Goal: Participate in discussion: Engage in conversation with other users on a specific topic

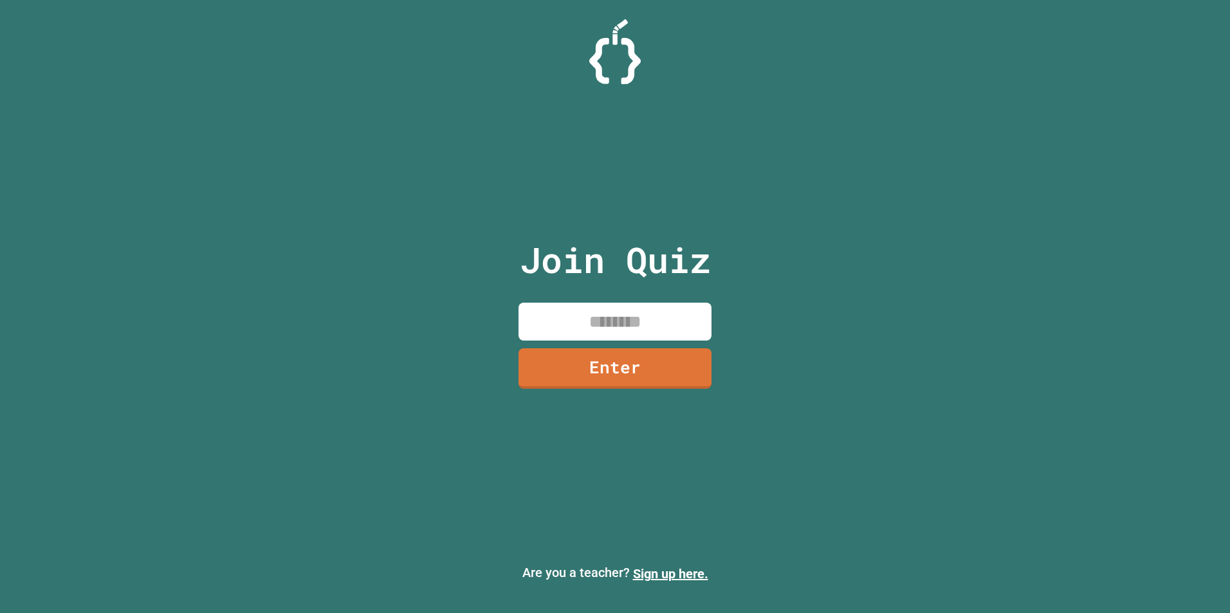
click at [614, 311] on input at bounding box center [614, 322] width 193 height 38
type input "********"
click at [638, 338] on input "********" at bounding box center [614, 322] width 193 height 38
click at [629, 371] on link "Enter" at bounding box center [614, 369] width 193 height 41
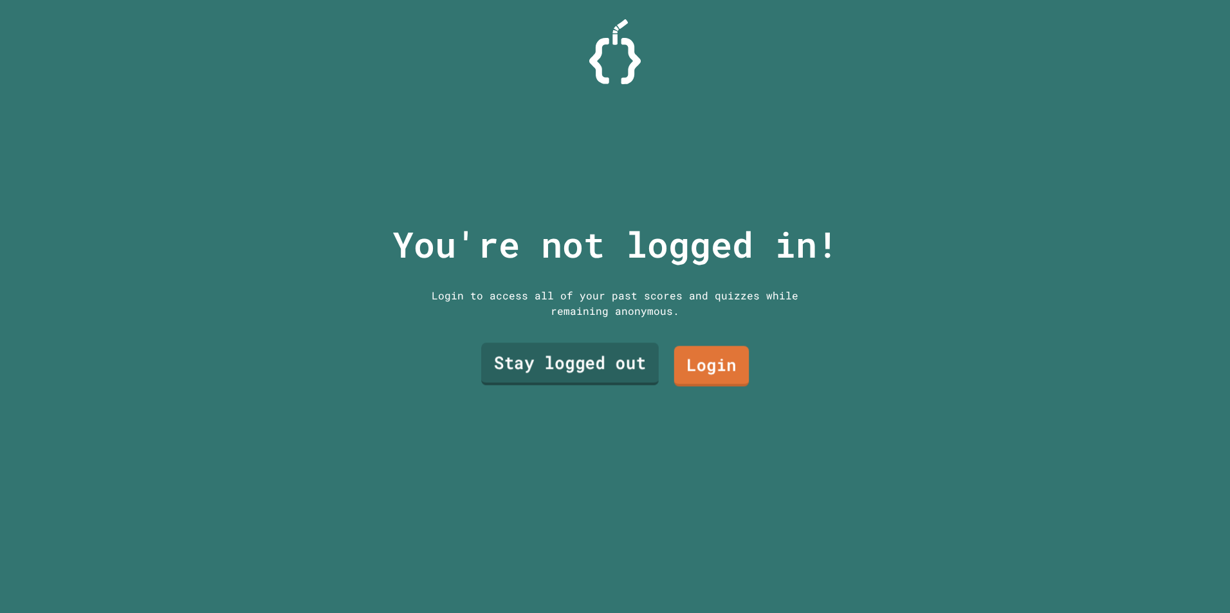
click at [611, 365] on link "Stay logged out" at bounding box center [569, 364] width 177 height 42
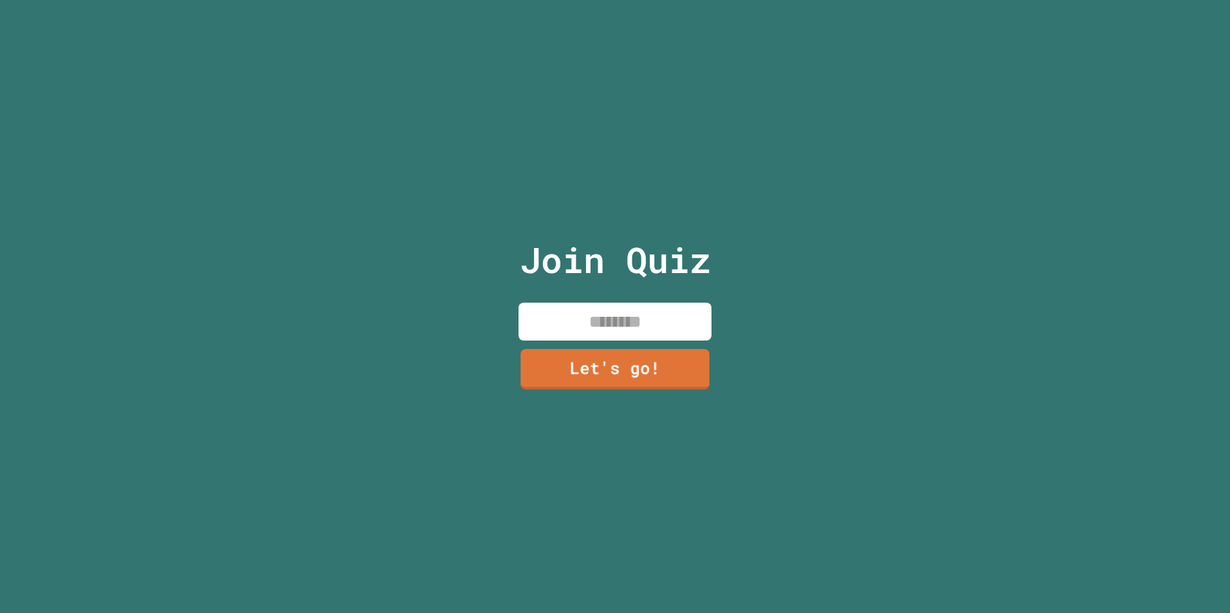
drag, startPoint x: 632, startPoint y: 310, endPoint x: 604, endPoint y: 333, distance: 36.1
click at [622, 316] on input at bounding box center [614, 322] width 193 height 38
type input "******"
click at [628, 337] on div "Join Quiz ****** Let's go!" at bounding box center [615, 306] width 217 height 613
click at [562, 349] on link "Let's go!" at bounding box center [615, 369] width 192 height 41
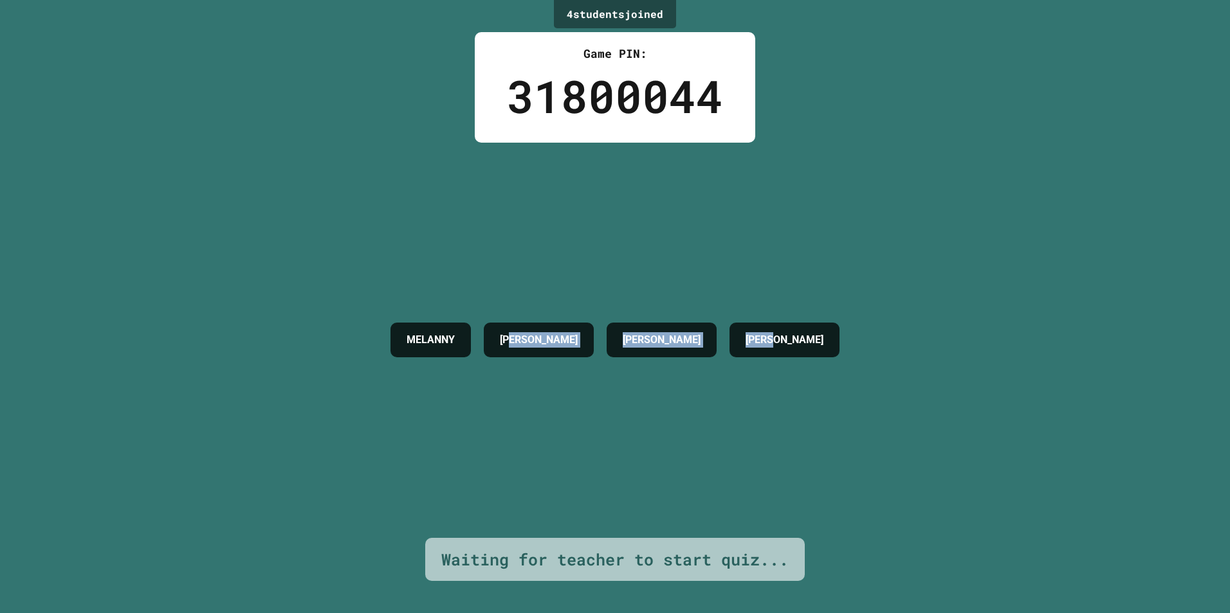
drag, startPoint x: 556, startPoint y: 335, endPoint x: 846, endPoint y: 330, distance: 289.4
click at [846, 330] on div "[PERSON_NAME] [PERSON_NAME]" at bounding box center [615, 340] width 462 height 48
click at [638, 356] on div "[PERSON_NAME]" at bounding box center [661, 340] width 110 height 35
drag, startPoint x: 606, startPoint y: 345, endPoint x: 750, endPoint y: 347, distance: 144.1
click at [750, 347] on div "[PERSON_NAME] [PERSON_NAME]" at bounding box center [615, 340] width 462 height 48
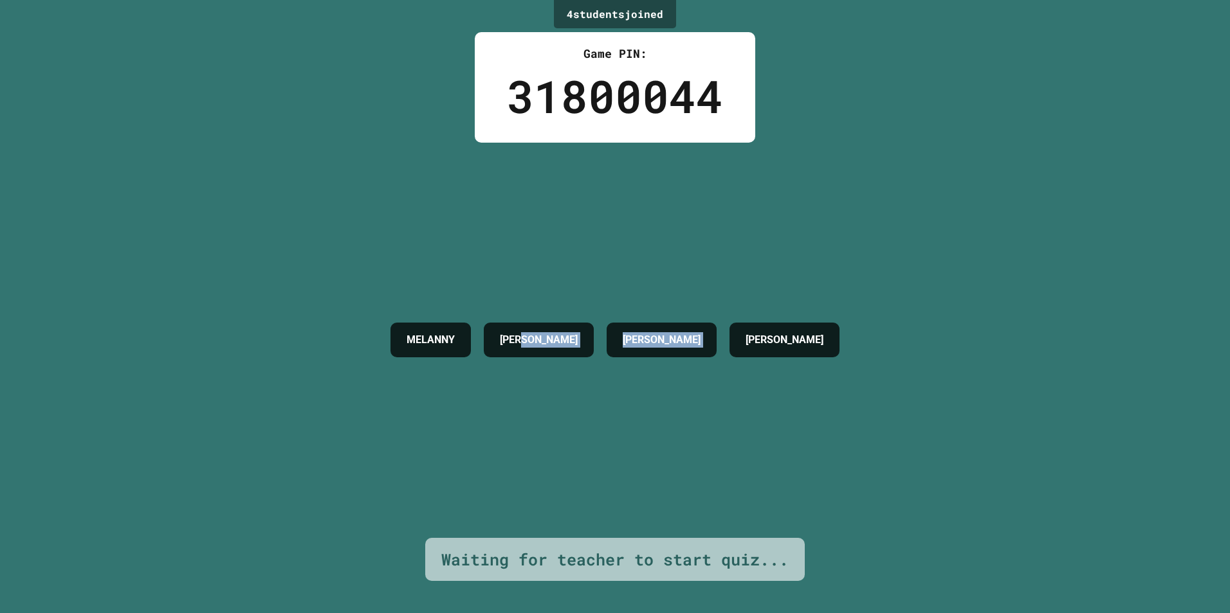
drag, startPoint x: 750, startPoint y: 347, endPoint x: 636, endPoint y: 350, distance: 113.9
click at [697, 360] on div "[PERSON_NAME] [PERSON_NAME]" at bounding box center [615, 340] width 462 height 48
drag, startPoint x: 493, startPoint y: 330, endPoint x: 662, endPoint y: 325, distance: 169.2
click at [662, 325] on div "[PERSON_NAME] [PERSON_NAME]" at bounding box center [615, 340] width 462 height 48
drag, startPoint x: 662, startPoint y: 325, endPoint x: 560, endPoint y: 336, distance: 102.2
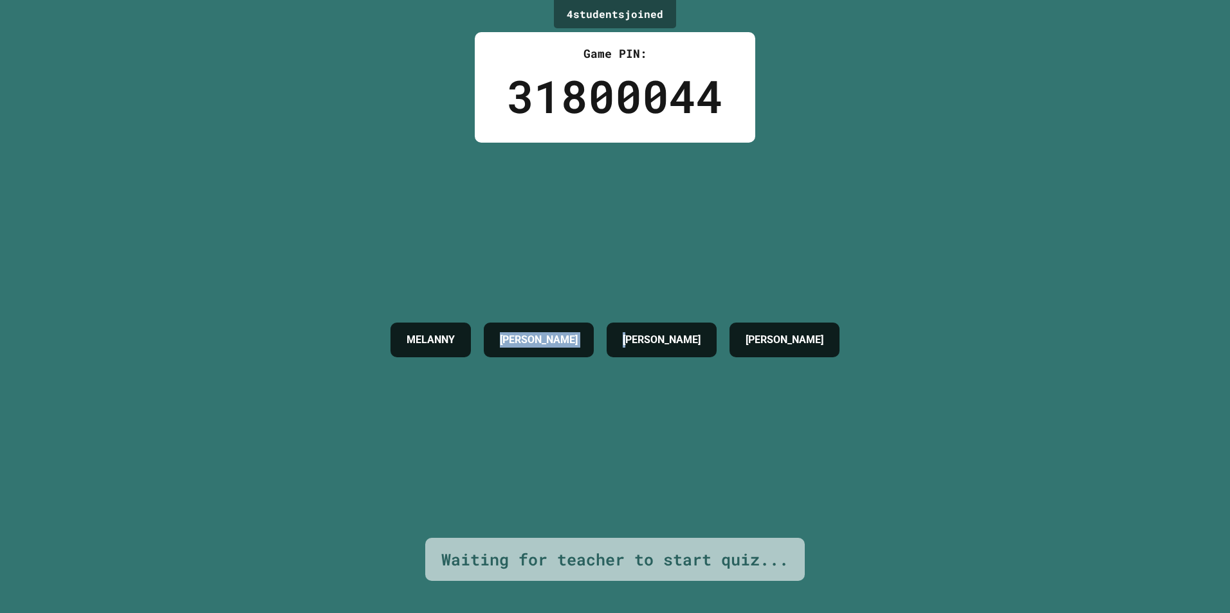
click at [561, 336] on h4 "[PERSON_NAME]" at bounding box center [539, 339] width 78 height 15
click at [577, 332] on h4 "[PERSON_NAME]" at bounding box center [539, 339] width 78 height 15
drag, startPoint x: 589, startPoint y: 331, endPoint x: 606, endPoint y: 347, distance: 24.1
click at [622, 348] on h4 "[PERSON_NAME]" at bounding box center [661, 339] width 78 height 15
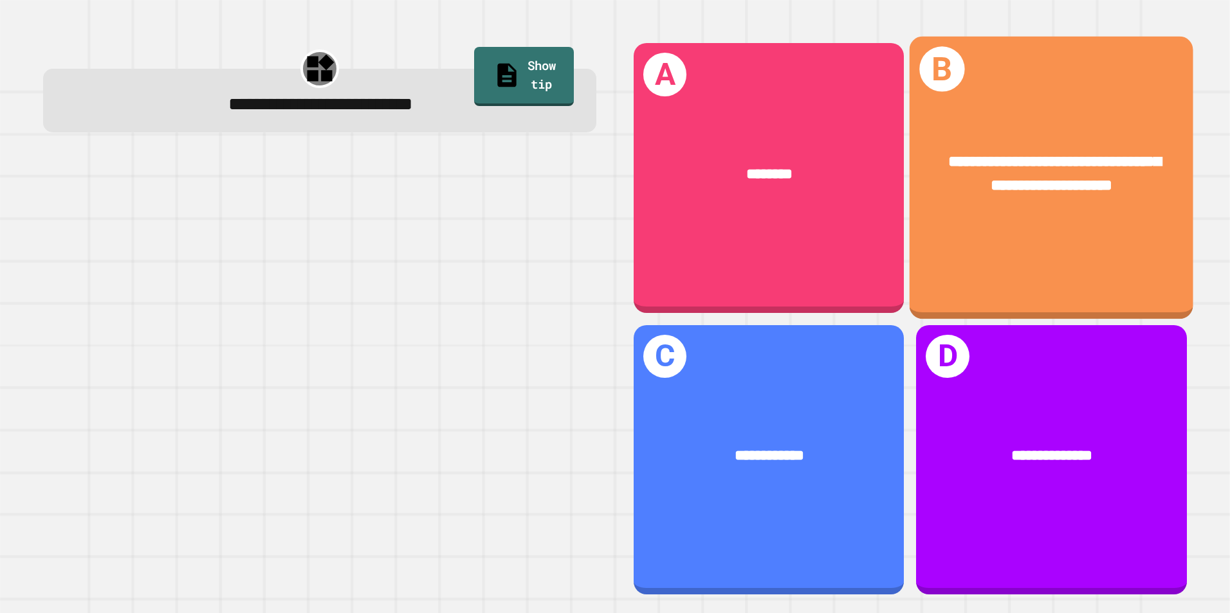
click at [1055, 235] on div "**********" at bounding box center [1051, 178] width 284 height 283
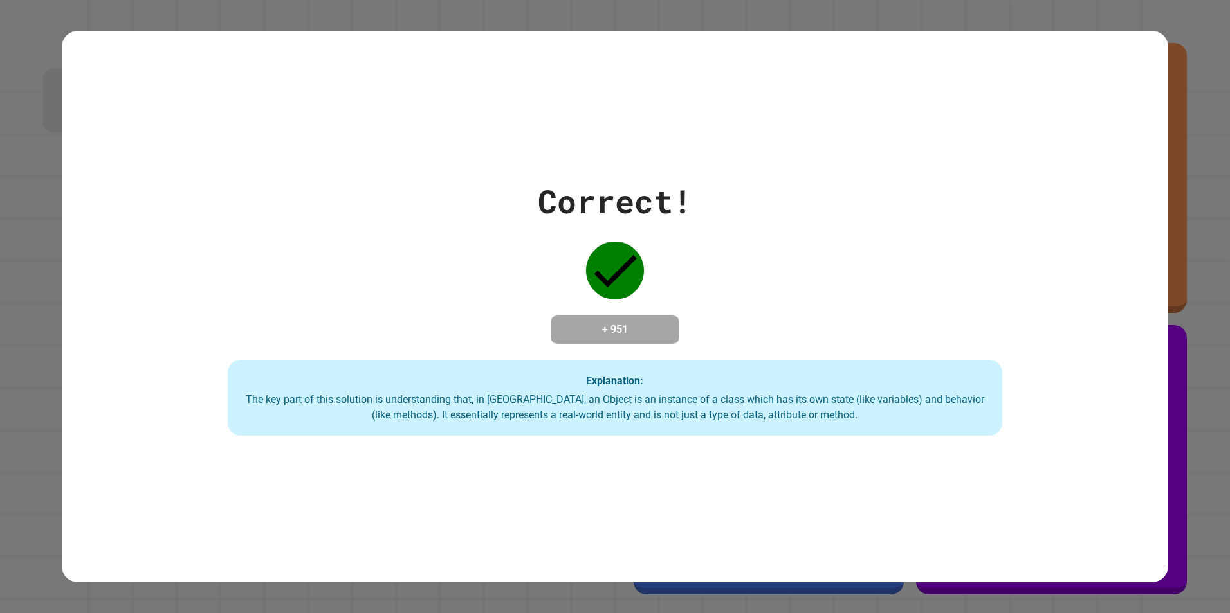
click at [645, 394] on div "The key part of this solution is understanding that, in [GEOGRAPHIC_DATA], an O…" at bounding box center [615, 407] width 749 height 31
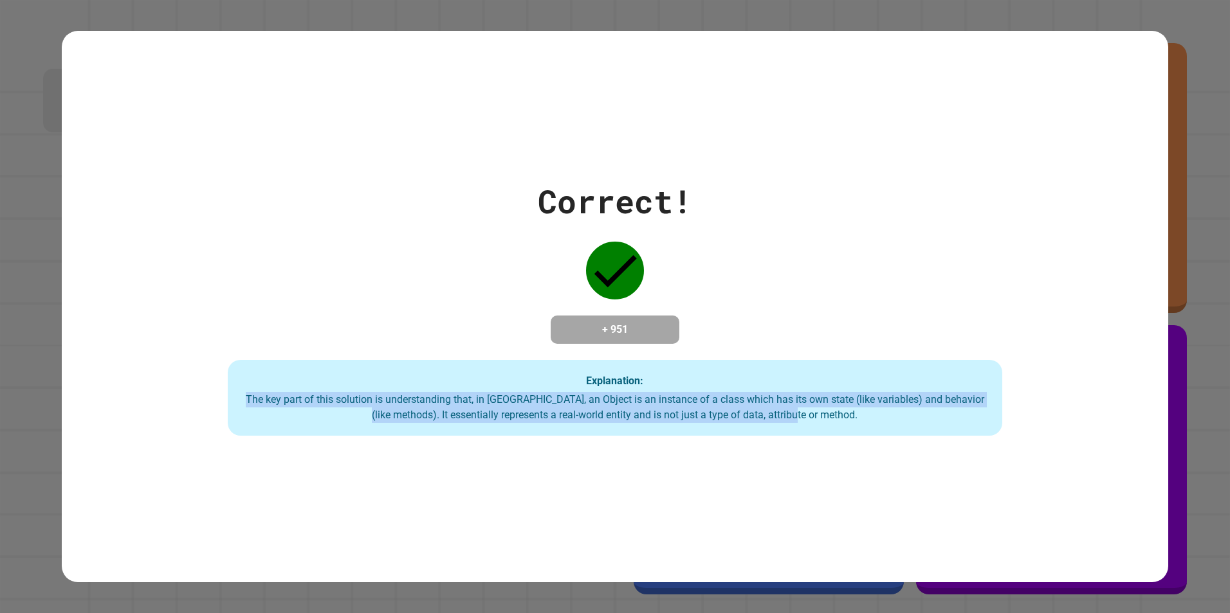
click at [645, 394] on div "The key part of this solution is understanding that, in [GEOGRAPHIC_DATA], an O…" at bounding box center [615, 407] width 749 height 31
drag, startPoint x: 645, startPoint y: 394, endPoint x: 564, endPoint y: 413, distance: 83.1
click at [564, 413] on div "The key part of this solution is understanding that, in [GEOGRAPHIC_DATA], an O…" at bounding box center [615, 407] width 749 height 31
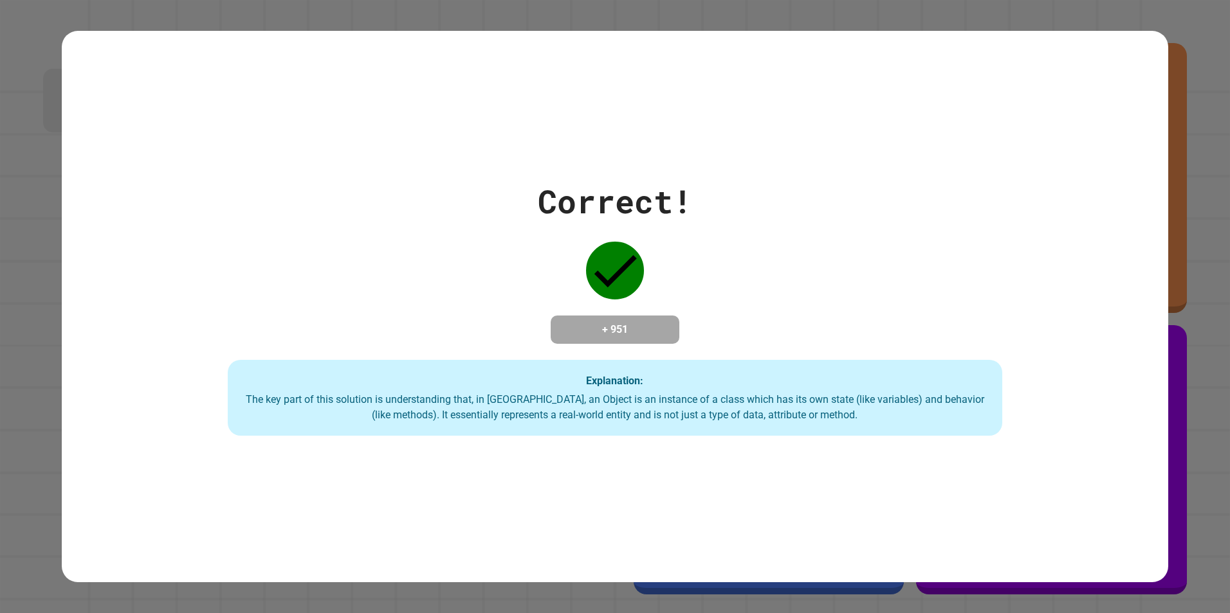
click at [678, 398] on div "The key part of this solution is understanding that, in [GEOGRAPHIC_DATA], an O…" at bounding box center [615, 407] width 749 height 31
click at [677, 397] on div "The key part of this solution is understanding that, in [GEOGRAPHIC_DATA], an O…" at bounding box center [615, 407] width 749 height 31
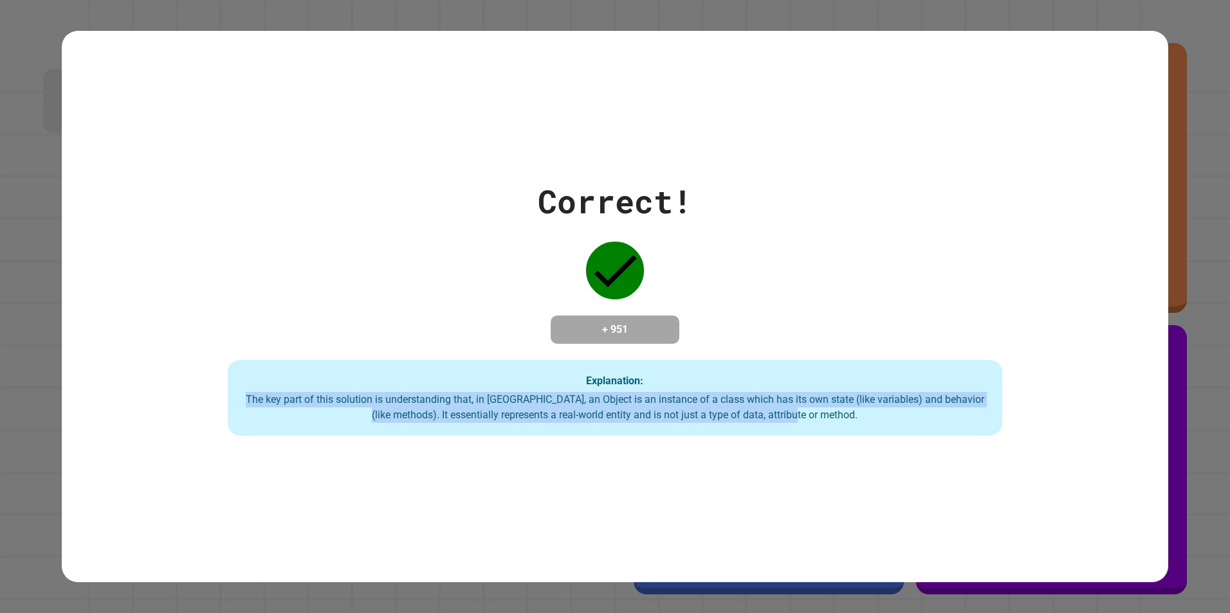
click at [677, 397] on div "The key part of this solution is understanding that, in [GEOGRAPHIC_DATA], an O…" at bounding box center [615, 407] width 749 height 31
drag, startPoint x: 677, startPoint y: 397, endPoint x: 626, endPoint y: 422, distance: 57.0
click at [626, 422] on div "The key part of this solution is understanding that, in [GEOGRAPHIC_DATA], an O…" at bounding box center [615, 407] width 749 height 31
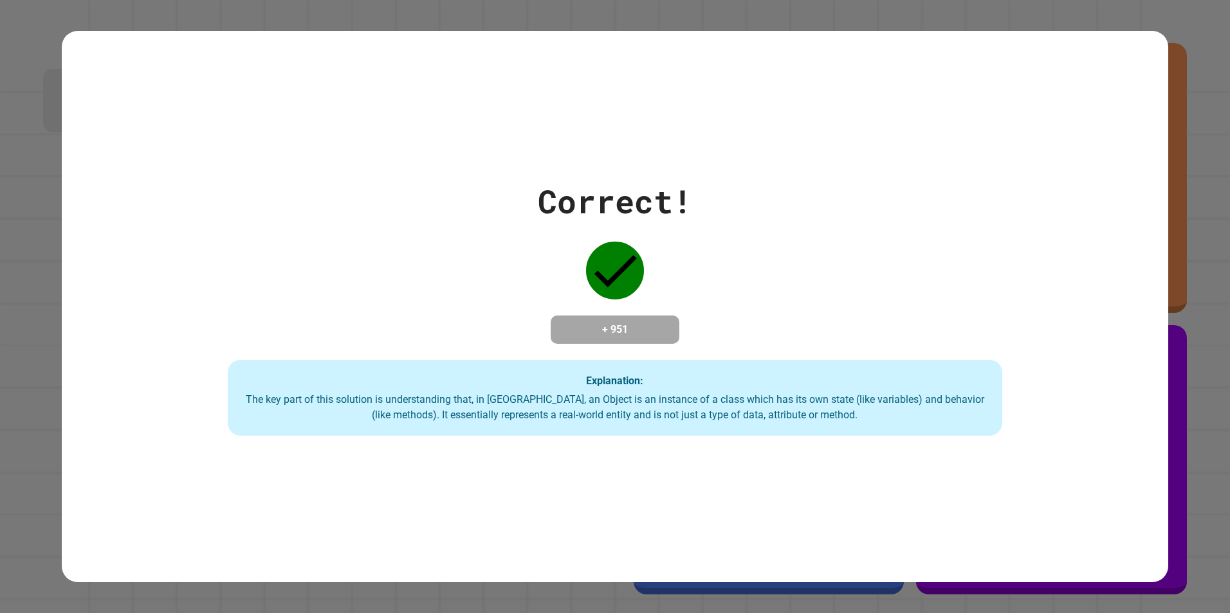
click at [626, 422] on div "The key part of this solution is understanding that, in [GEOGRAPHIC_DATA], an O…" at bounding box center [615, 407] width 749 height 31
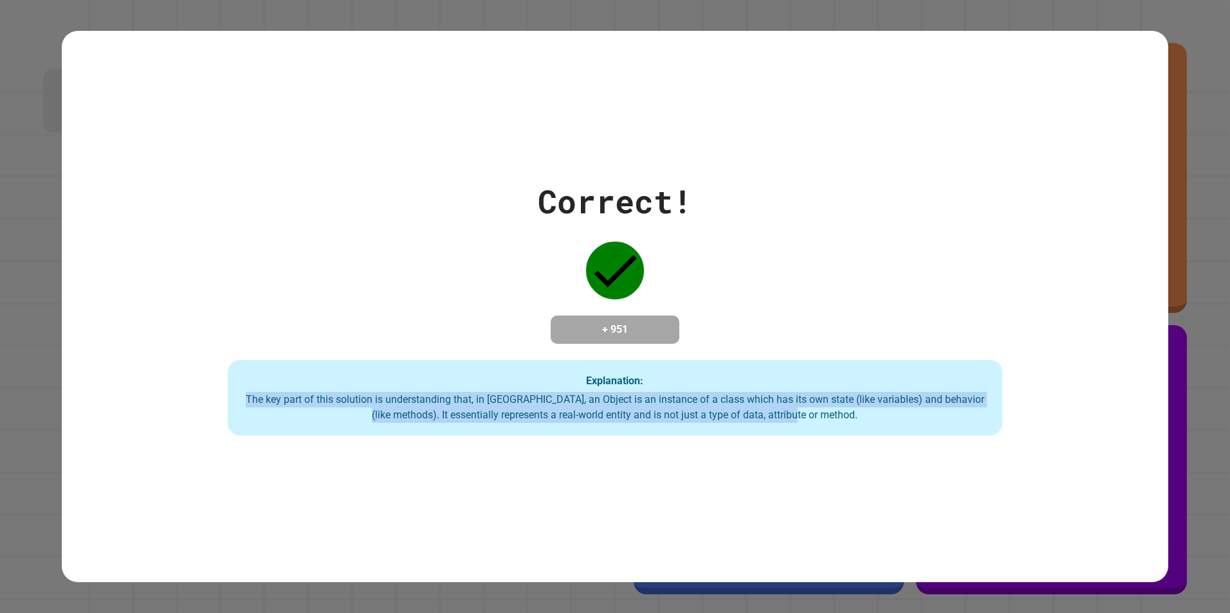
click at [626, 422] on div "The key part of this solution is understanding that, in [GEOGRAPHIC_DATA], an O…" at bounding box center [615, 407] width 749 height 31
drag, startPoint x: 626, startPoint y: 422, endPoint x: 584, endPoint y: 431, distance: 42.9
click at [584, 431] on div "Explanation: The key part of this solution is understanding that, in [GEOGRAPHI…" at bounding box center [615, 398] width 775 height 76
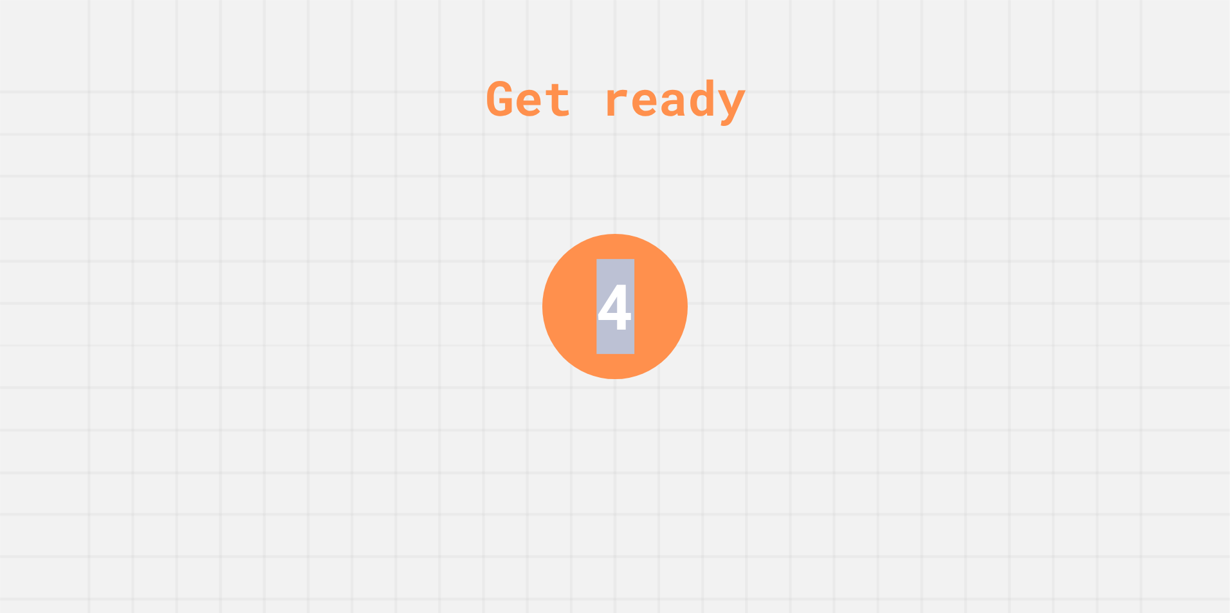
drag, startPoint x: 602, startPoint y: 306, endPoint x: 619, endPoint y: 306, distance: 17.4
click at [619, 306] on div "4" at bounding box center [615, 307] width 38 height 95
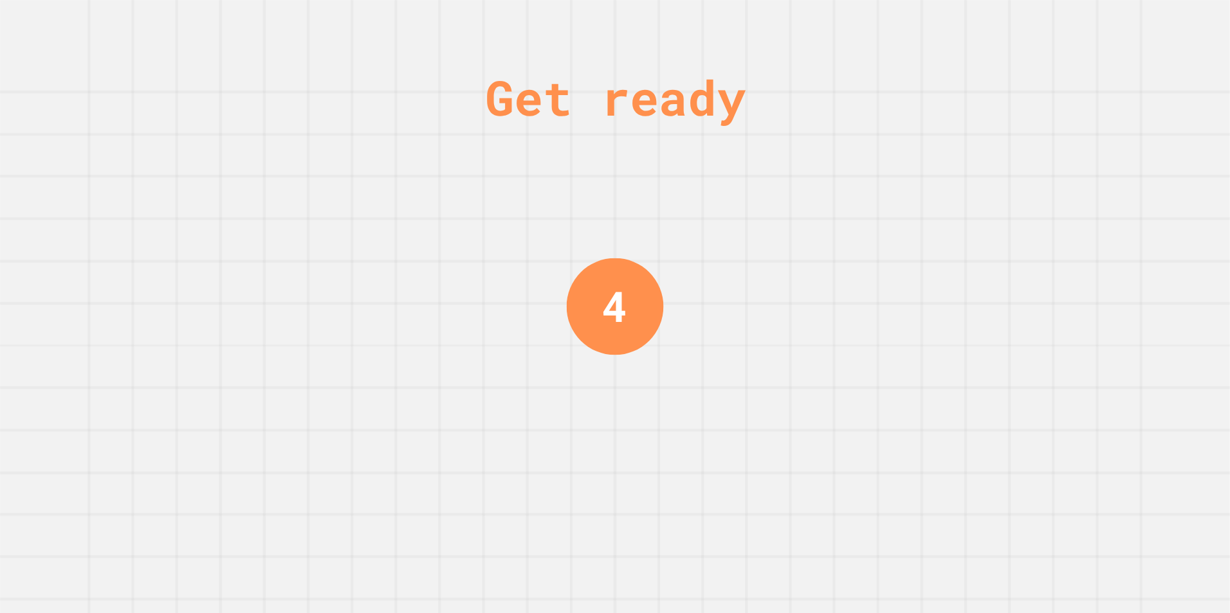
drag, startPoint x: 619, startPoint y: 306, endPoint x: 604, endPoint y: 313, distance: 16.4
click at [606, 313] on div "4" at bounding box center [614, 306] width 25 height 63
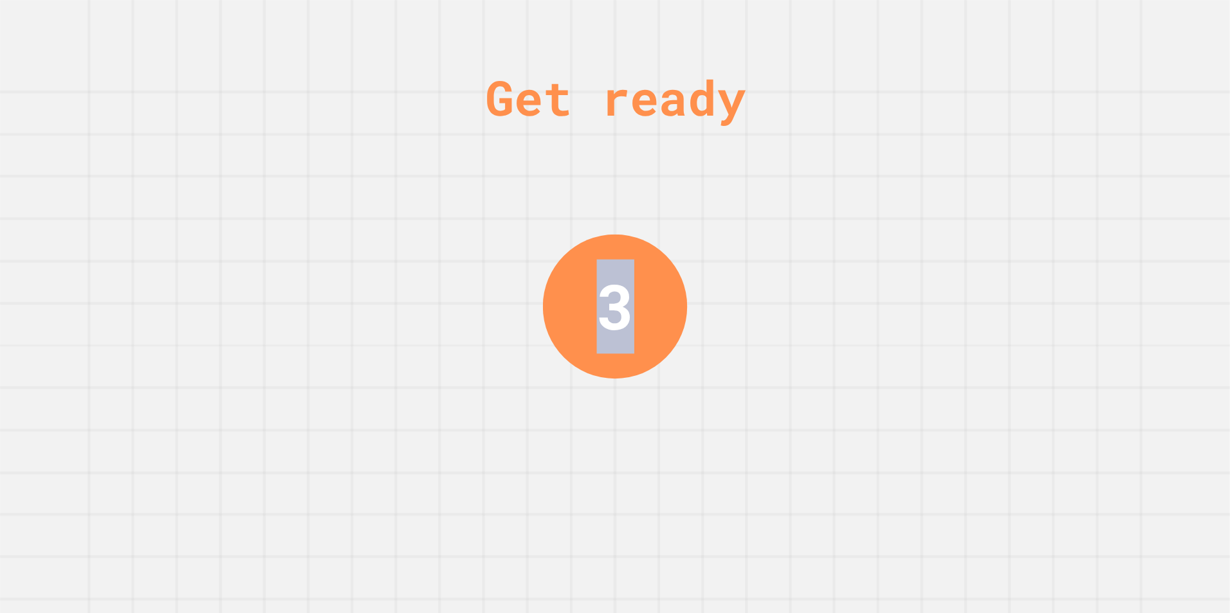
drag, startPoint x: 631, startPoint y: 313, endPoint x: 653, endPoint y: 312, distance: 21.2
click at [653, 312] on div "3" at bounding box center [615, 307] width 144 height 144
drag, startPoint x: 653, startPoint y: 312, endPoint x: 612, endPoint y: 320, distance: 42.0
click at [612, 320] on div "3" at bounding box center [614, 307] width 37 height 94
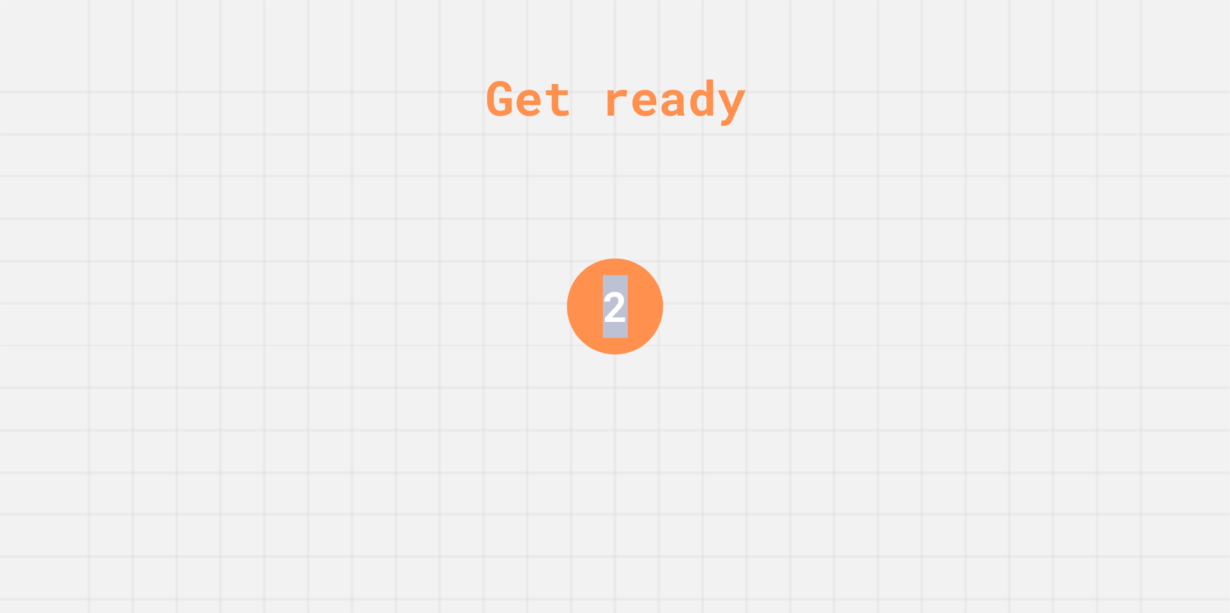
drag, startPoint x: 607, startPoint y: 320, endPoint x: 617, endPoint y: 319, distance: 10.4
click at [617, 319] on div "2" at bounding box center [615, 306] width 25 height 62
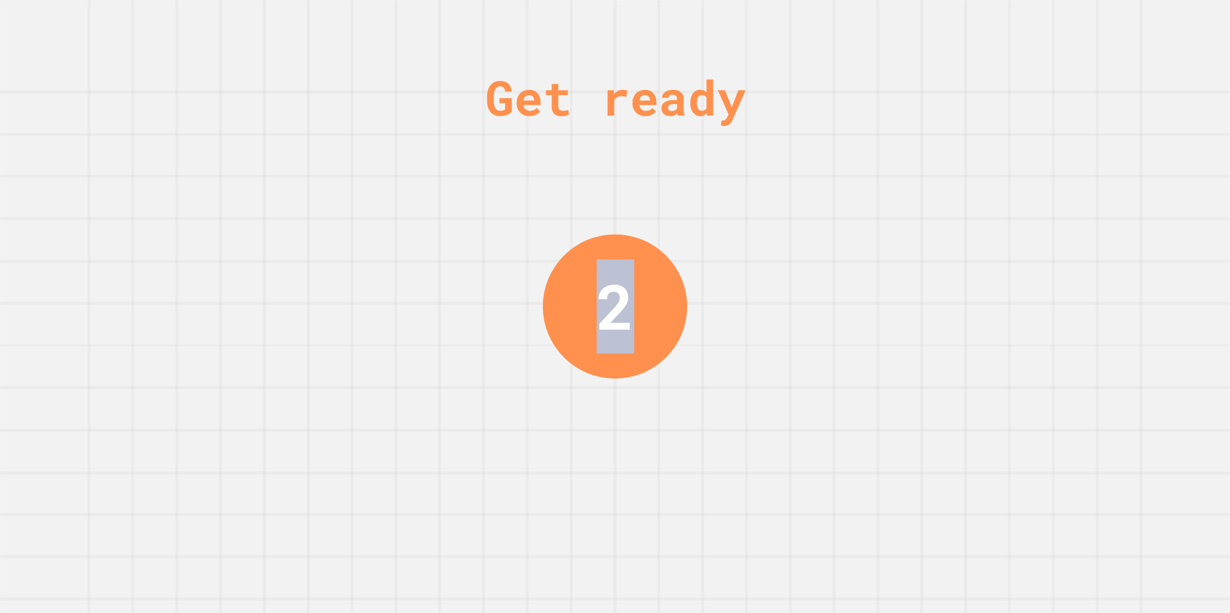
drag, startPoint x: 617, startPoint y: 319, endPoint x: 604, endPoint y: 320, distance: 13.6
click at [604, 320] on div "2" at bounding box center [614, 307] width 37 height 94
click at [613, 320] on div "2" at bounding box center [614, 307] width 37 height 94
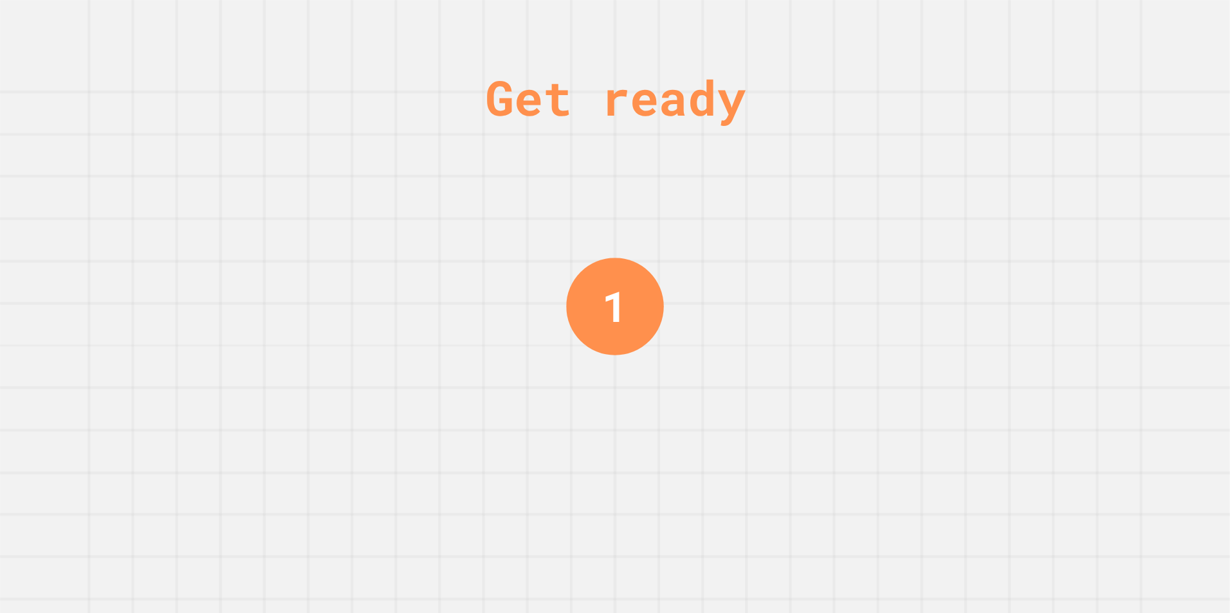
drag, startPoint x: 613, startPoint y: 320, endPoint x: 603, endPoint y: 322, distance: 10.0
click at [603, 322] on div "1" at bounding box center [614, 307] width 25 height 64
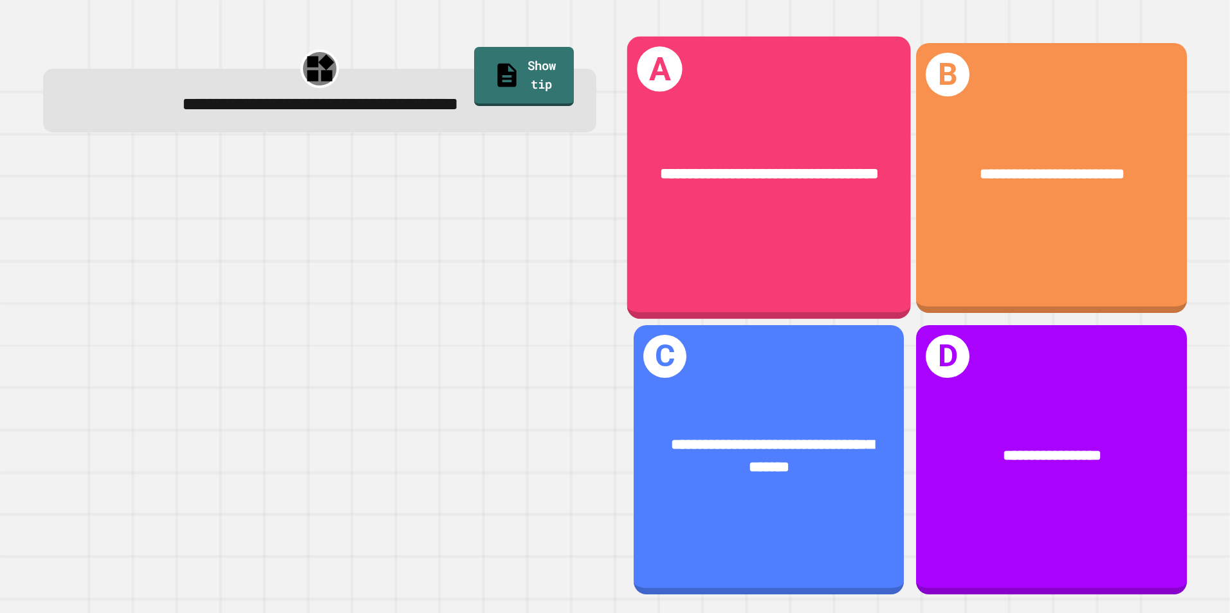
click at [750, 217] on div "**********" at bounding box center [769, 175] width 284 height 86
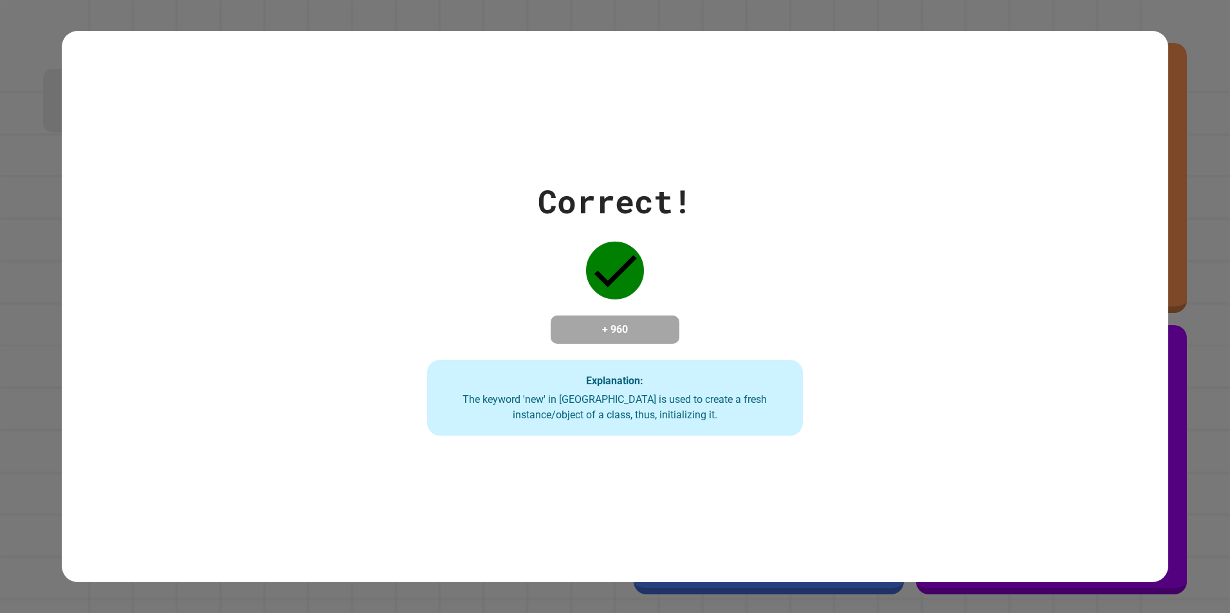
drag, startPoint x: 619, startPoint y: 256, endPoint x: 563, endPoint y: 241, distance: 57.4
click at [566, 241] on div "Correct! + 960 Explanation: The keyword 'new' in [GEOGRAPHIC_DATA] is used to c…" at bounding box center [614, 306] width 537 height 259
click at [621, 262] on div at bounding box center [615, 271] width 64 height 64
click at [596, 216] on div "Correct! + 960 Explanation: The keyword 'new' in [GEOGRAPHIC_DATA] is used to c…" at bounding box center [614, 306] width 537 height 259
click at [588, 210] on div "Correct!" at bounding box center [615, 201] width 154 height 48
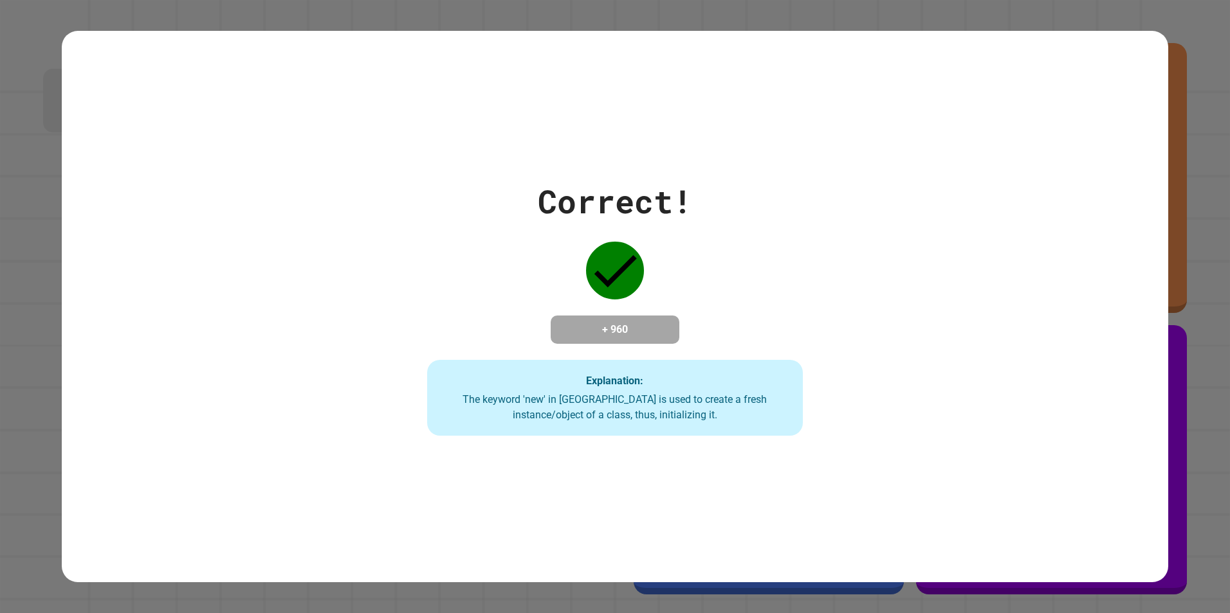
click at [586, 208] on div "Correct!" at bounding box center [615, 201] width 154 height 48
drag, startPoint x: 586, startPoint y: 208, endPoint x: 578, endPoint y: 210, distance: 8.6
click at [578, 210] on div "Correct!" at bounding box center [615, 201] width 154 height 48
drag, startPoint x: 500, startPoint y: 168, endPoint x: 180, endPoint y: 265, distance: 334.6
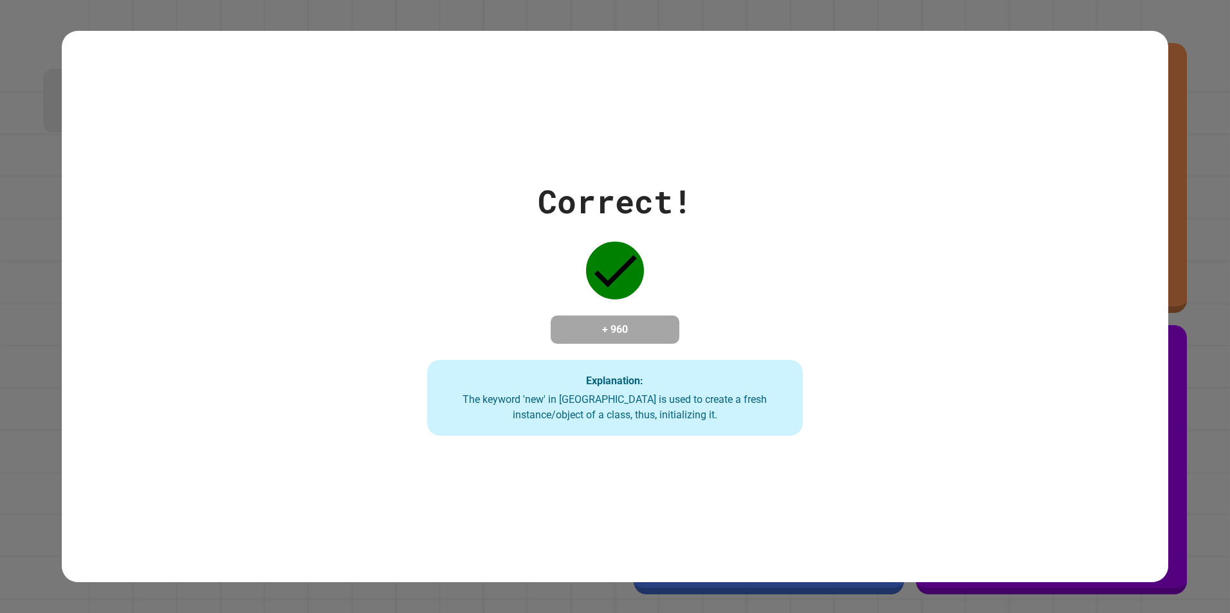
click at [180, 265] on div "Correct! + 960 Explanation: The keyword 'new' in [GEOGRAPHIC_DATA] is used to c…" at bounding box center [615, 306] width 1107 height 259
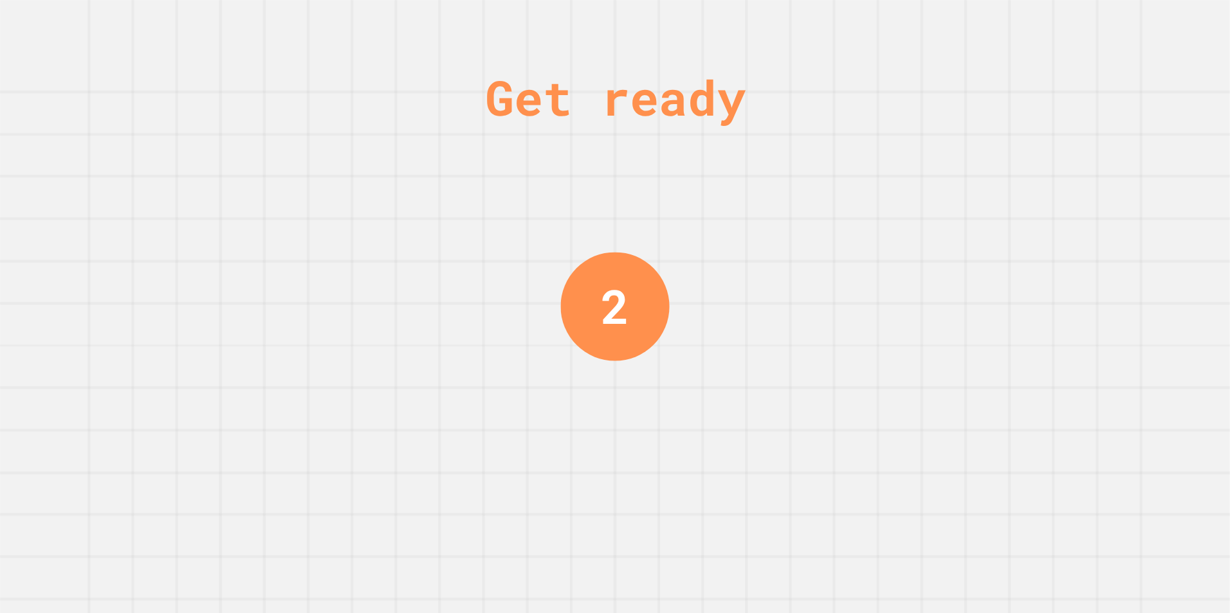
click at [619, 295] on div "2" at bounding box center [615, 306] width 28 height 71
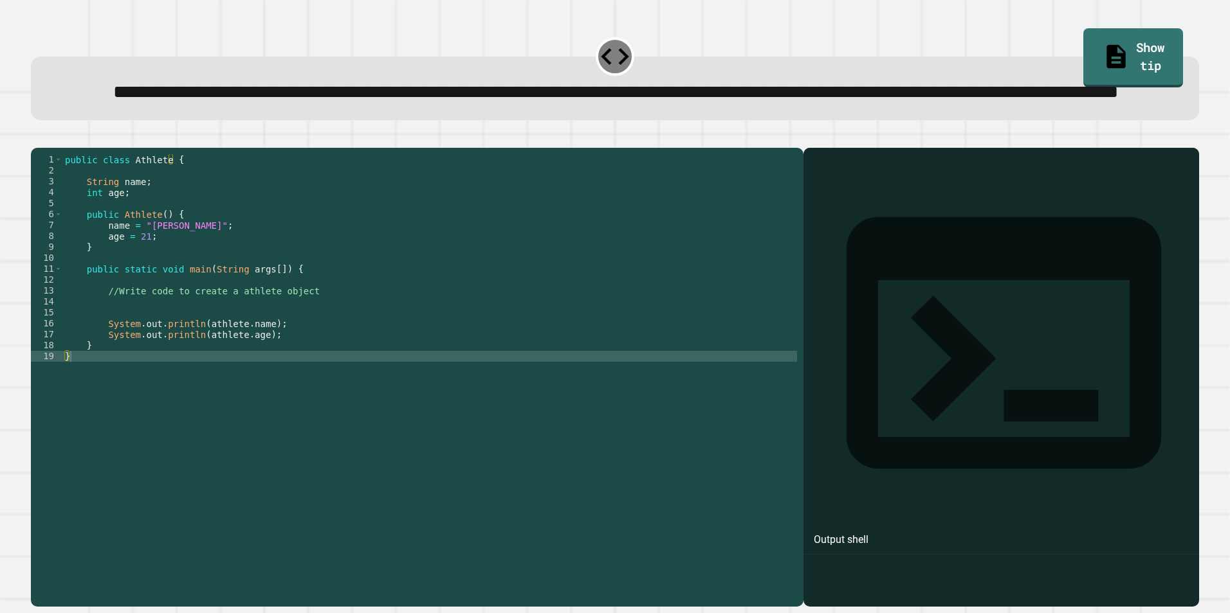
click at [131, 313] on div "public class Athlete { String name ; int age ; public Athlete ( ) { name = "[PE…" at bounding box center [429, 351] width 734 height 394
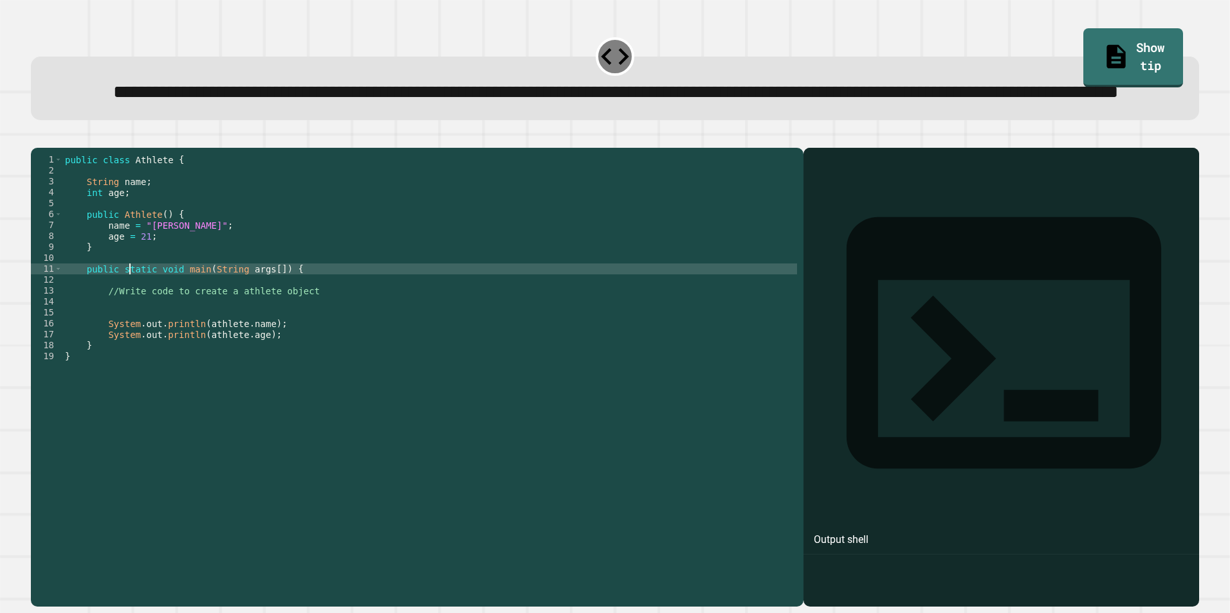
click at [137, 301] on div "public class Athlete { String name ; int age ; public Athlete ( ) { name = "[PE…" at bounding box center [429, 351] width 734 height 394
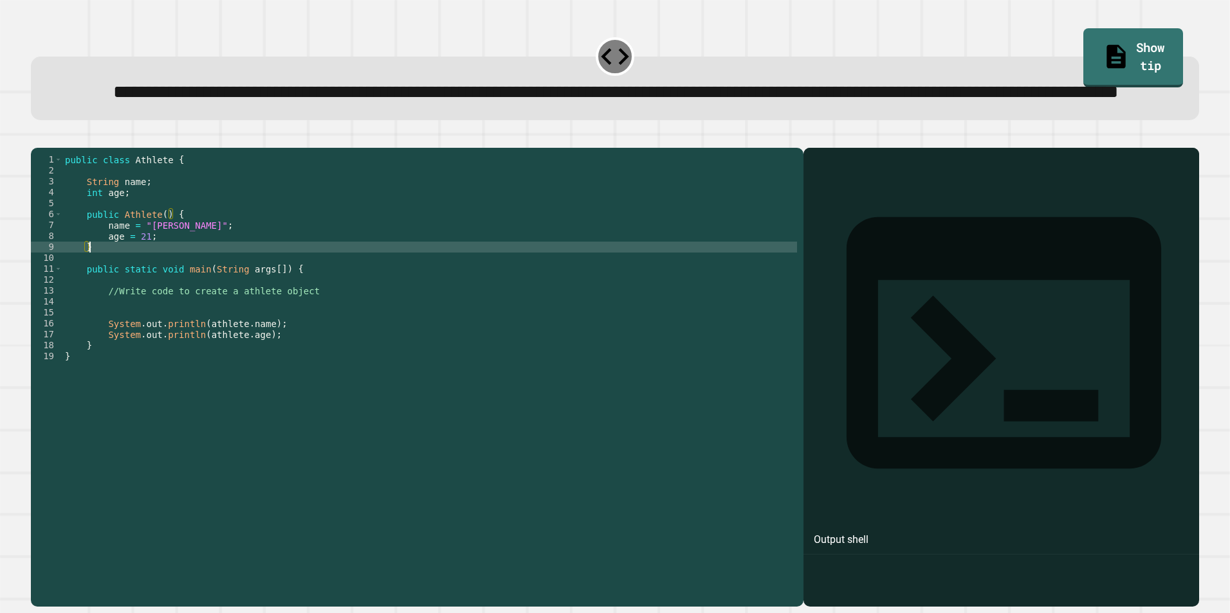
click at [140, 311] on div "public class Athlete { String name ; int age ; public Athlete ( ) { name = "[PE…" at bounding box center [429, 351] width 734 height 394
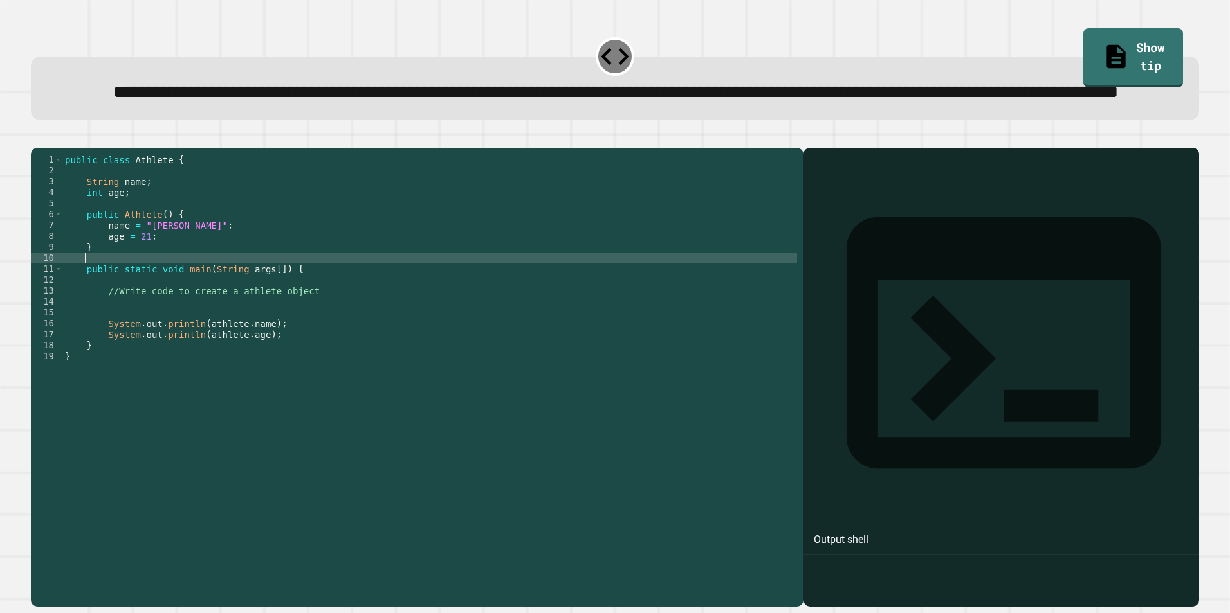
click at [281, 282] on div "public class Athlete { String name ; int age ; public Athlete ( ) { name = "[PE…" at bounding box center [429, 351] width 734 height 394
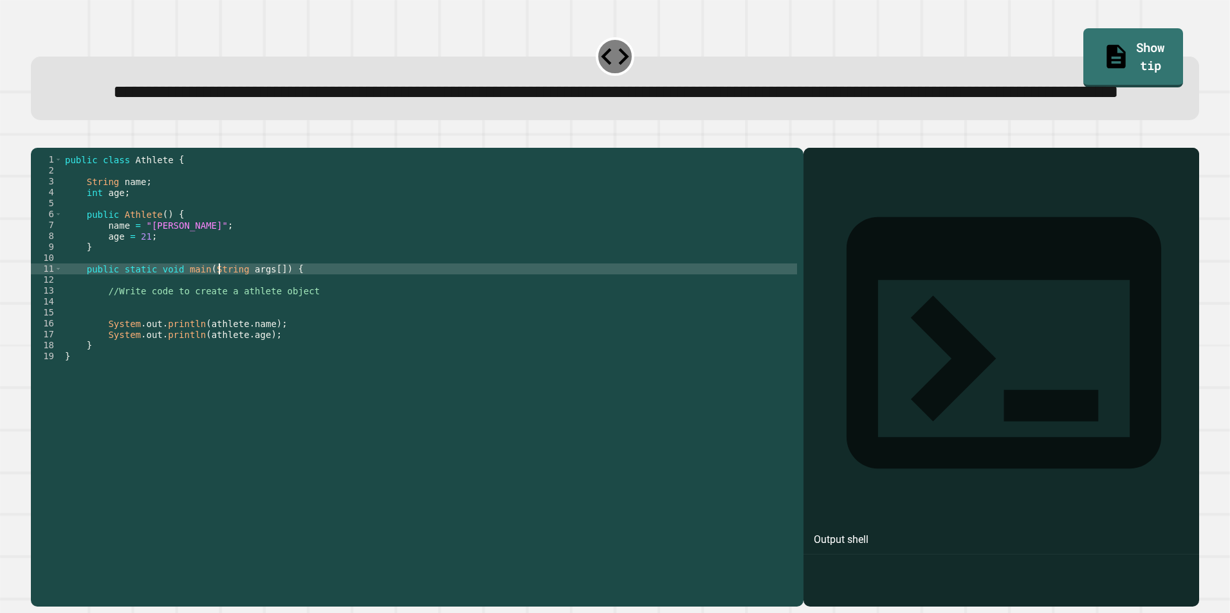
click at [217, 316] on div "public class Athlete { String name ; int age ; public Athlete ( ) { name = "[PE…" at bounding box center [429, 351] width 734 height 394
click at [273, 340] on div "public class Athlete { String name ; int age ; public Athlete ( ) { name = "[PE…" at bounding box center [429, 351] width 734 height 394
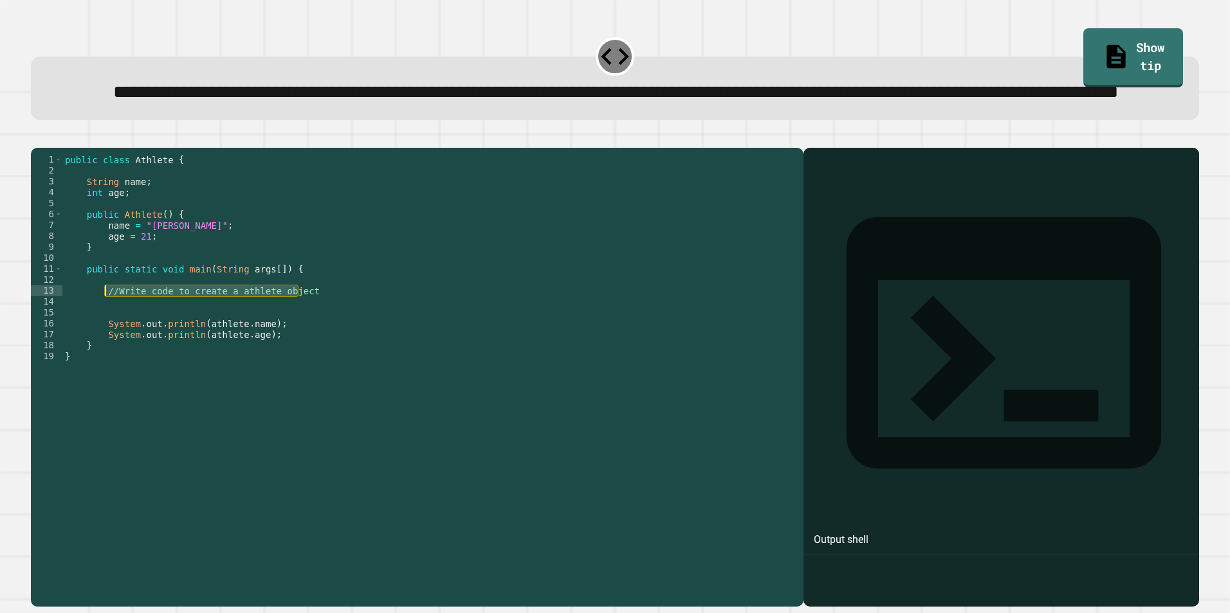
drag, startPoint x: 310, startPoint y: 341, endPoint x: 104, endPoint y: 343, distance: 206.4
click at [104, 343] on div "public class Athlete { String name ; int age ; public Athlete ( ) { name = "[PE…" at bounding box center [429, 351] width 734 height 394
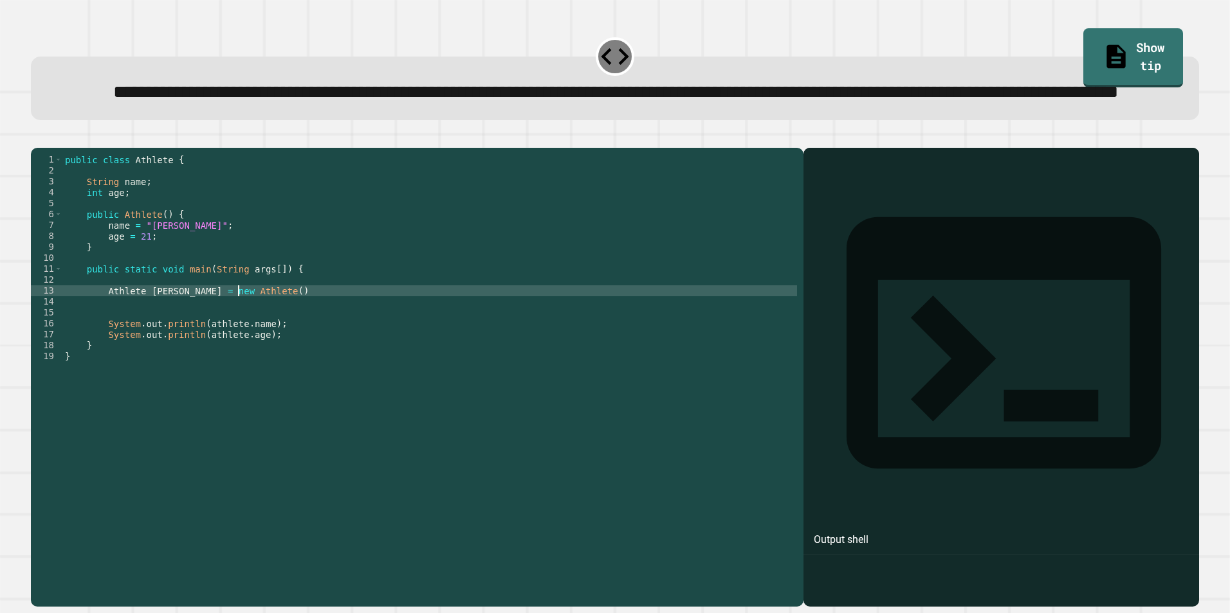
scroll to position [0, 12]
click at [979, 263] on div at bounding box center [1001, 396] width 383 height 422
click at [37, 138] on icon "button" at bounding box center [37, 138] width 0 height 0
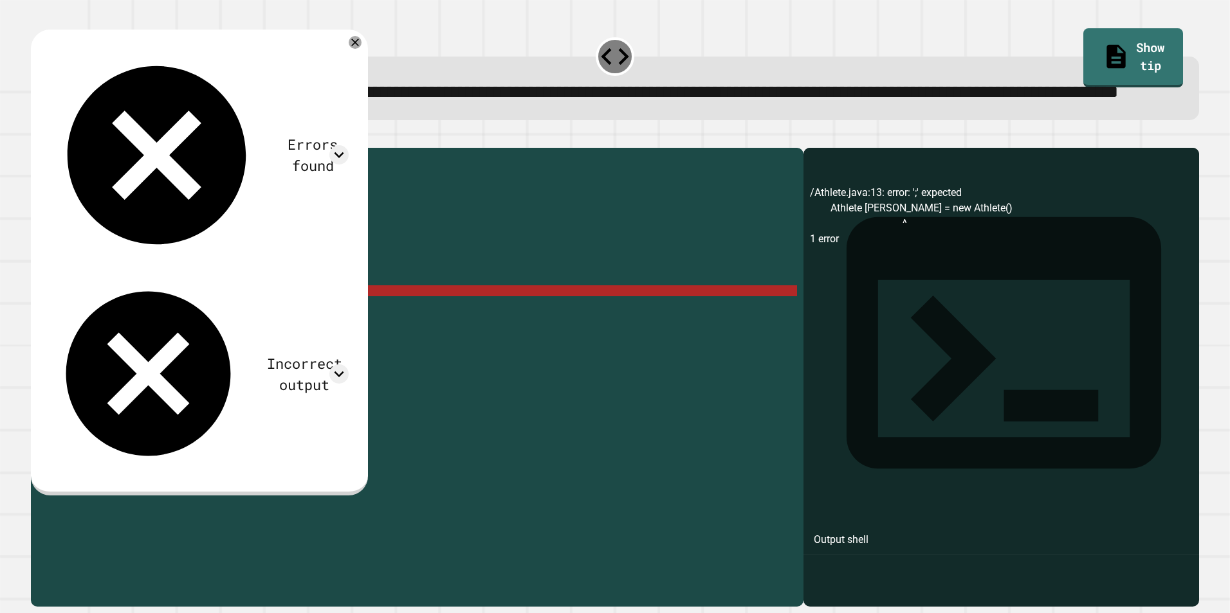
click at [199, 343] on div "public class Athlete { String name ; int age ; public Athlete ( ) { name = "[PE…" at bounding box center [429, 351] width 734 height 394
click at [190, 344] on div "public class Athlete { String name ; int age ; public Athlete ( ) { name = "[PE…" at bounding box center [429, 351] width 734 height 394
click at [193, 344] on div "public class Athlete { String name ; int age ; public Athlete ( ) { name = "[PE…" at bounding box center [429, 351] width 734 height 394
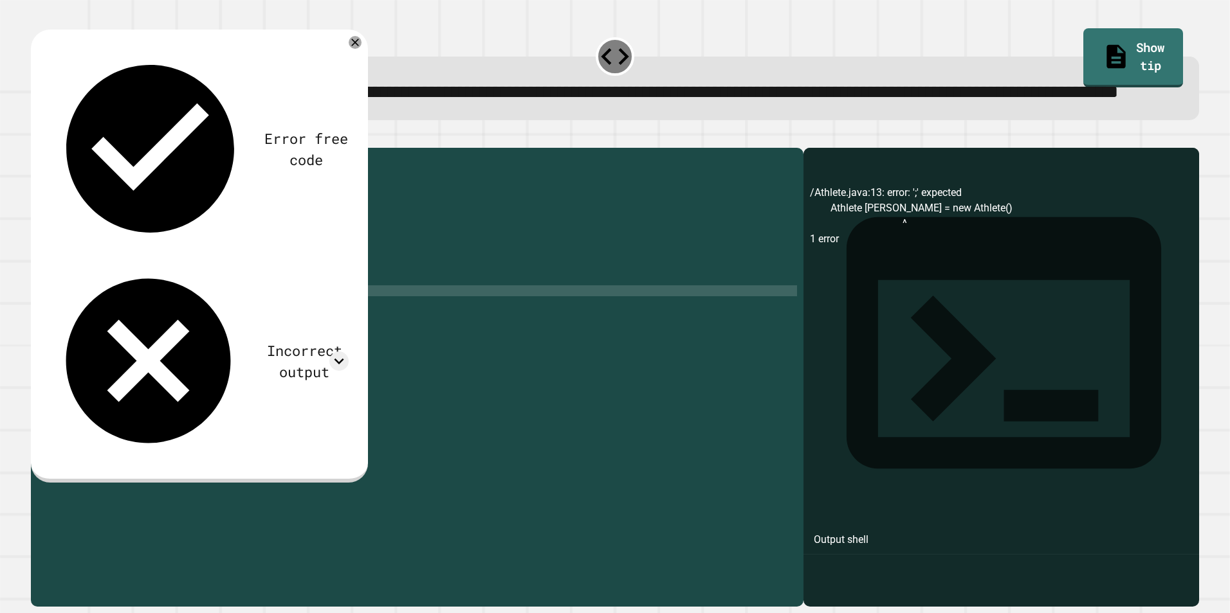
scroll to position [0, 9]
click at [347, 50] on icon at bounding box center [354, 42] width 15 height 15
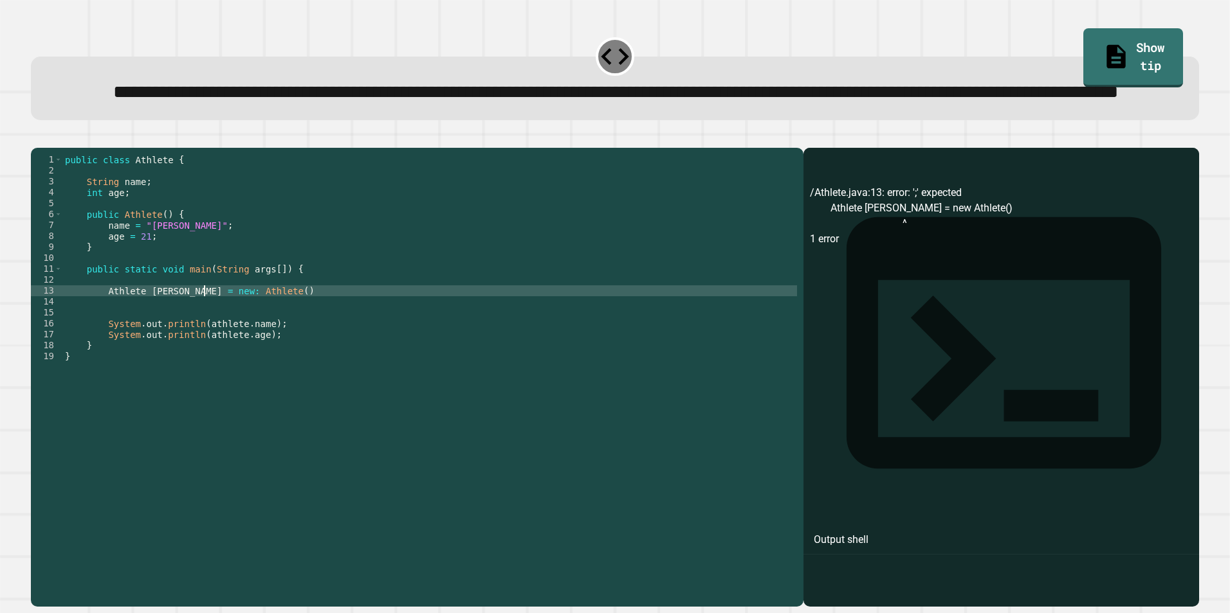
click at [203, 341] on div "public class Athlete { String name ; int age ; public Athlete ( ) { name = "[PE…" at bounding box center [429, 351] width 734 height 394
click at [200, 341] on div "public class Athlete { String name ; int age ; public Athlete ( ) { name = "[PE…" at bounding box center [429, 351] width 734 height 394
click at [199, 341] on div "public class Athlete { String name ; int age ; public Athlete ( ) { name = "[PE…" at bounding box center [429, 351] width 734 height 394
click at [37, 138] on icon "button" at bounding box center [37, 138] width 0 height 0
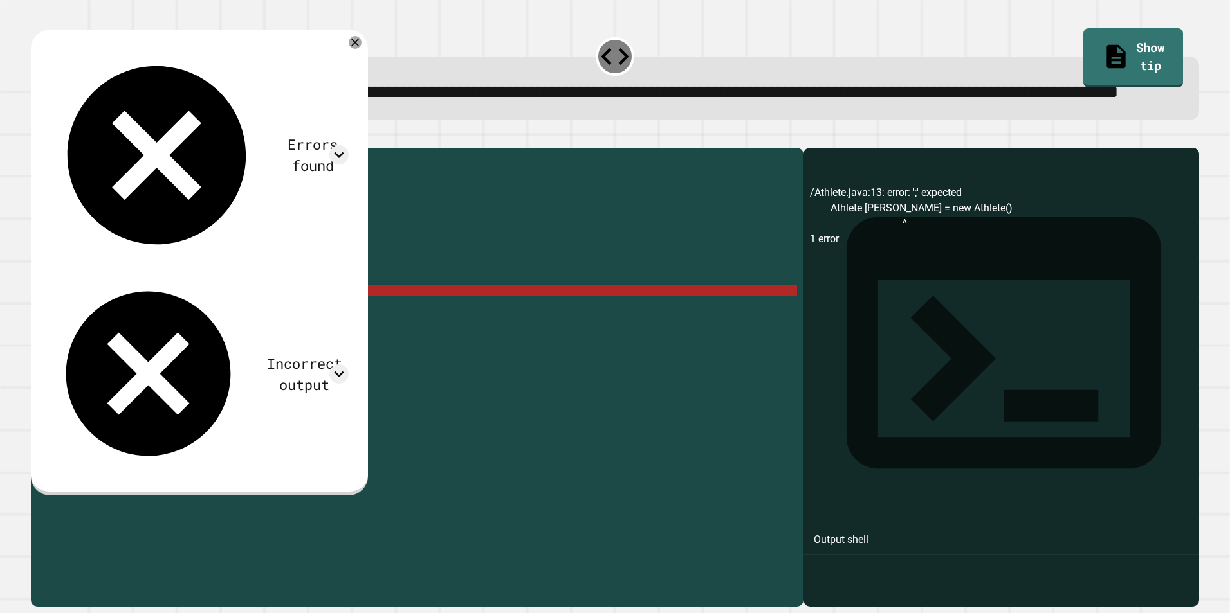
click at [903, 260] on div "/Athlete.java:13: error: ';' expected Athlete [PERSON_NAME] = new Athlete() ^ 1…" at bounding box center [1001, 396] width 383 height 422
click at [257, 349] on div "public class Athlete { String name ; int age ; public Athlete ( ) { name = "[PE…" at bounding box center [429, 351] width 734 height 394
click at [260, 341] on div "public class Athlete { String name ; int age ; public Athlete ( ) { name = "[PE…" at bounding box center [429, 340] width 734 height 372
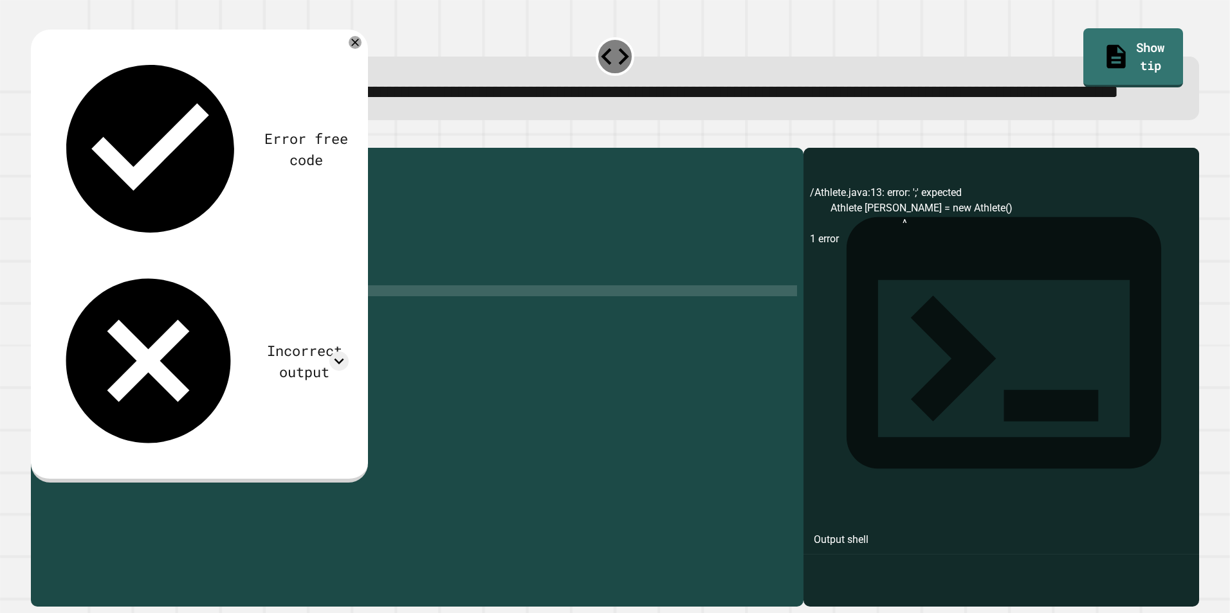
click at [37, 138] on icon "button" at bounding box center [37, 138] width 0 height 0
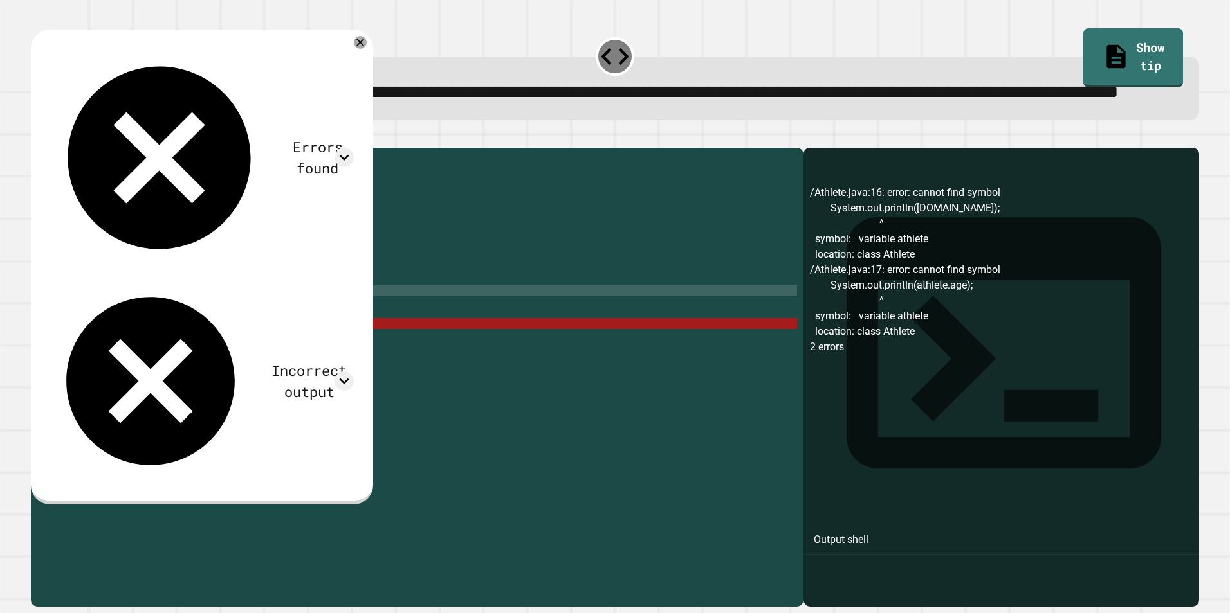
click at [274, 375] on div "public class Athlete { String name ; int age ; public Athlete ( ) { name = "[PE…" at bounding box center [429, 351] width 734 height 394
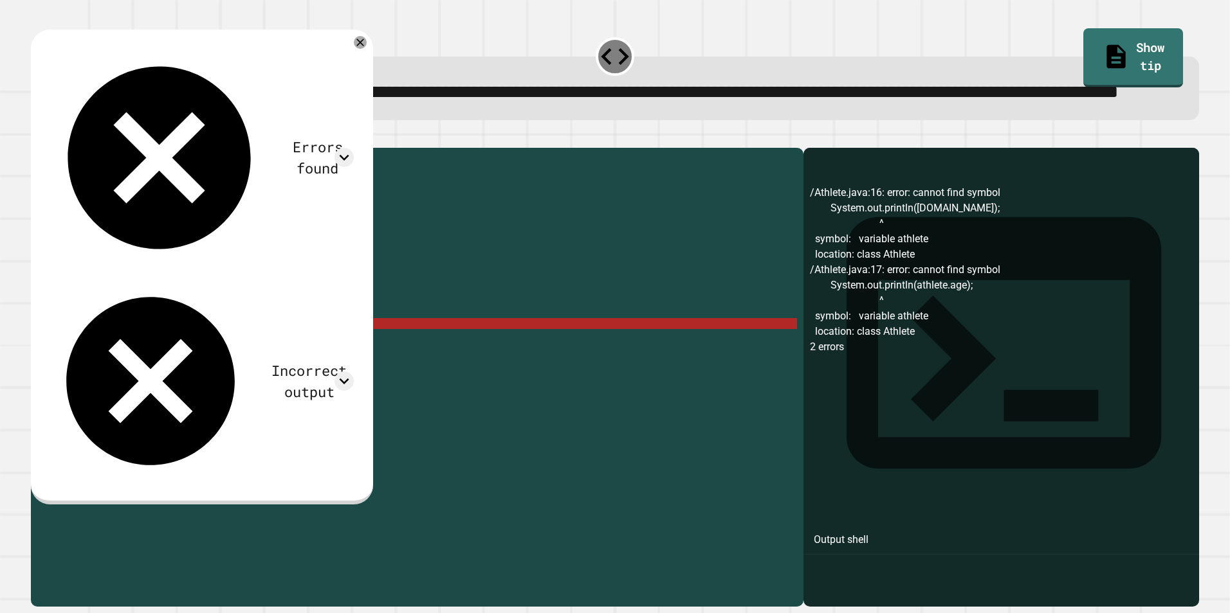
click at [134, 342] on div "public class Athlete { String name ; int age ; public Athlete ( ) { name = "[PE…" at bounding box center [429, 351] width 734 height 394
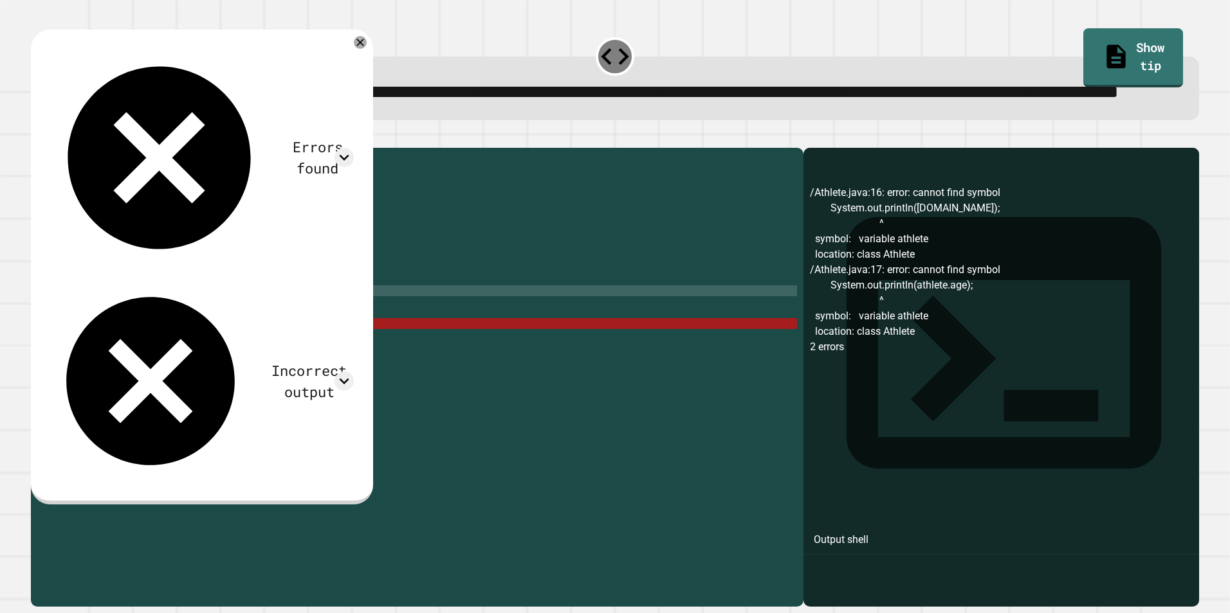
click at [134, 342] on div "public class Athlete { String name ; int age ; public Athlete ( ) { name = "[PE…" at bounding box center [429, 351] width 734 height 394
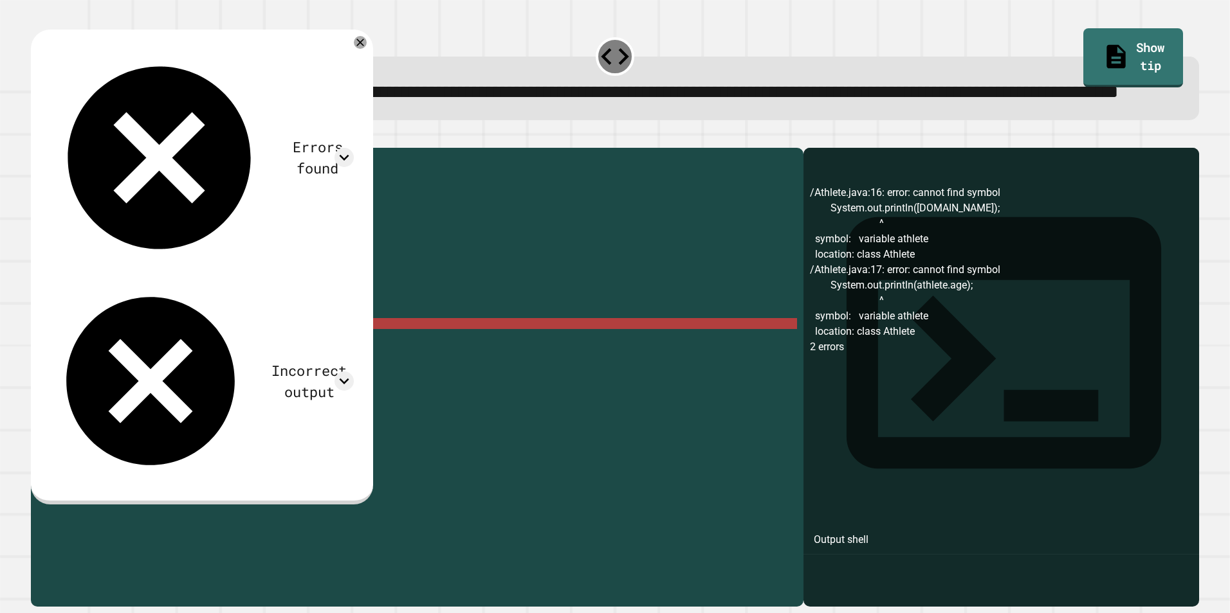
click at [215, 374] on div "public class Athlete { String name ; int age ; public Athlete ( ) { name = "[PE…" at bounding box center [429, 351] width 734 height 394
click at [108, 343] on div "public class Athlete { String name ; int age ; public Athlete ( ) { name = "[PE…" at bounding box center [429, 351] width 734 height 394
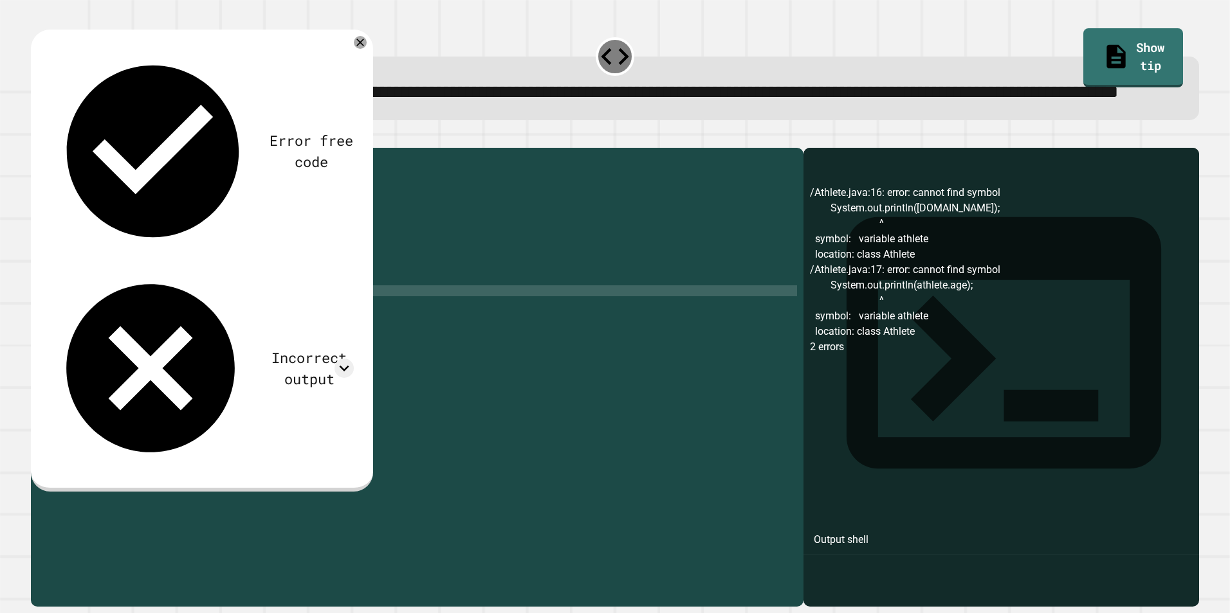
scroll to position [0, 5]
click at [37, 138] on button "button" at bounding box center [37, 138] width 0 height 0
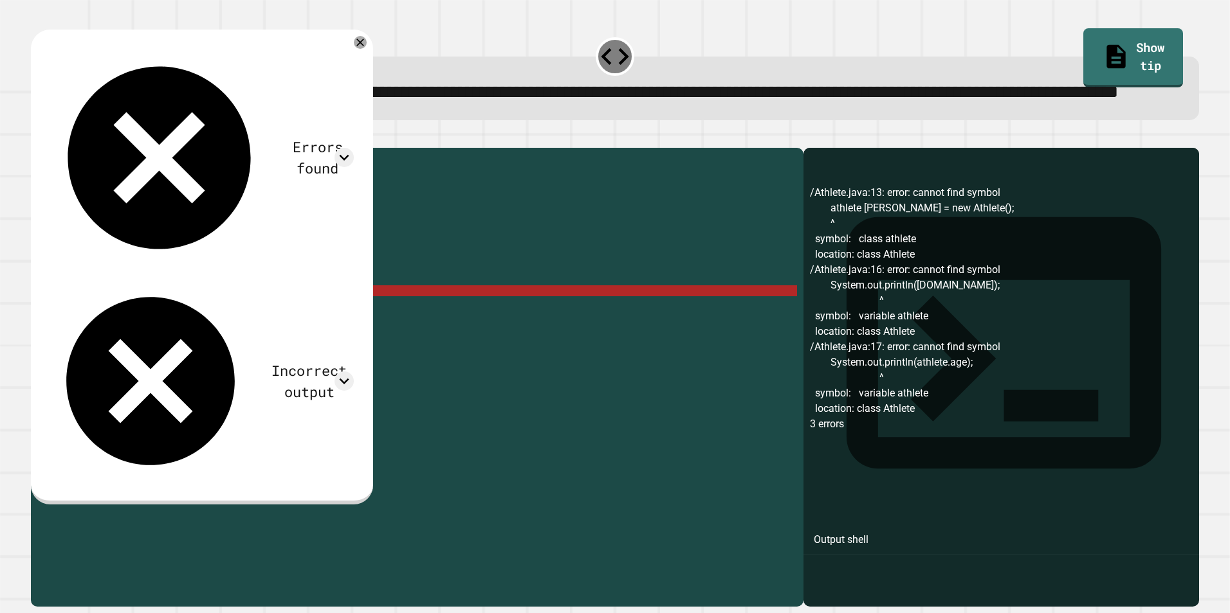
click at [129, 339] on div "public class Athlete { String name ; int age ; public Athlete ( ) { name = "[PE…" at bounding box center [429, 351] width 734 height 394
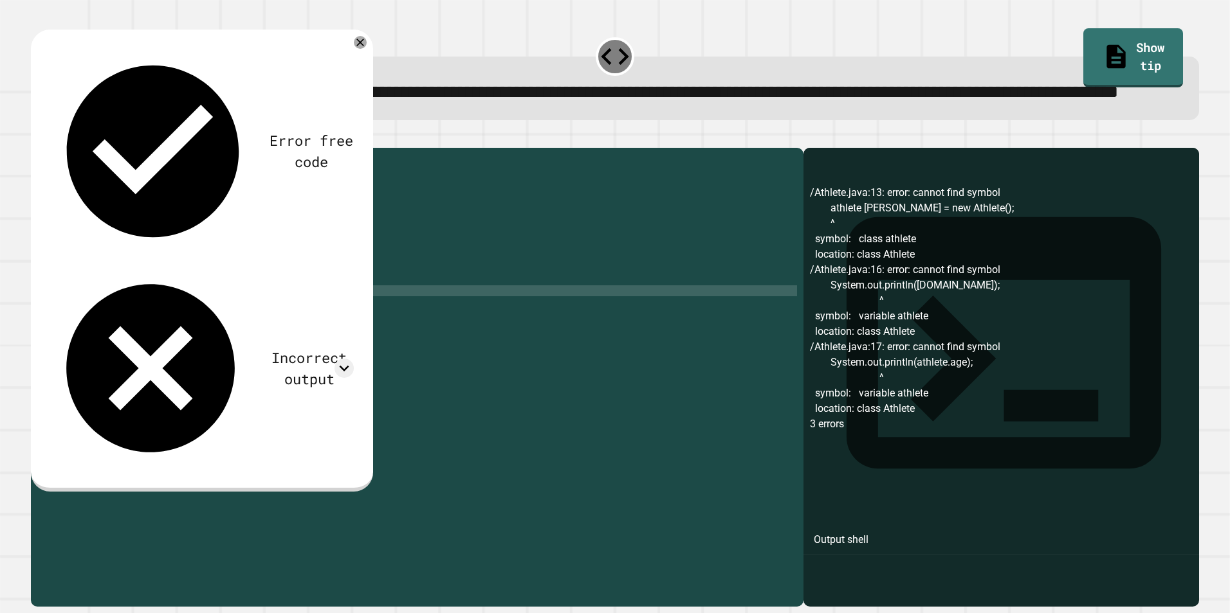
click at [50, 150] on icon "button" at bounding box center [45, 145] width 7 height 9
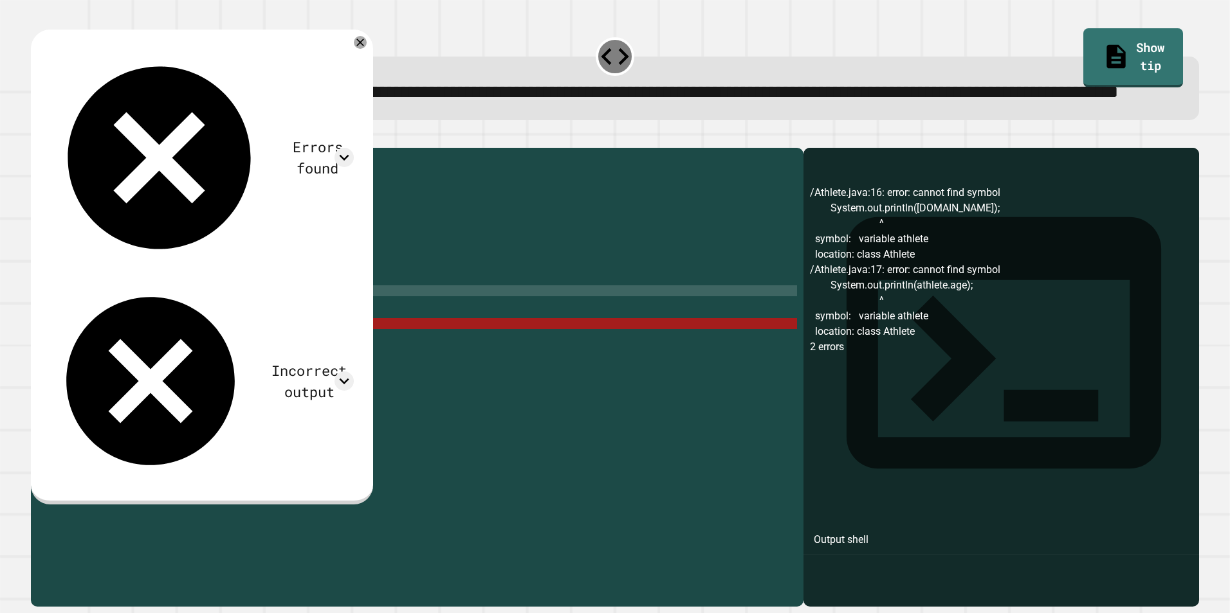
click at [214, 374] on div "public class Athlete { String name ; int age ; public Athlete ( ) { name = "[PE…" at bounding box center [429, 351] width 734 height 394
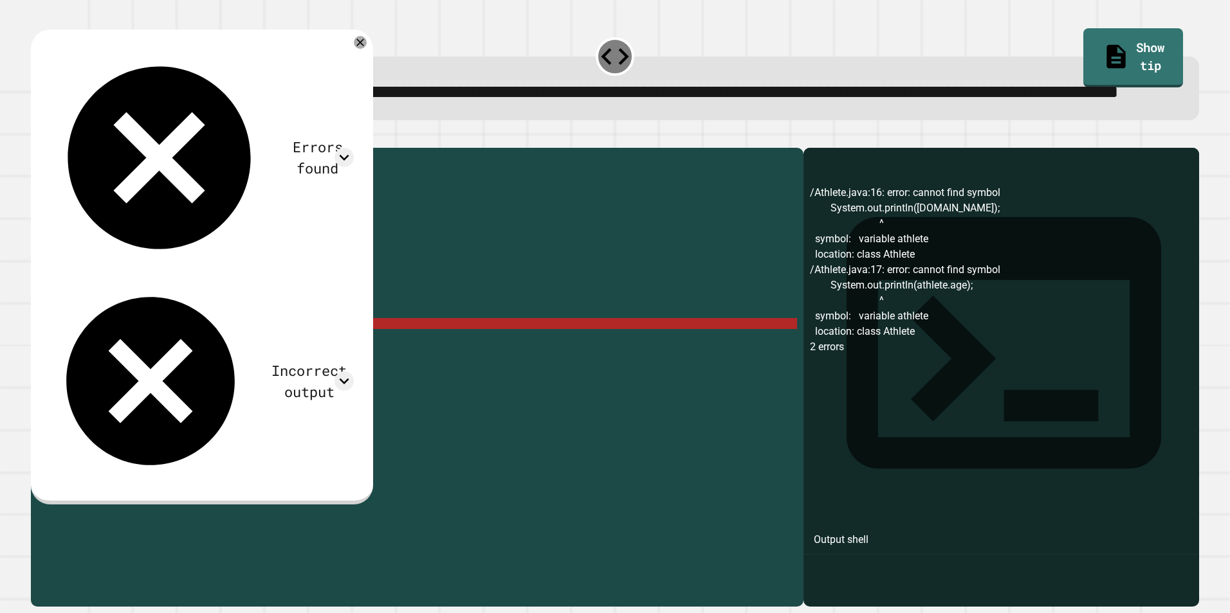
click at [214, 374] on div "public class Athlete { String name ; int age ; public Athlete ( ) { name = "[PE…" at bounding box center [429, 351] width 734 height 394
click at [265, 375] on div "public class Athlete { String name ; int age ; public Athlete ( ) { name = "[PE…" at bounding box center [429, 351] width 734 height 394
click at [282, 376] on div "public class Athlete { String name ; int age ; public Athlete ( ) { name = "[PE…" at bounding box center [429, 351] width 734 height 394
click at [161, 345] on div "public class Athlete { String name ; int age ; public Athlete ( ) { name = "[PE…" at bounding box center [429, 351] width 734 height 394
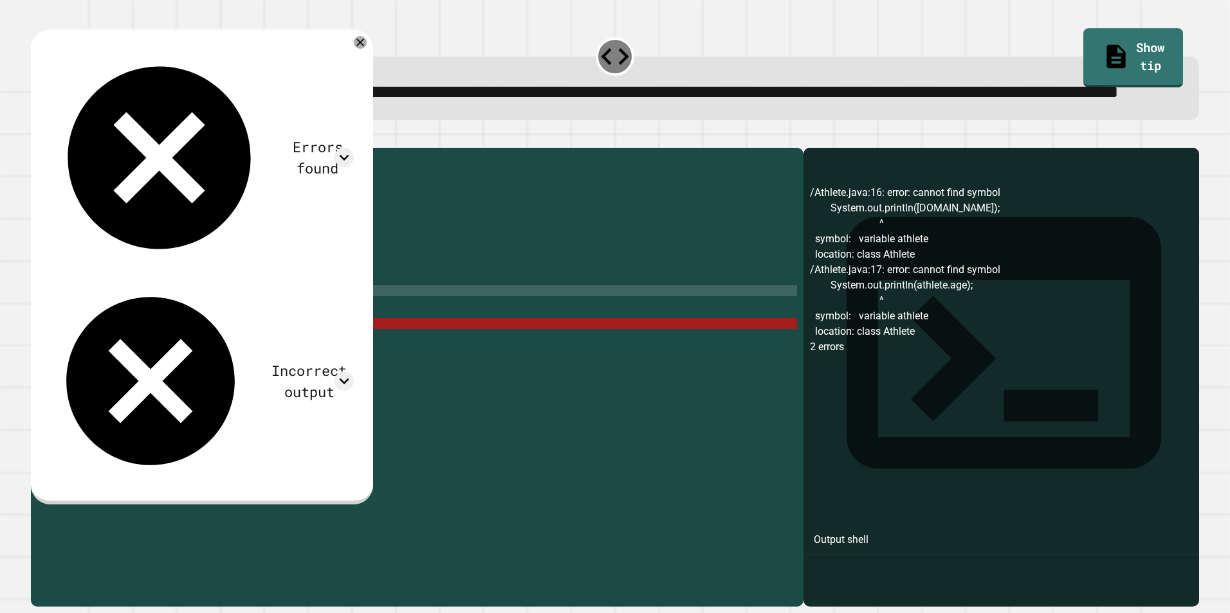
click at [162, 345] on div "public class Athlete { String name ; int age ; public Athlete ( ) { name = "[PE…" at bounding box center [429, 351] width 734 height 394
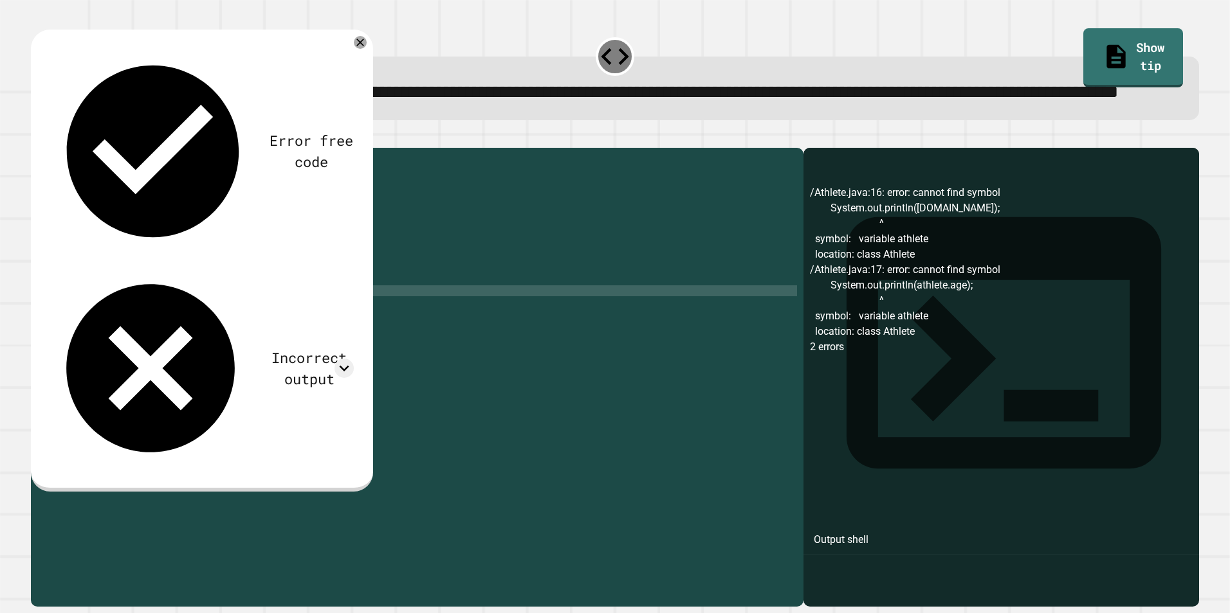
scroll to position [0, 6]
click at [37, 138] on icon "button" at bounding box center [37, 138] width 0 height 0
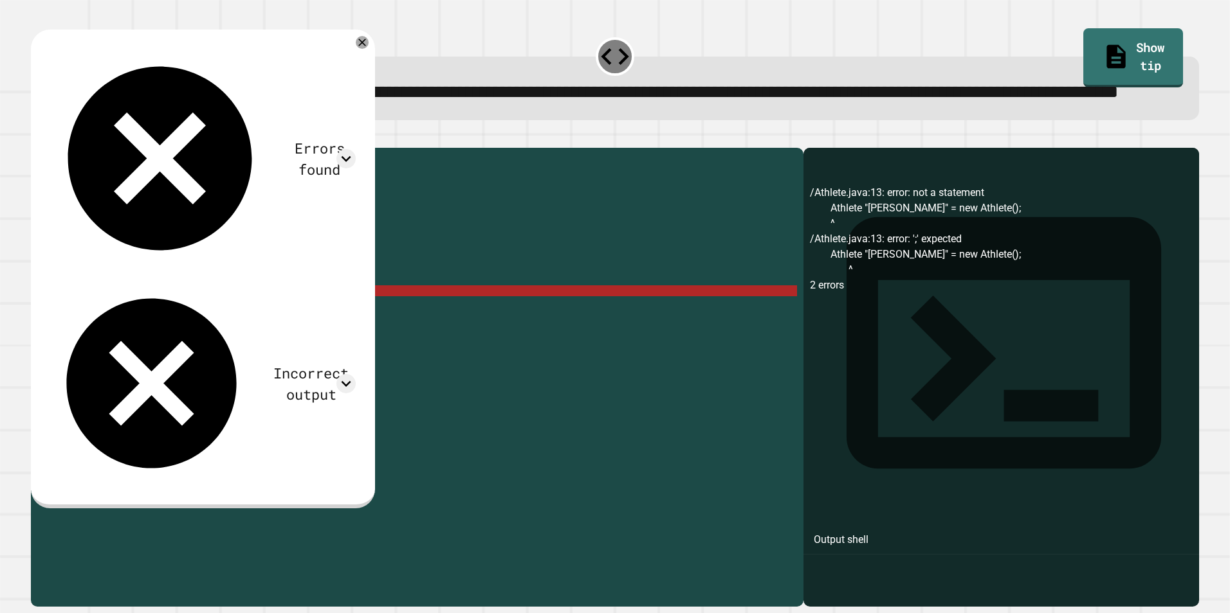
click at [168, 338] on div "public class Athlete { String name ; int age ; public Athlete ( ) { name = "[PE…" at bounding box center [429, 351] width 734 height 394
click at [172, 338] on div "public class Athlete { String name ; int age ; public Athlete ( ) { name = "[PE…" at bounding box center [429, 351] width 734 height 394
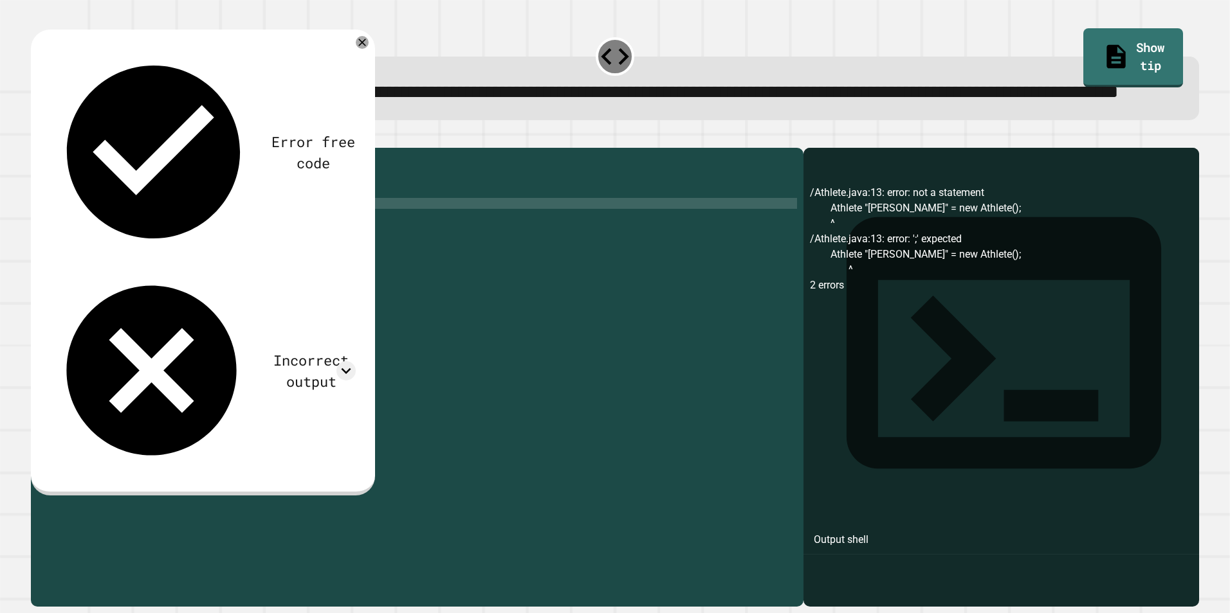
click at [214, 248] on div "public class Athlete { String name ; int age ; public Athlete ( ) { name = "[PE…" at bounding box center [429, 351] width 734 height 394
click at [263, 313] on div "public class Athlete { String name ; int age ; public Athlete ( ) { name = "[PE…" at bounding box center [429, 351] width 734 height 394
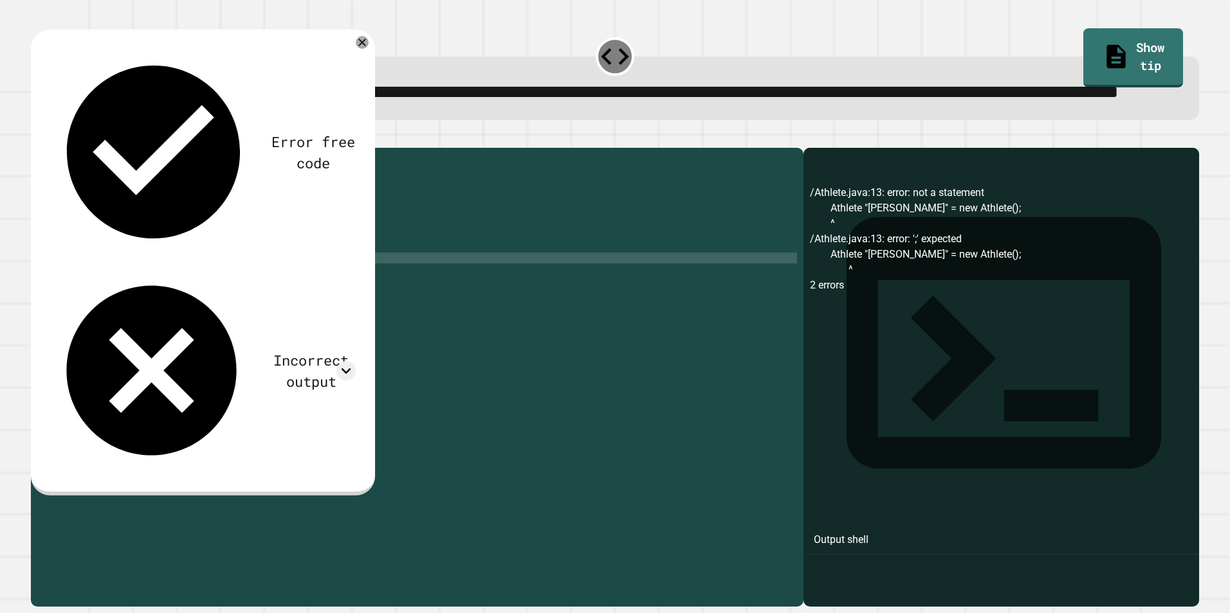
click at [268, 340] on div "public class Athlete { String name ; int age ; public Athlete ( ) { name = "[PE…" at bounding box center [429, 351] width 734 height 394
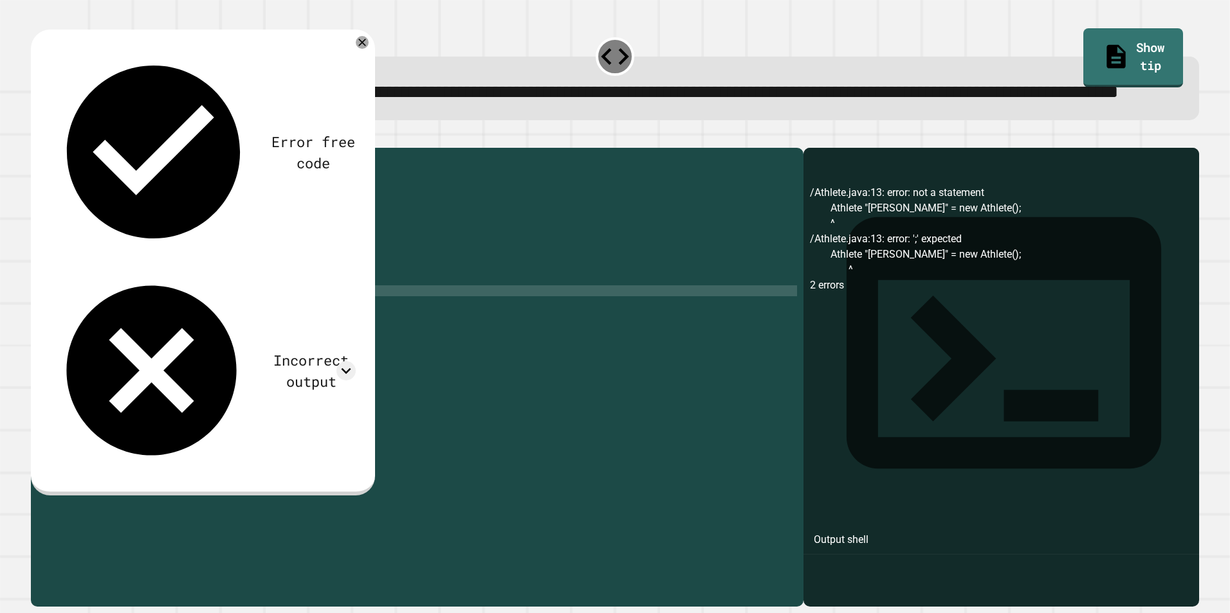
click at [278, 369] on div "public class Athlete { String name ; int age ; public Athlete ( ) { name = "[PE…" at bounding box center [429, 351] width 734 height 394
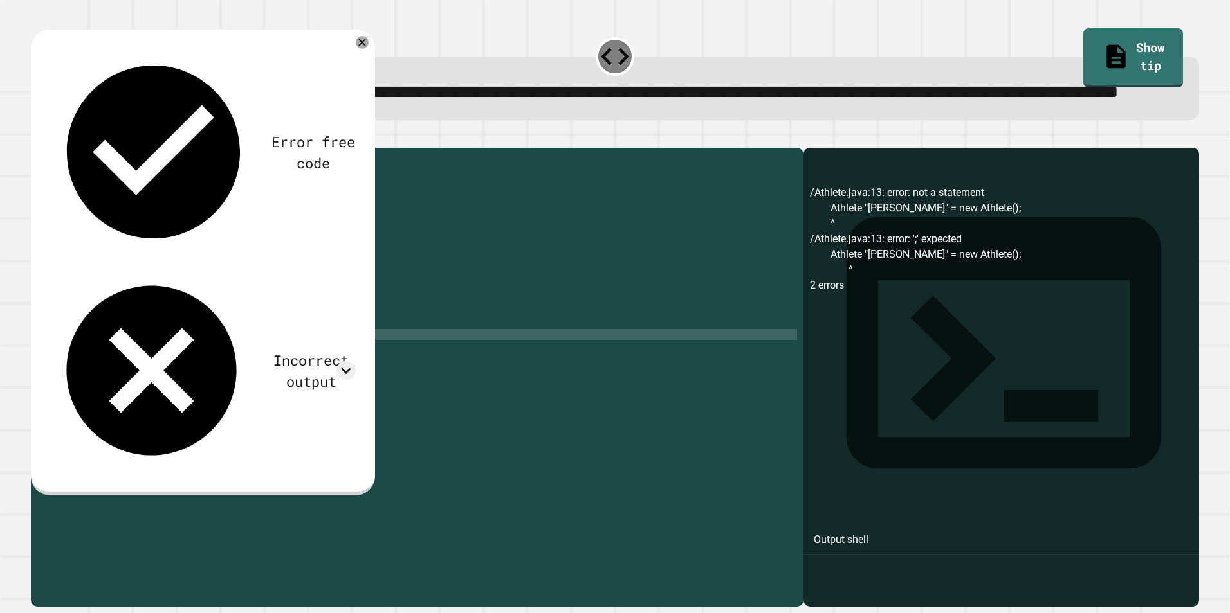
click at [275, 388] on div "public class Athlete { String name ; int age ; public Athlete ( ) { name = "[PE…" at bounding box center [429, 351] width 734 height 394
click at [164, 383] on div "public class Athlete { String name ; int age ; public Athlete ( ) { name = "[PE…" at bounding box center [429, 351] width 734 height 394
click at [218, 374] on div "public class Athlete { String name ; int age ; public Athlete ( ) { name = "[PE…" at bounding box center [429, 351] width 734 height 394
click at [246, 375] on div "public class Athlete { String name ; int age ; public Athlete ( ) { name = "[PE…" at bounding box center [429, 351] width 734 height 394
click at [295, 372] on div "public class Athlete { String name ; int age ; public Athlete ( ) { name = "[PE…" at bounding box center [429, 351] width 734 height 394
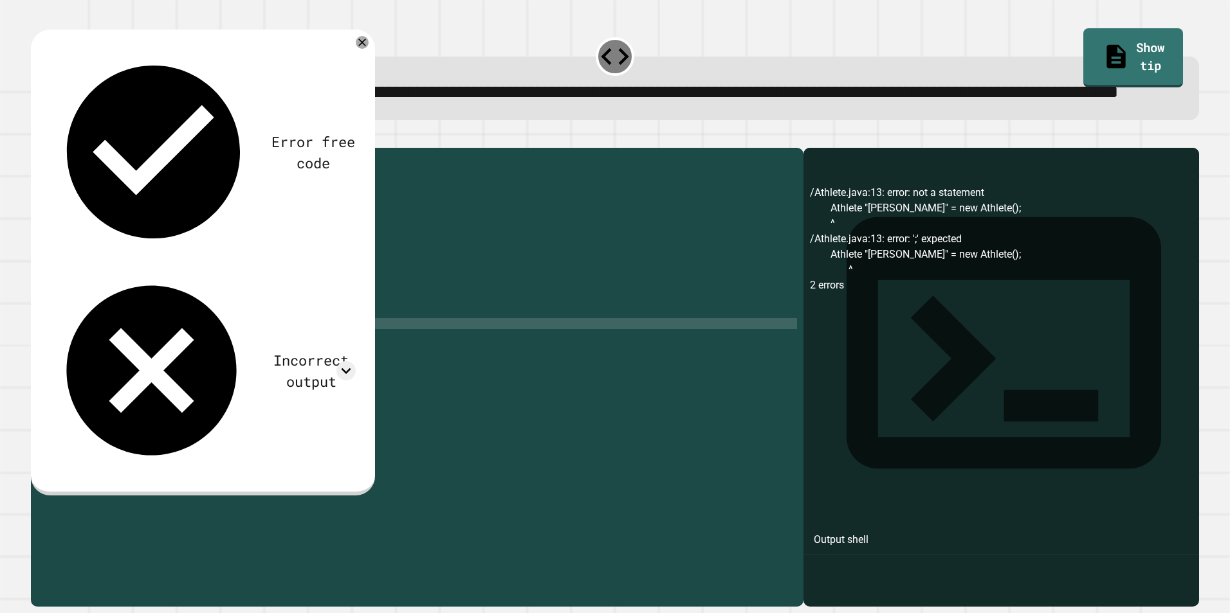
click at [62, 148] on div at bounding box center [615, 139] width 1168 height 15
click at [37, 138] on button "button" at bounding box center [37, 138] width 0 height 0
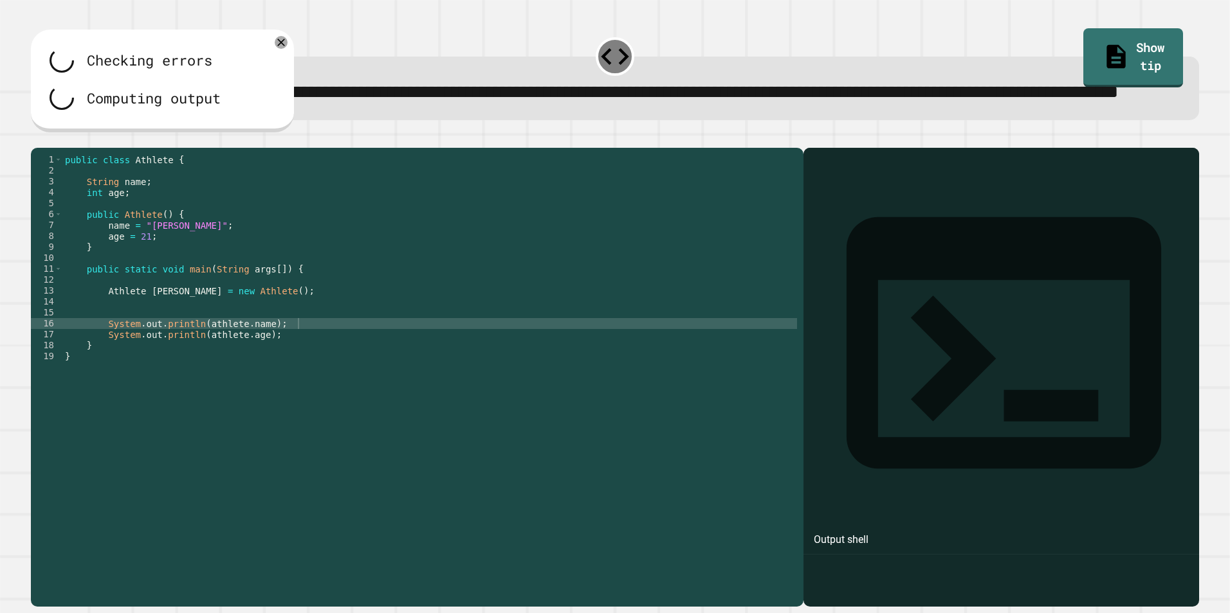
click at [267, 372] on div "public class Athlete { String name ; int age ; public Athlete ( ) { name = "[PE…" at bounding box center [429, 351] width 734 height 394
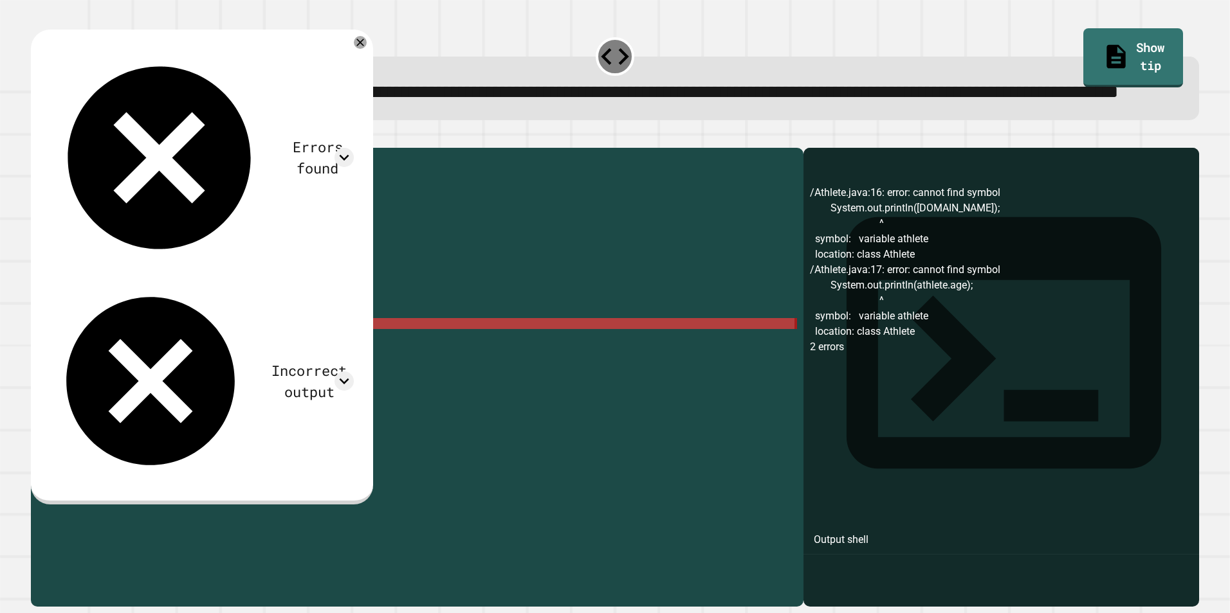
drag, startPoint x: 271, startPoint y: 383, endPoint x: -3, endPoint y: 369, distance: 274.3
click at [0, 369] on html "**********" at bounding box center [615, 306] width 1230 height 613
type textarea "**********"
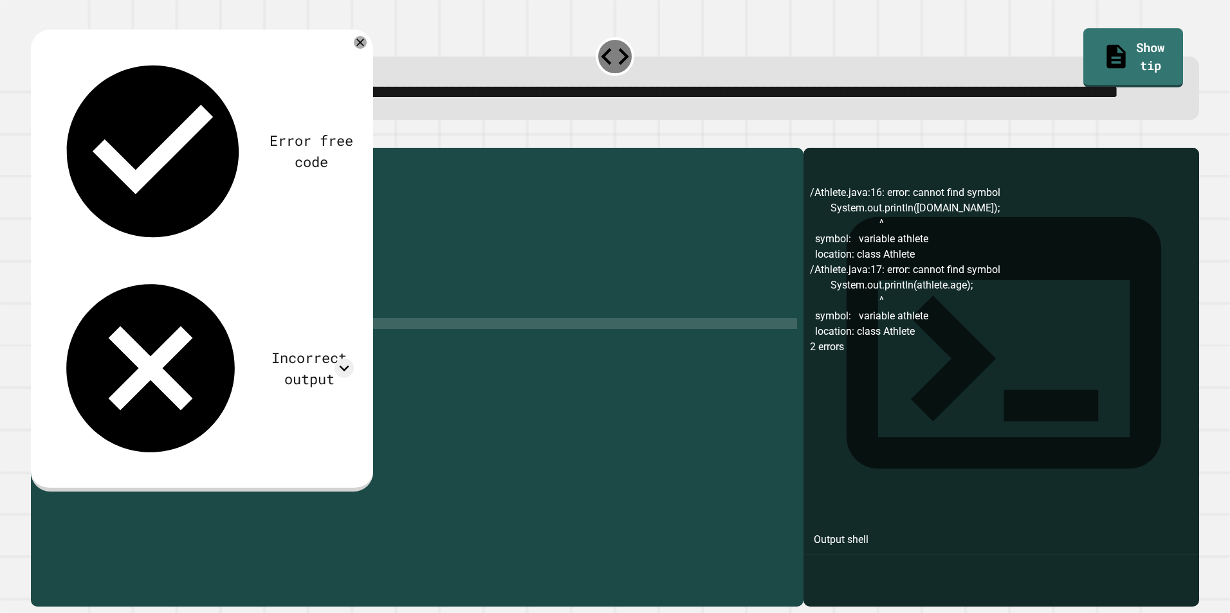
scroll to position [0, 0]
click at [37, 138] on icon "button" at bounding box center [37, 138] width 0 height 0
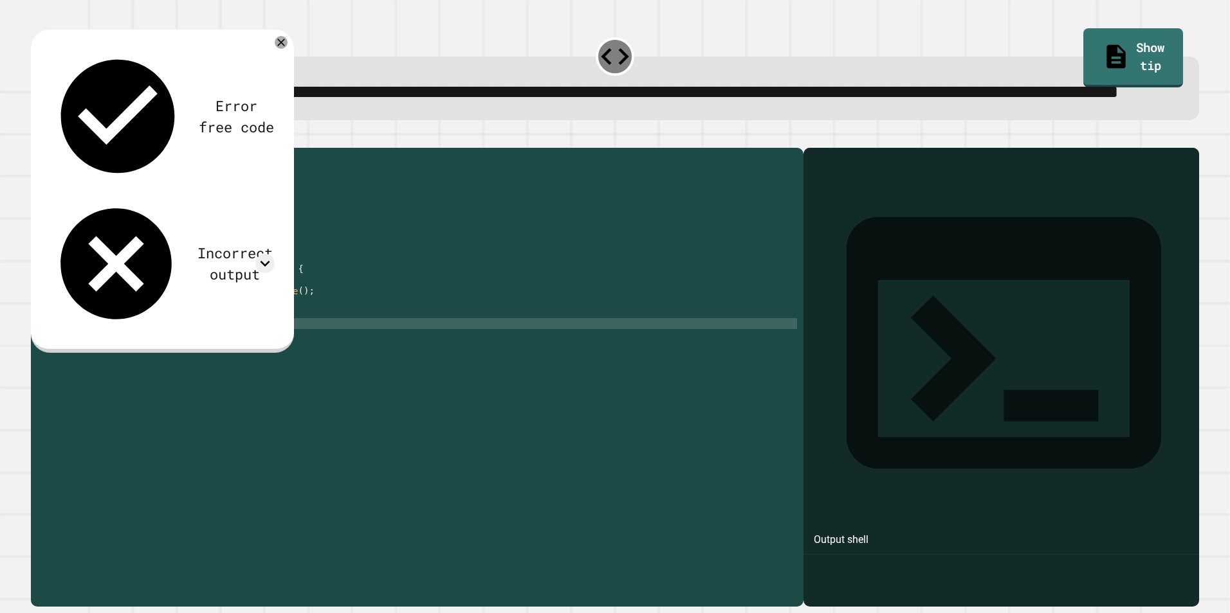
click at [90, 374] on div "public class Athlete { String name ; int age ; public Athlete ( ) { name = "[PE…" at bounding box center [429, 351] width 734 height 394
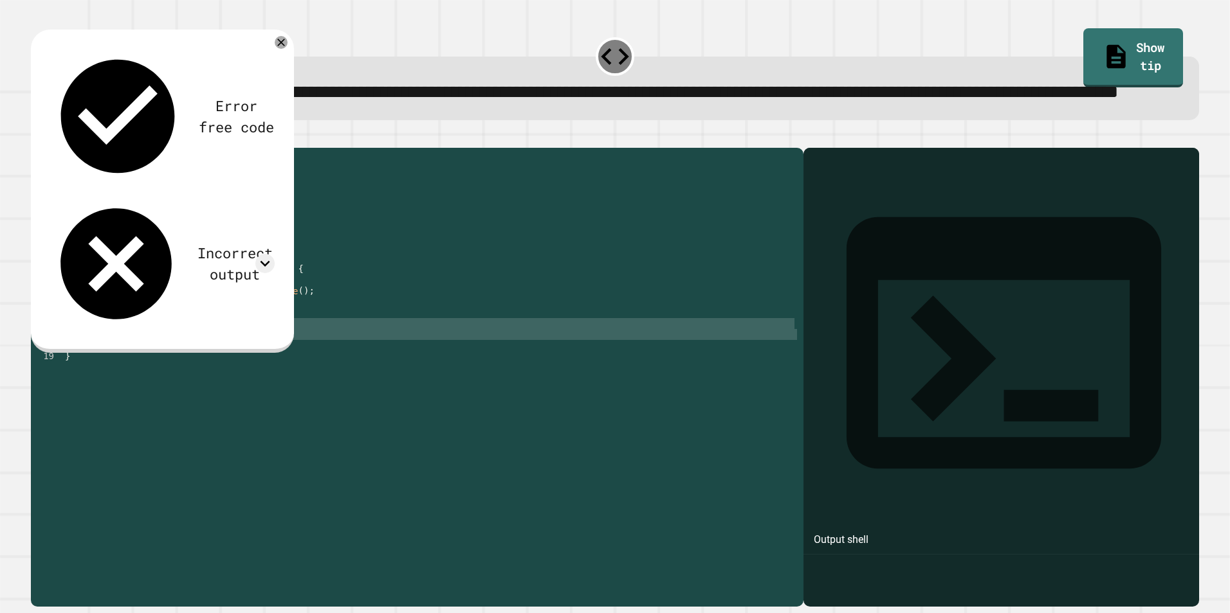
type textarea "**********"
click at [374, 148] on div at bounding box center [615, 139] width 1168 height 15
click at [341, 251] on div "public class Athlete { String name ; int age ; public Athlete ( ) { name = "[PE…" at bounding box center [429, 351] width 734 height 394
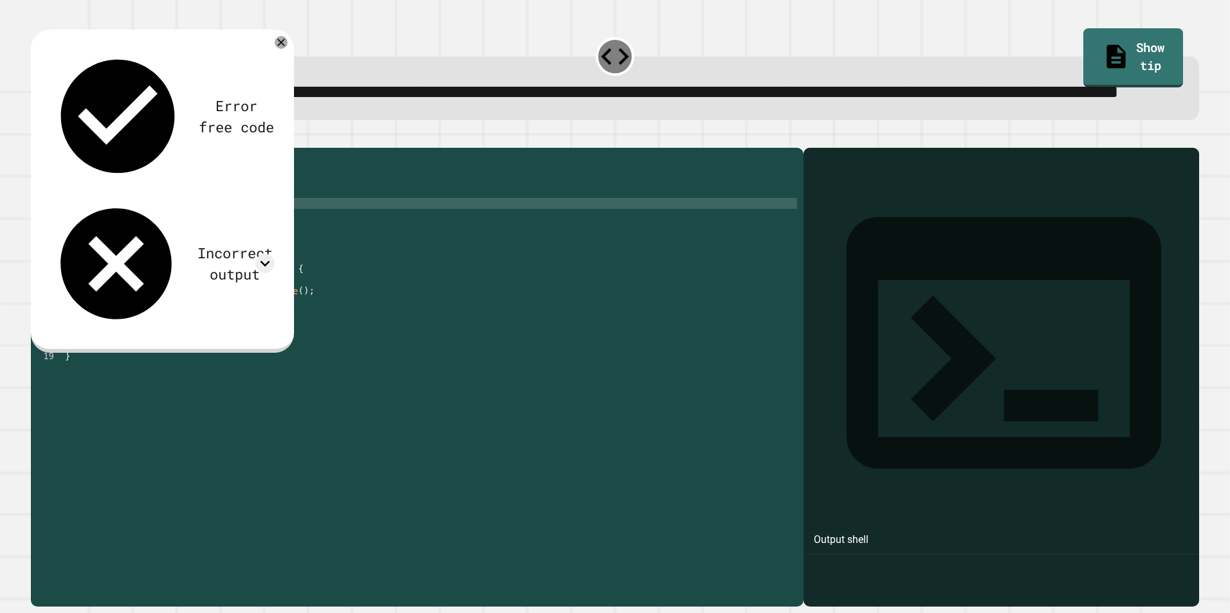
click at [322, 354] on div "public class Athlete { String name ; int age ; public Athlete ( ) { name = "[PE…" at bounding box center [429, 351] width 734 height 394
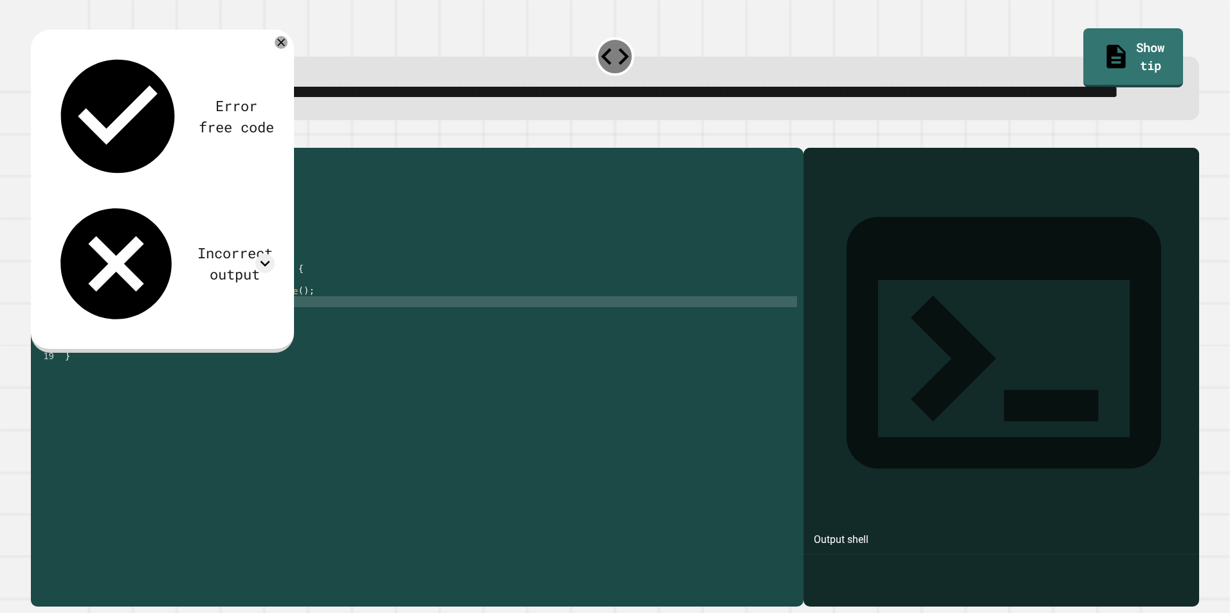
click at [250, 379] on div "public class Athlete { String name ; int age ; public Athlete ( ) { name = "[PE…" at bounding box center [429, 351] width 734 height 394
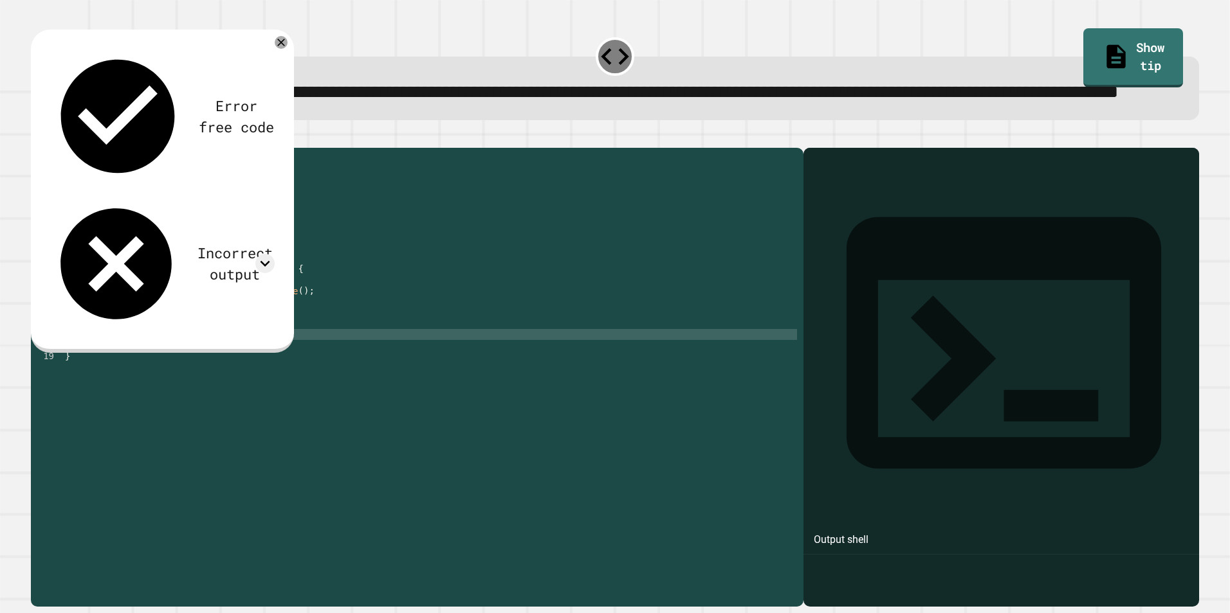
click at [304, 383] on div "public class Athlete { String name ; int age ; public Athlete ( ) { name = "[PE…" at bounding box center [429, 351] width 734 height 394
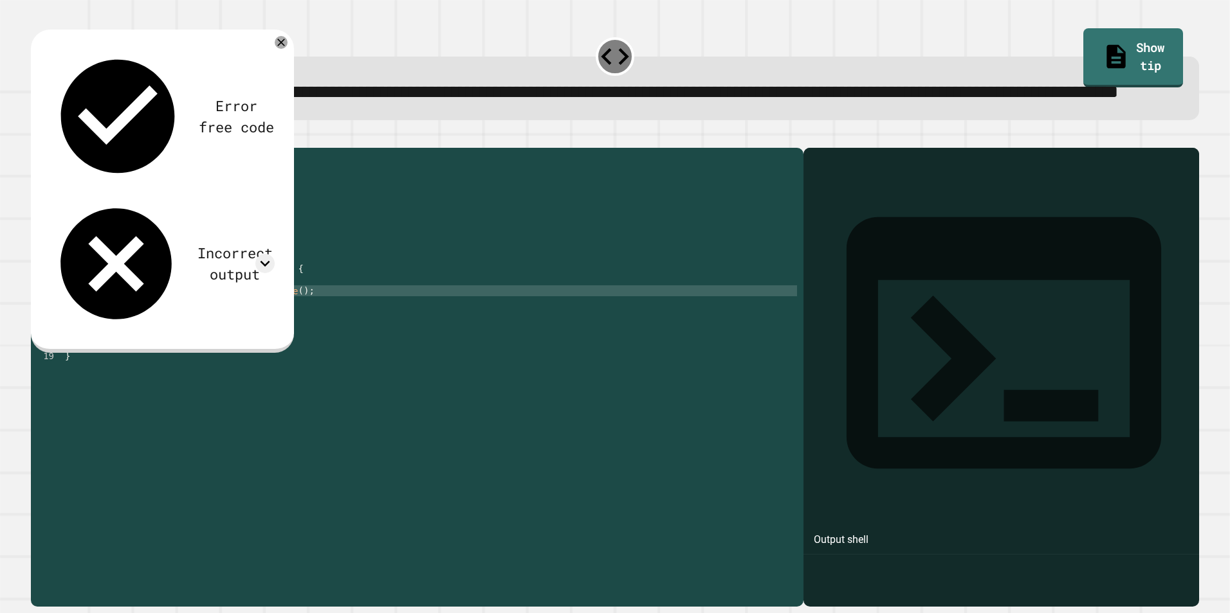
click at [325, 345] on div "public class Athlete { String name ; int age ; public Athlete ( ) { name = "[PE…" at bounding box center [429, 351] width 734 height 394
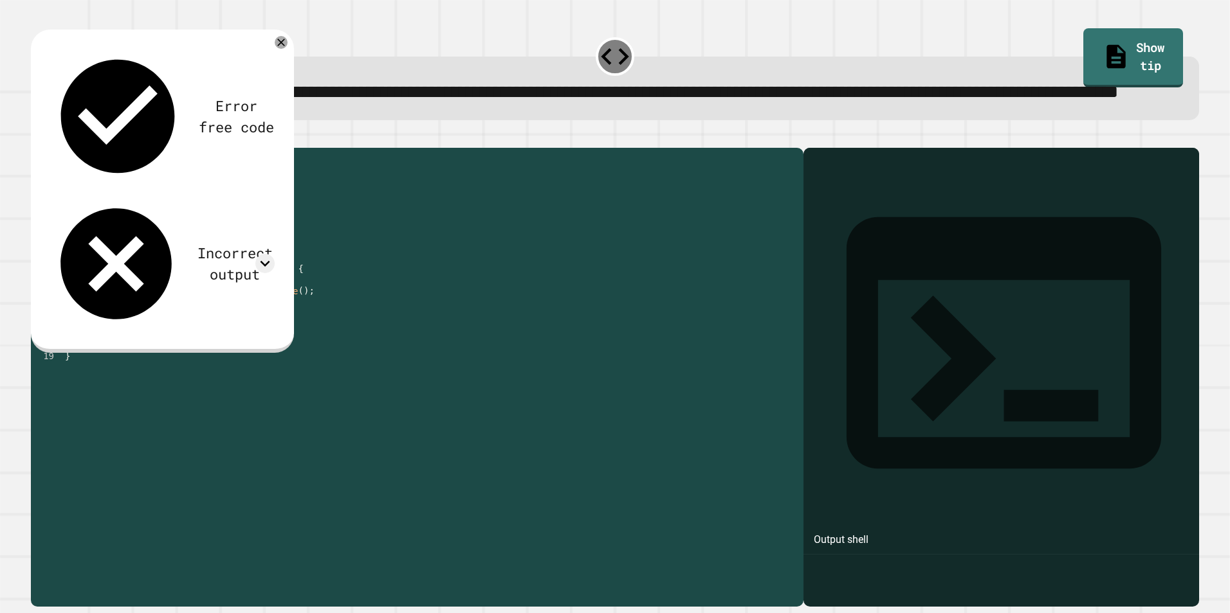
drag, startPoint x: 266, startPoint y: 338, endPoint x: 100, endPoint y: 341, distance: 165.9
click at [100, 341] on div "public class Athlete { String name ; int age ; public Athlete ( ) { name = "[PE…" at bounding box center [429, 351] width 734 height 394
click at [293, 356] on div "public class Athlete { String name ; int age ; public Athlete ( ) { name = "[PE…" at bounding box center [429, 351] width 734 height 394
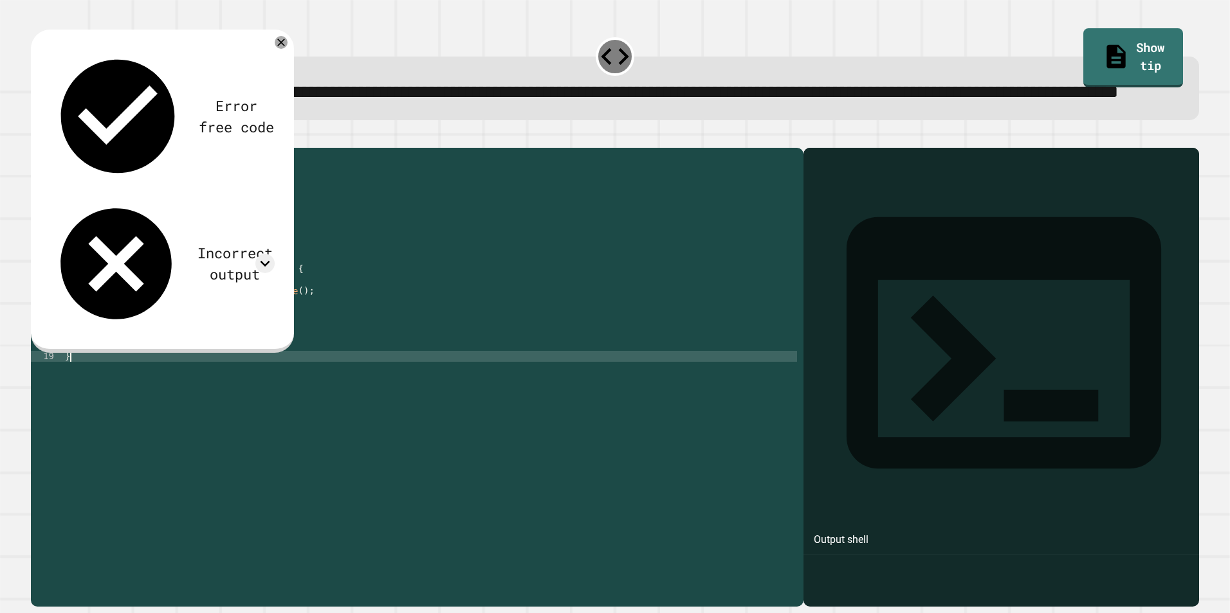
click at [293, 403] on div "public class Athlete { String name ; int age ; public Athlete ( ) { name = "[PE…" at bounding box center [429, 351] width 734 height 394
click at [302, 389] on div "public class Athlete { String name ; int age ; public Athlete ( ) { name = "[PE…" at bounding box center [429, 351] width 734 height 394
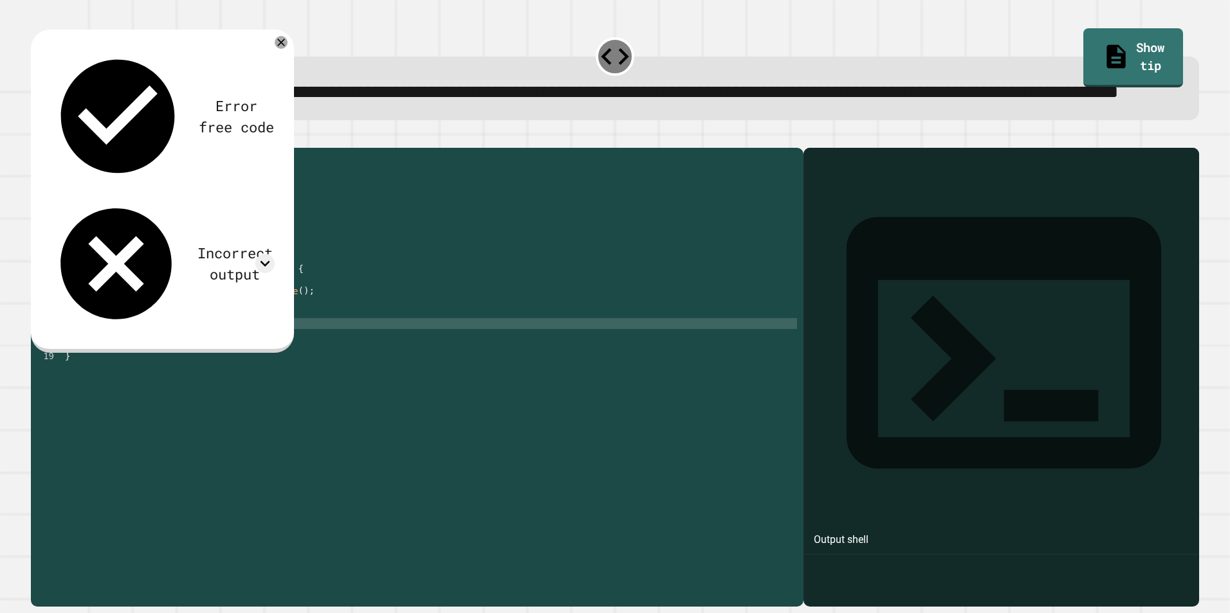
click at [232, 371] on div "public class Athlete { String name ; int age ; public Athlete ( ) { name = "[PE…" at bounding box center [429, 351] width 734 height 394
click at [297, 384] on div "public class Athlete { String name ; int age ; public Athlete ( ) { name = "[PE…" at bounding box center [429, 351] width 734 height 394
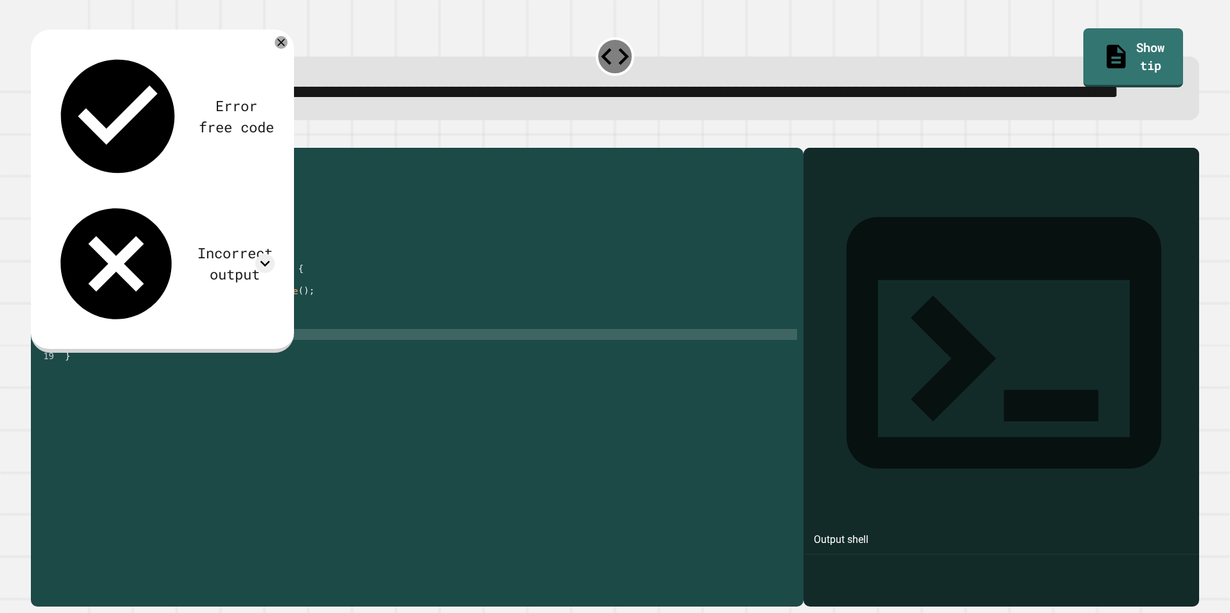
click at [291, 377] on div "public class Athlete { String name ; int age ; public Athlete ( ) { name = "[PE…" at bounding box center [429, 351] width 734 height 394
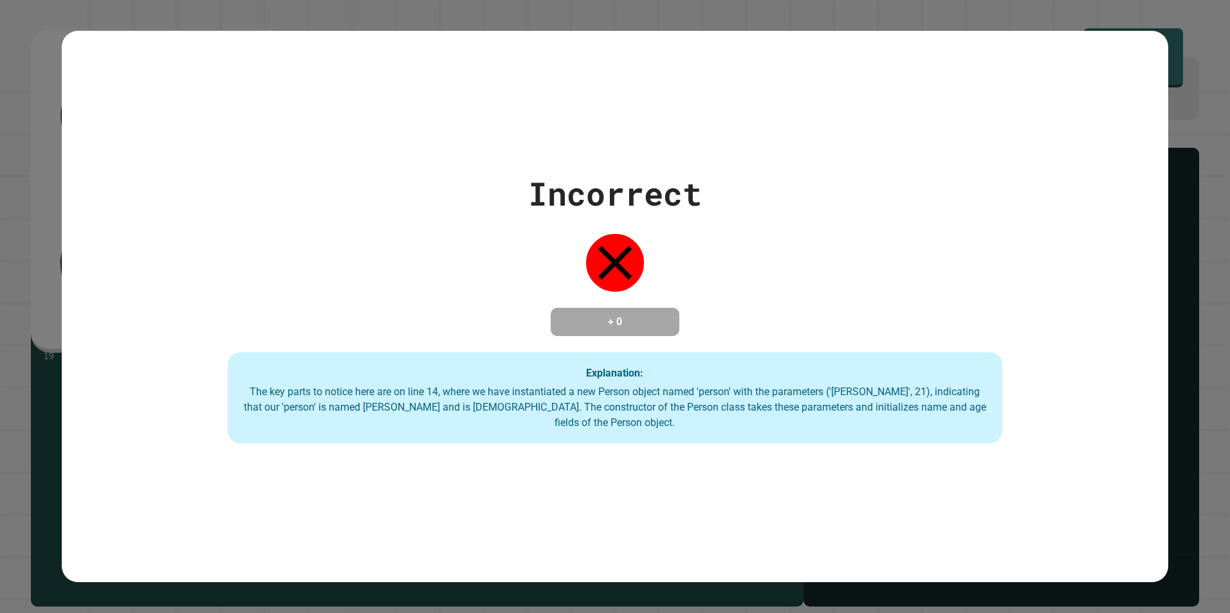
click at [558, 403] on div "The key parts to notice here are on line 14, where we have instantiated a new P…" at bounding box center [615, 408] width 749 height 46
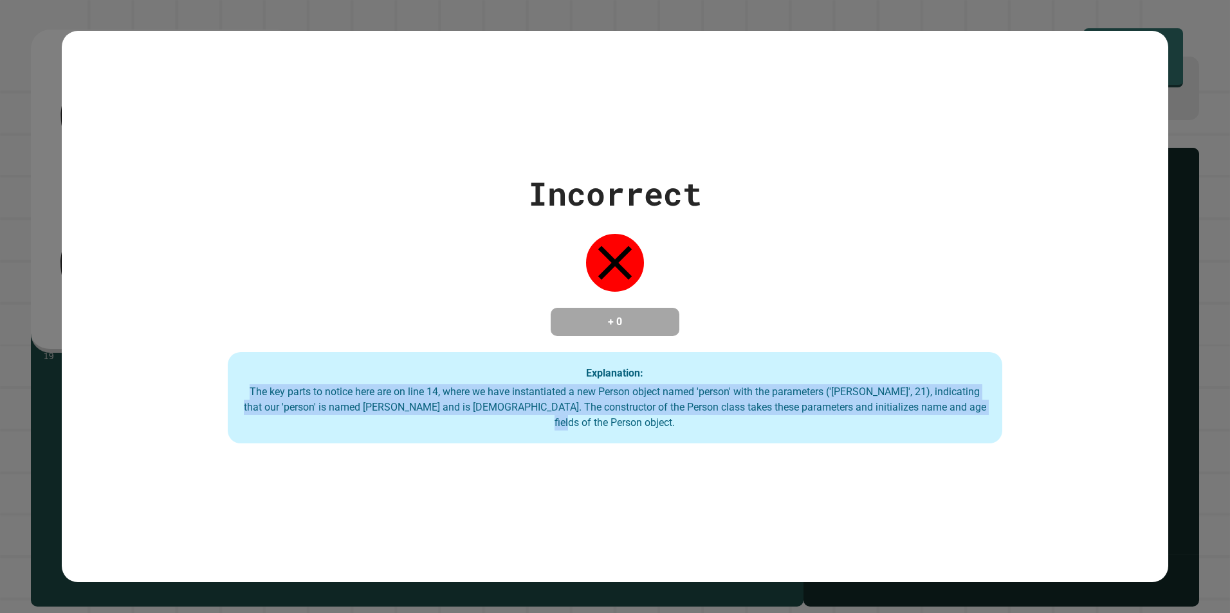
click at [558, 403] on div "The key parts to notice here are on line 14, where we have instantiated a new P…" at bounding box center [615, 408] width 749 height 46
drag, startPoint x: 558, startPoint y: 403, endPoint x: 506, endPoint y: 407, distance: 52.2
click at [506, 407] on div "The key parts to notice here are on line 14, where we have instantiated a new P…" at bounding box center [615, 408] width 749 height 46
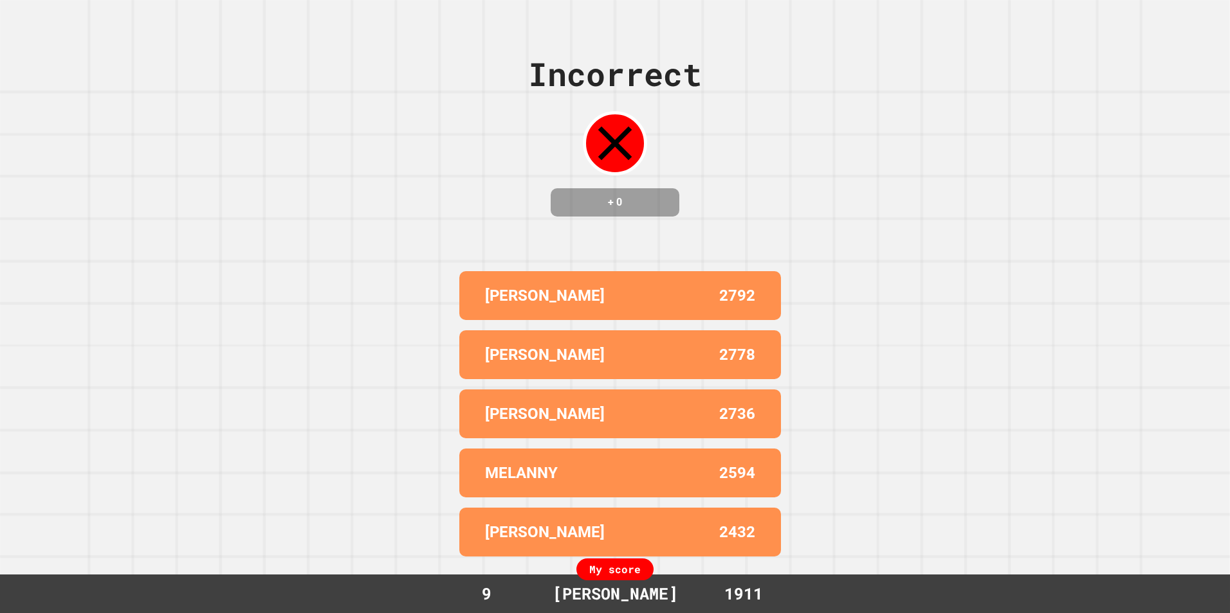
drag, startPoint x: 779, startPoint y: 595, endPoint x: 768, endPoint y: 595, distance: 11.0
click at [774, 595] on div "1911" at bounding box center [743, 594] width 96 height 24
drag, startPoint x: 768, startPoint y: 595, endPoint x: 752, endPoint y: 595, distance: 15.4
click at [752, 595] on div "1911" at bounding box center [743, 594] width 96 height 24
drag, startPoint x: 752, startPoint y: 595, endPoint x: 742, endPoint y: 593, distance: 10.6
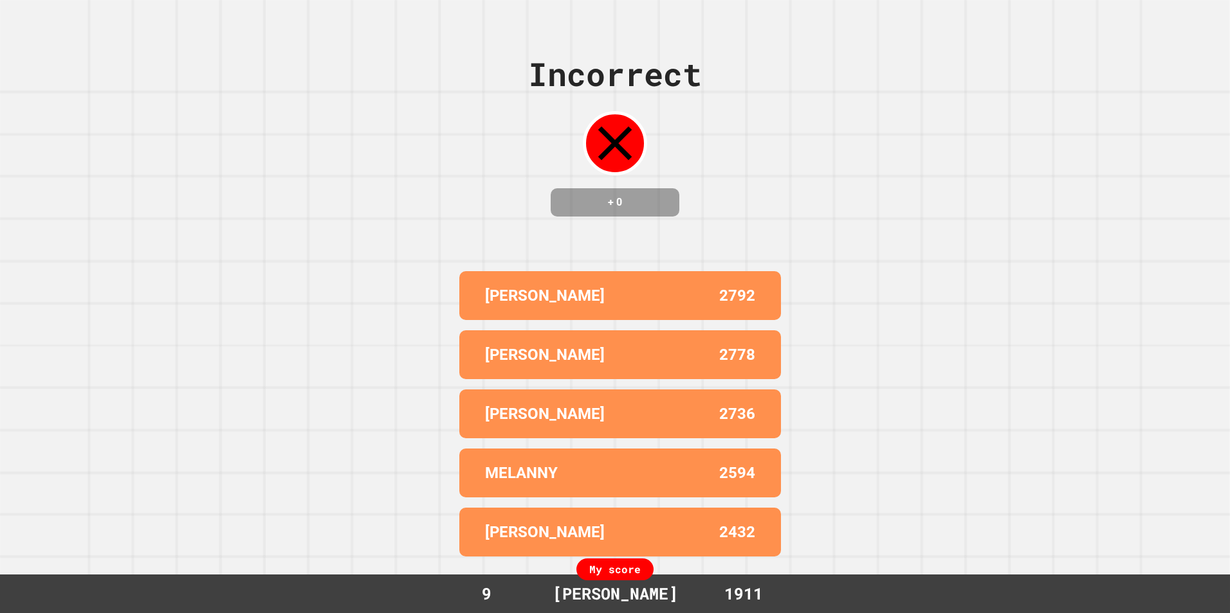
click at [742, 593] on div "1911" at bounding box center [743, 594] width 96 height 24
drag, startPoint x: 742, startPoint y: 593, endPoint x: 661, endPoint y: 504, distance: 120.6
click at [661, 508] on div "[PERSON_NAME] M 2432" at bounding box center [620, 532] width 322 height 49
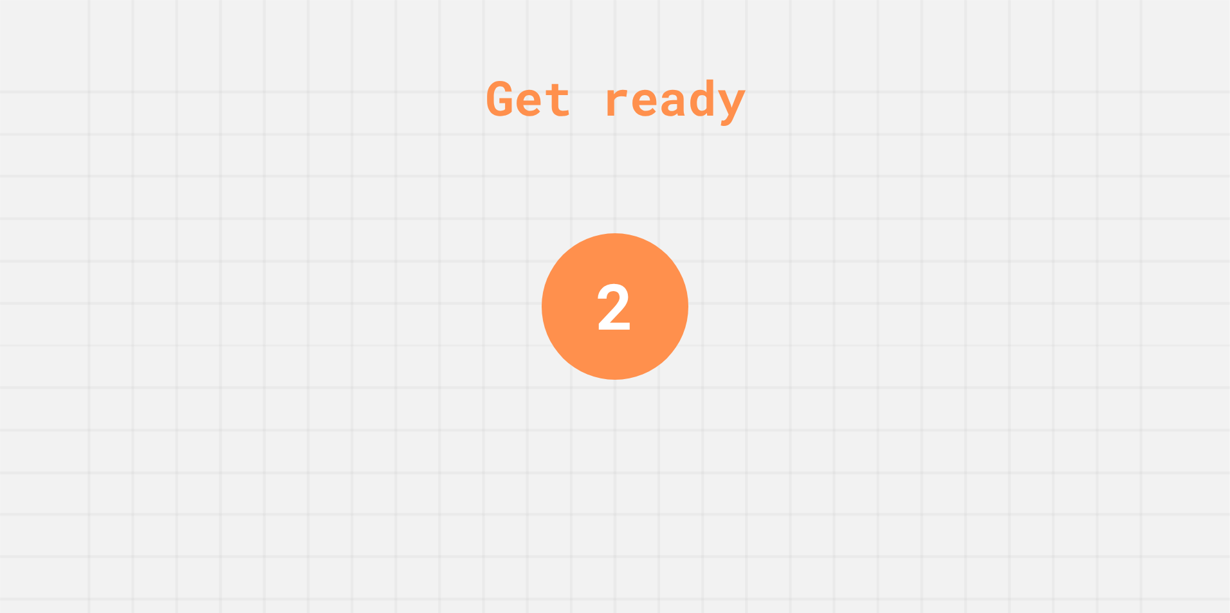
click at [572, 290] on div "2" at bounding box center [614, 306] width 147 height 147
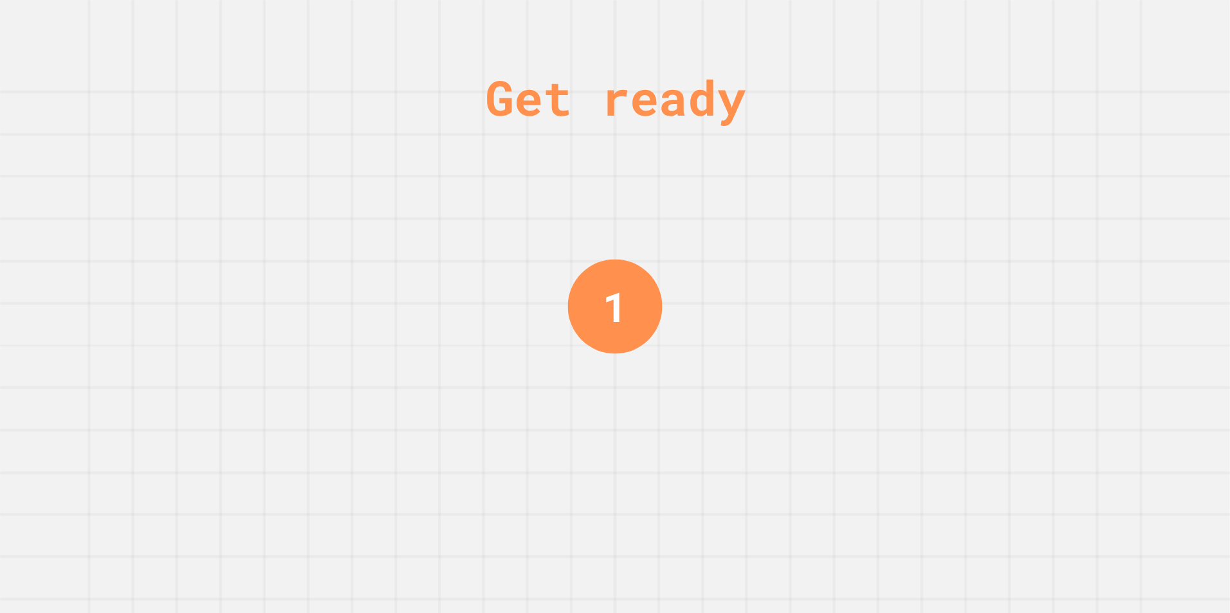
click at [594, 296] on div "1" at bounding box center [615, 307] width 95 height 95
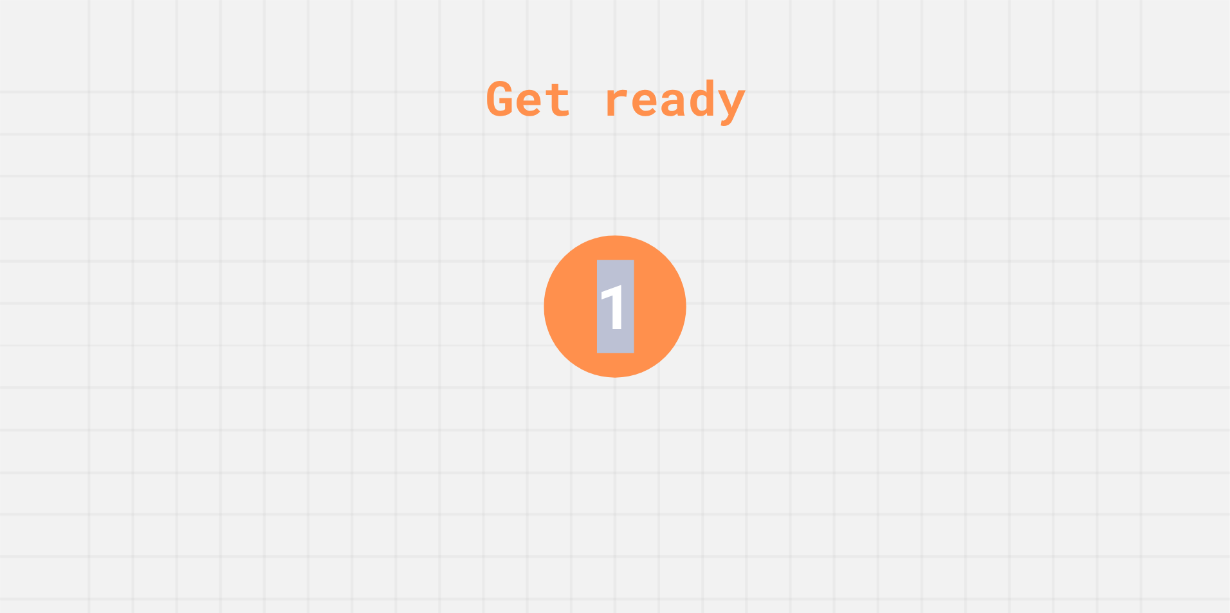
click at [596, 297] on div "1" at bounding box center [614, 306] width 37 height 93
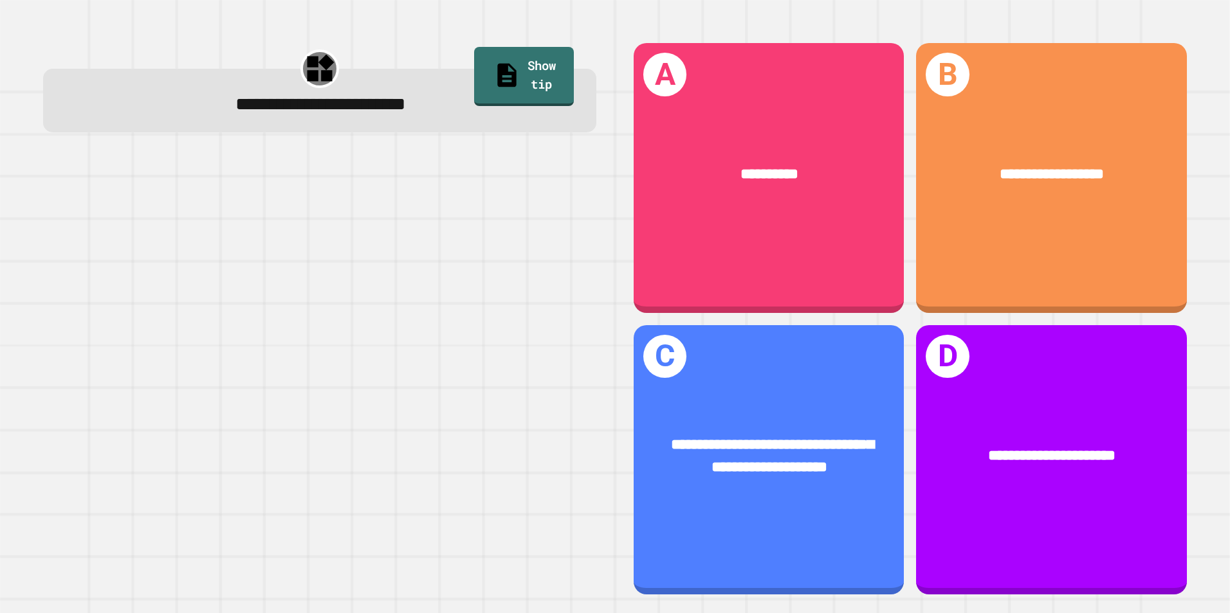
drag, startPoint x: 596, startPoint y: 297, endPoint x: 550, endPoint y: 313, distance: 48.4
click at [550, 313] on div at bounding box center [319, 376] width 553 height 438
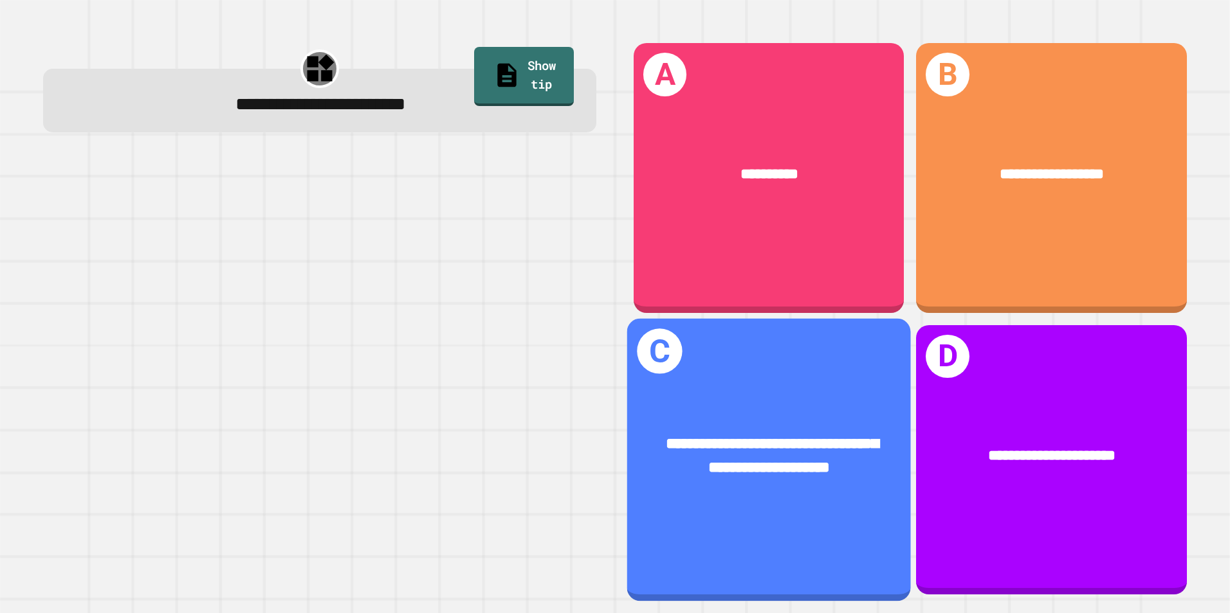
click at [774, 409] on div "**********" at bounding box center [769, 457] width 284 height 110
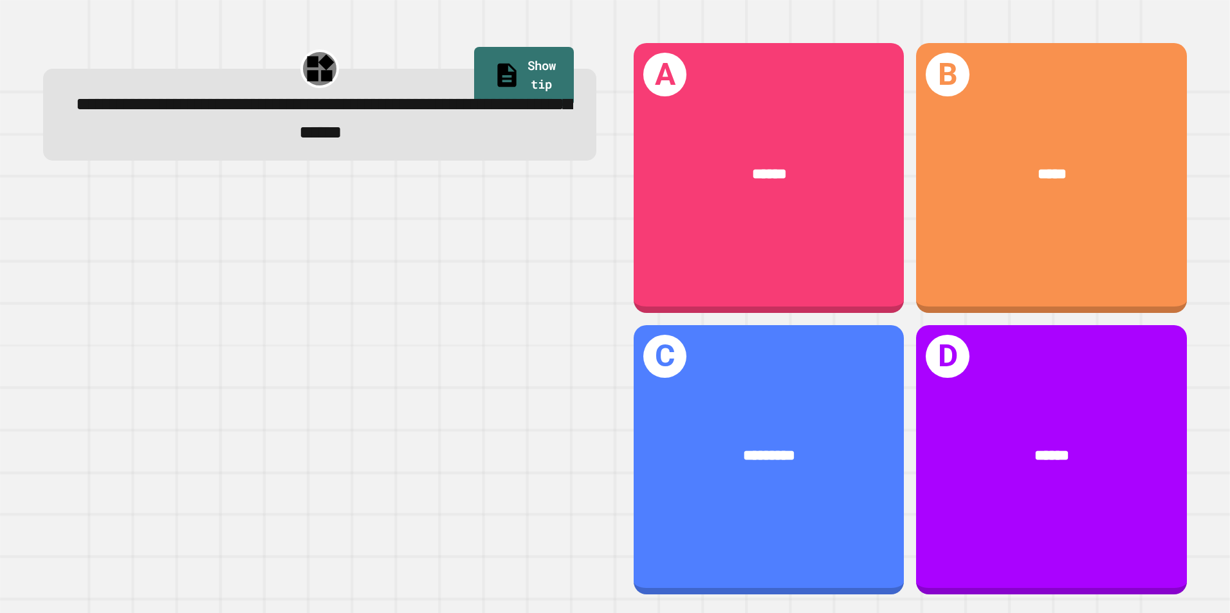
click at [265, 140] on span "**********" at bounding box center [323, 119] width 495 height 46
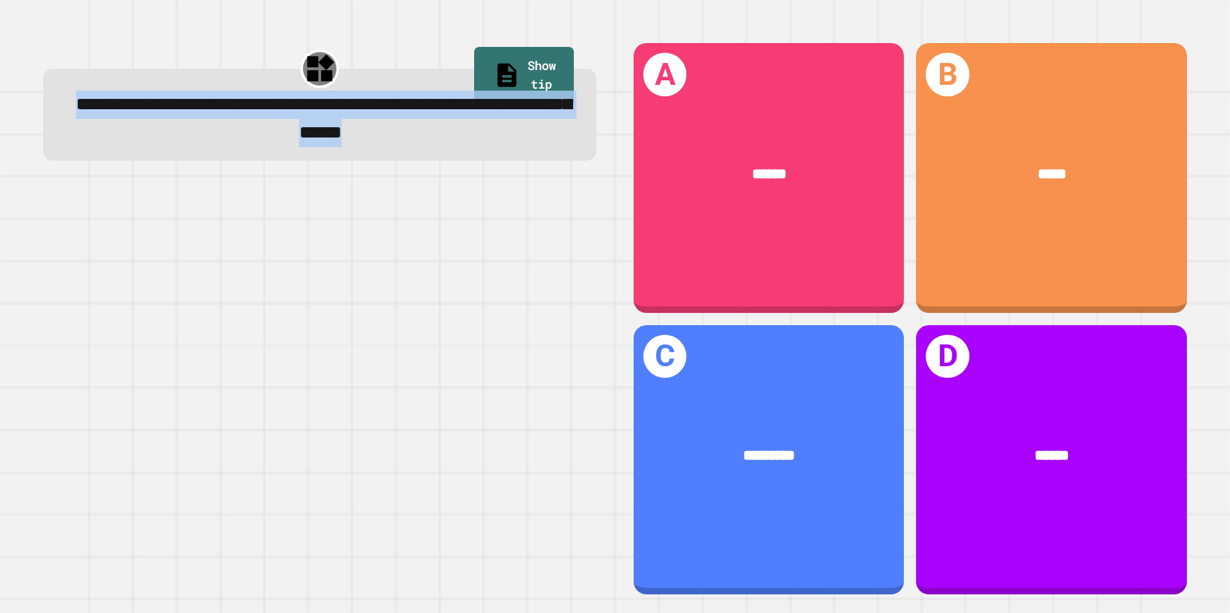
click at [265, 140] on span "**********" at bounding box center [323, 119] width 495 height 46
drag, startPoint x: 265, startPoint y: 140, endPoint x: 212, endPoint y: 152, distance: 54.1
click at [212, 152] on div "**********" at bounding box center [319, 115] width 553 height 92
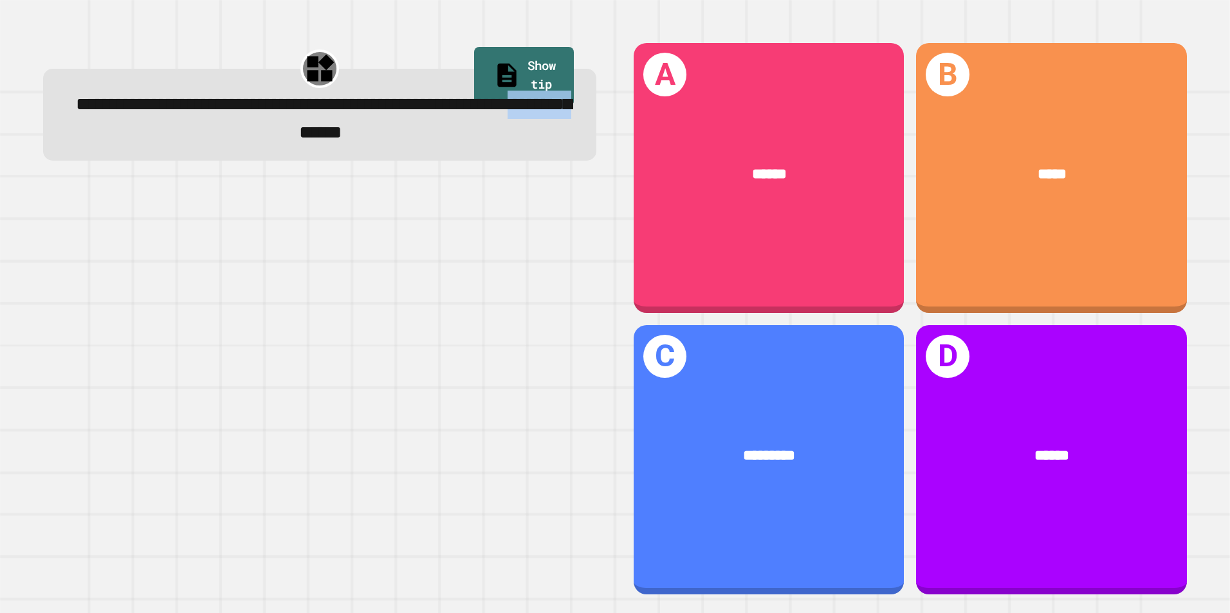
drag, startPoint x: 329, startPoint y: 149, endPoint x: 422, endPoint y: 152, distance: 92.7
click at [422, 152] on div "**********" at bounding box center [319, 115] width 553 height 92
drag, startPoint x: 422, startPoint y: 152, endPoint x: 171, endPoint y: 143, distance: 251.0
click at [171, 142] on span "**********" at bounding box center [323, 119] width 495 height 46
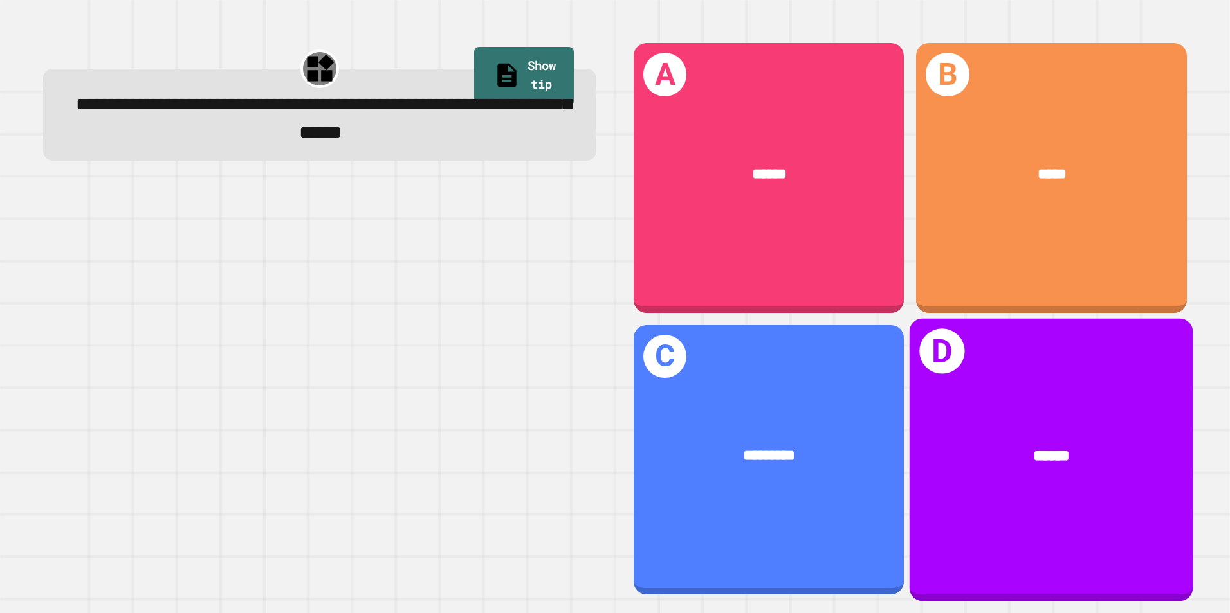
click at [1006, 413] on div "******" at bounding box center [1051, 456] width 284 height 86
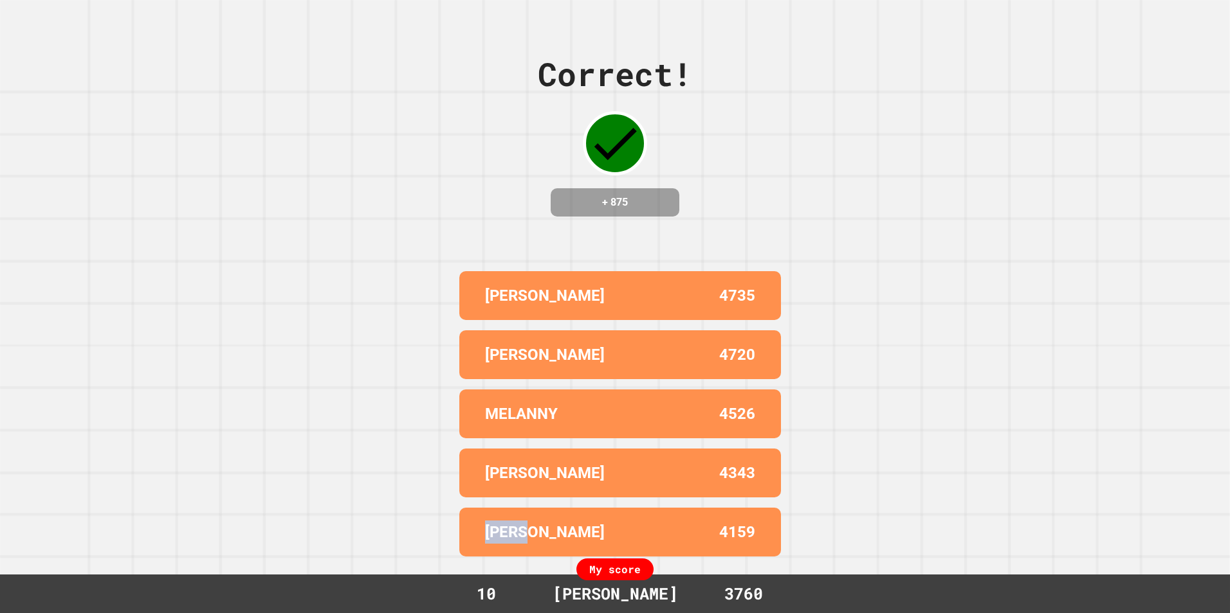
drag, startPoint x: 553, startPoint y: 505, endPoint x: 430, endPoint y: 513, distance: 123.1
click at [430, 513] on div "Correct! + 875 [PERSON_NAME] 4735 [PERSON_NAME] 4720 [PERSON_NAME] 4526 [PERSON…" at bounding box center [615, 306] width 1230 height 613
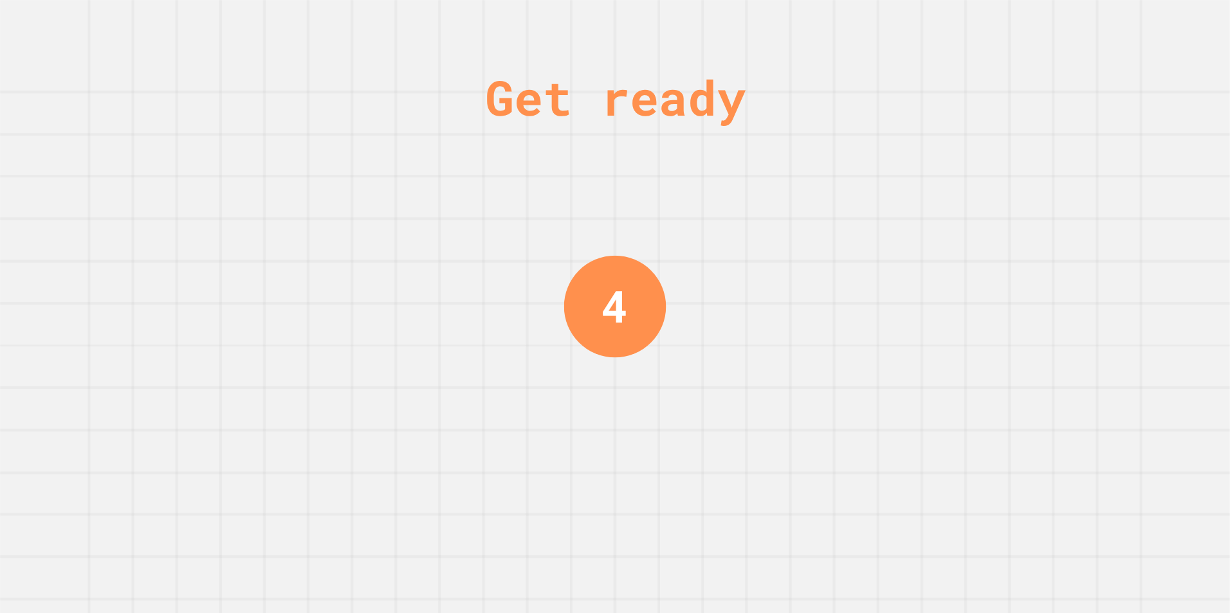
click at [495, 477] on div "Get ready 4" at bounding box center [615, 306] width 1230 height 613
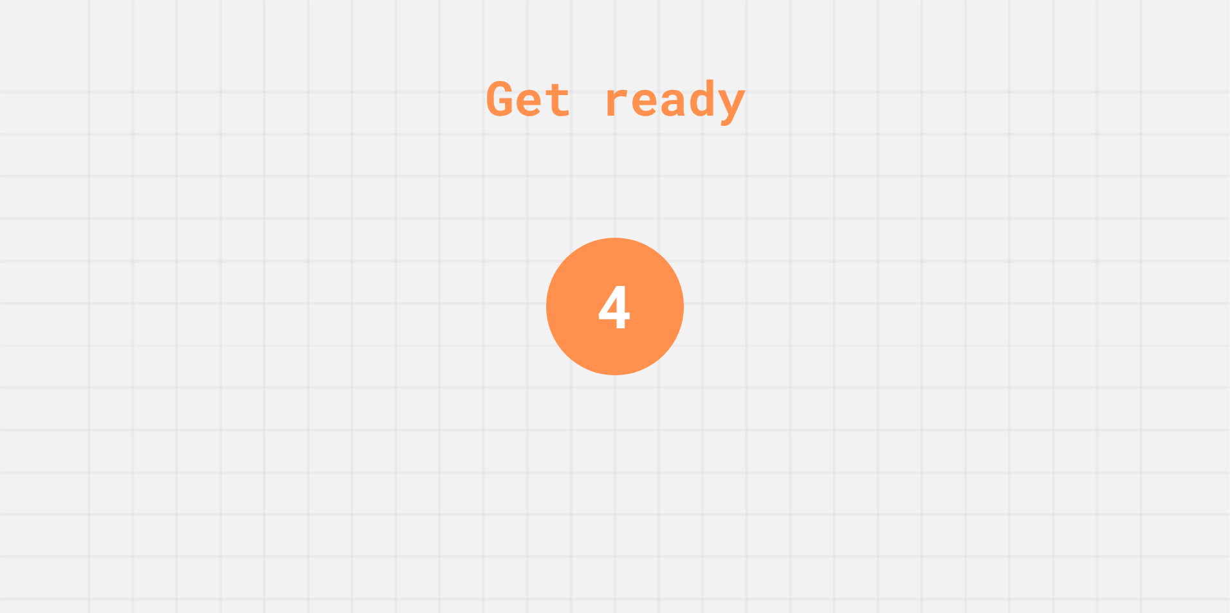
click at [563, 321] on div "4" at bounding box center [615, 307] width 138 height 138
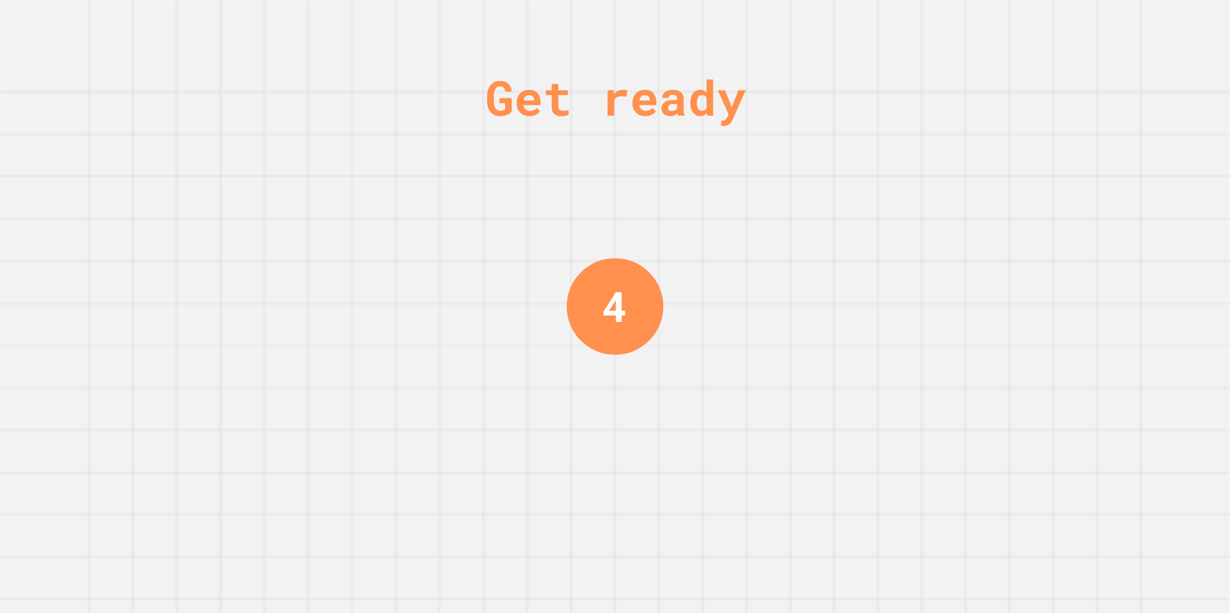
click at [625, 313] on div "4" at bounding box center [615, 307] width 96 height 96
click at [625, 313] on div "3" at bounding box center [614, 306] width 105 height 105
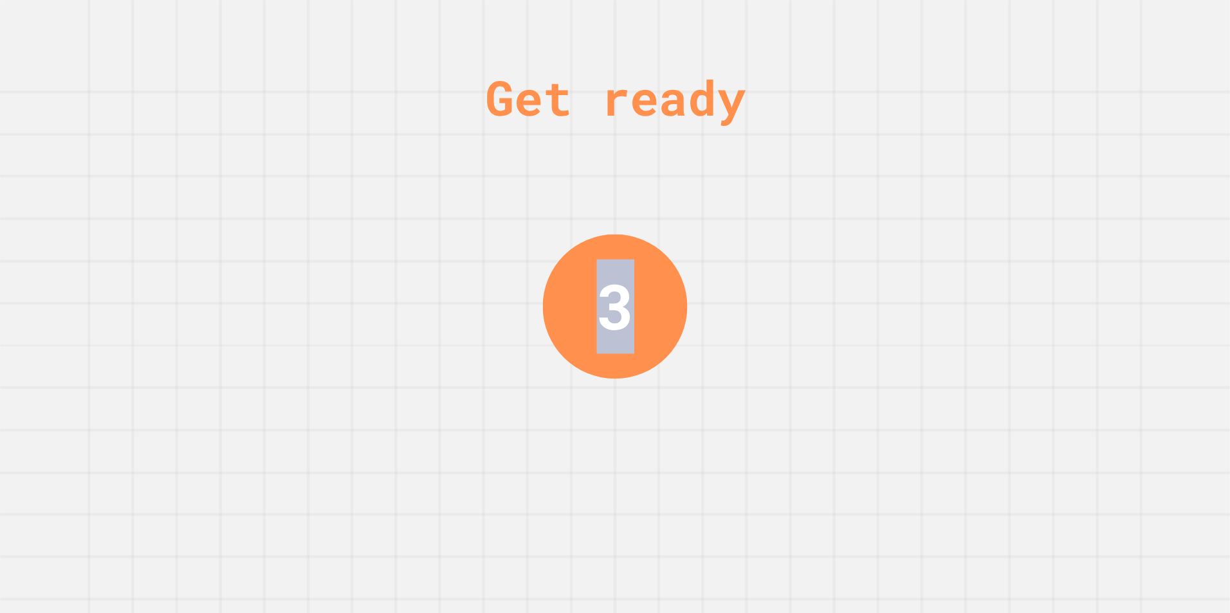
drag, startPoint x: 625, startPoint y: 313, endPoint x: 594, endPoint y: 319, distance: 31.4
click at [596, 319] on div "3" at bounding box center [614, 307] width 37 height 94
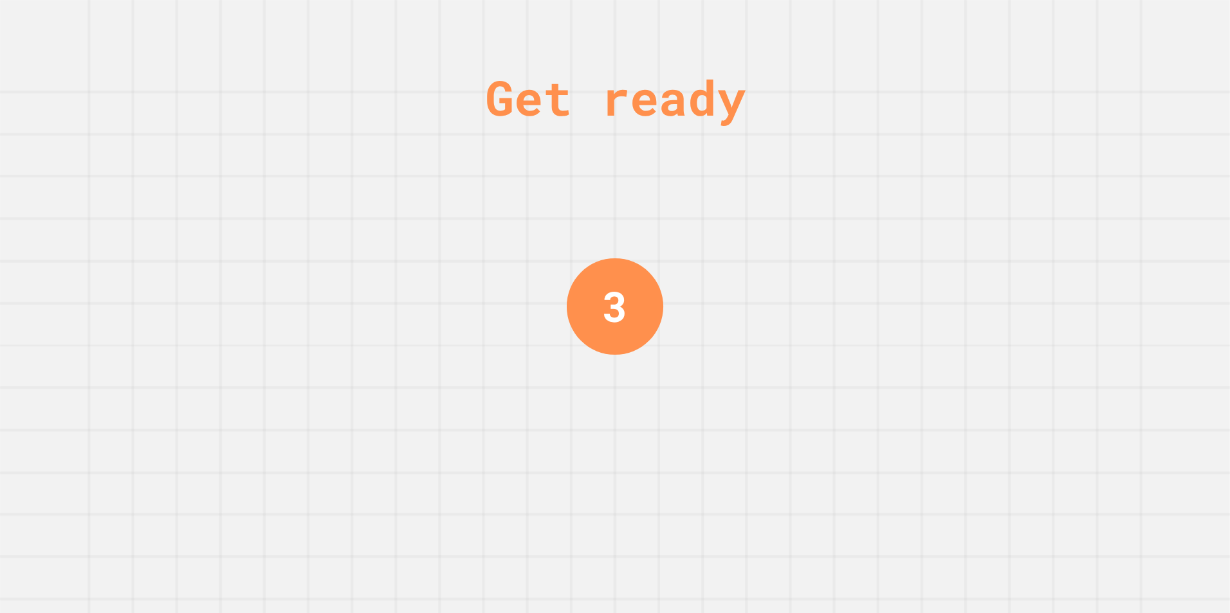
click at [592, 316] on div "3" at bounding box center [615, 307] width 96 height 96
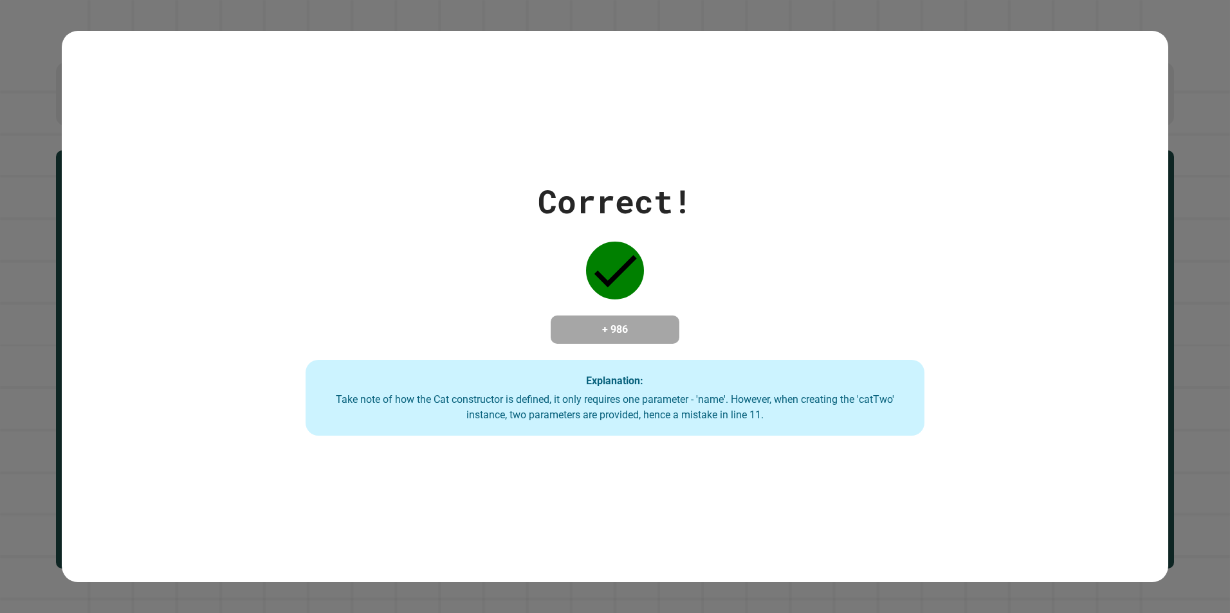
click at [740, 422] on div "Take note of how the Cat constructor is defined, it only requires one parameter…" at bounding box center [614, 407] width 593 height 31
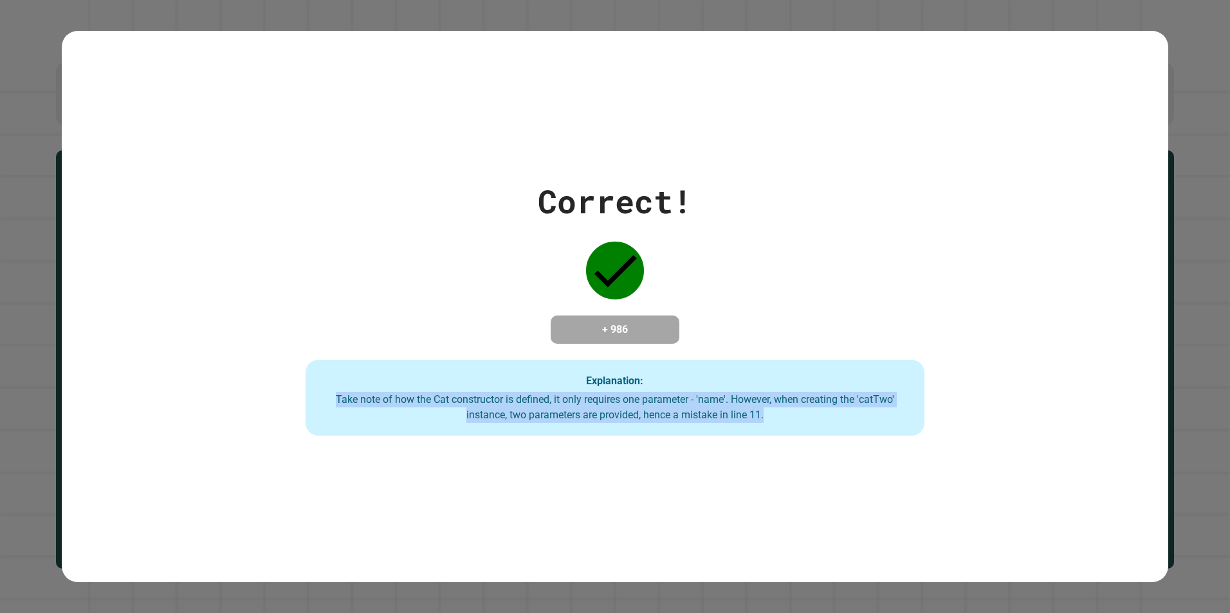
click at [740, 422] on div "Take note of how the Cat constructor is defined, it only requires one parameter…" at bounding box center [614, 407] width 593 height 31
drag, startPoint x: 740, startPoint y: 422, endPoint x: 577, endPoint y: 422, distance: 162.1
click at [577, 422] on div "Take note of how the Cat constructor is defined, it only requires one parameter…" at bounding box center [614, 407] width 593 height 31
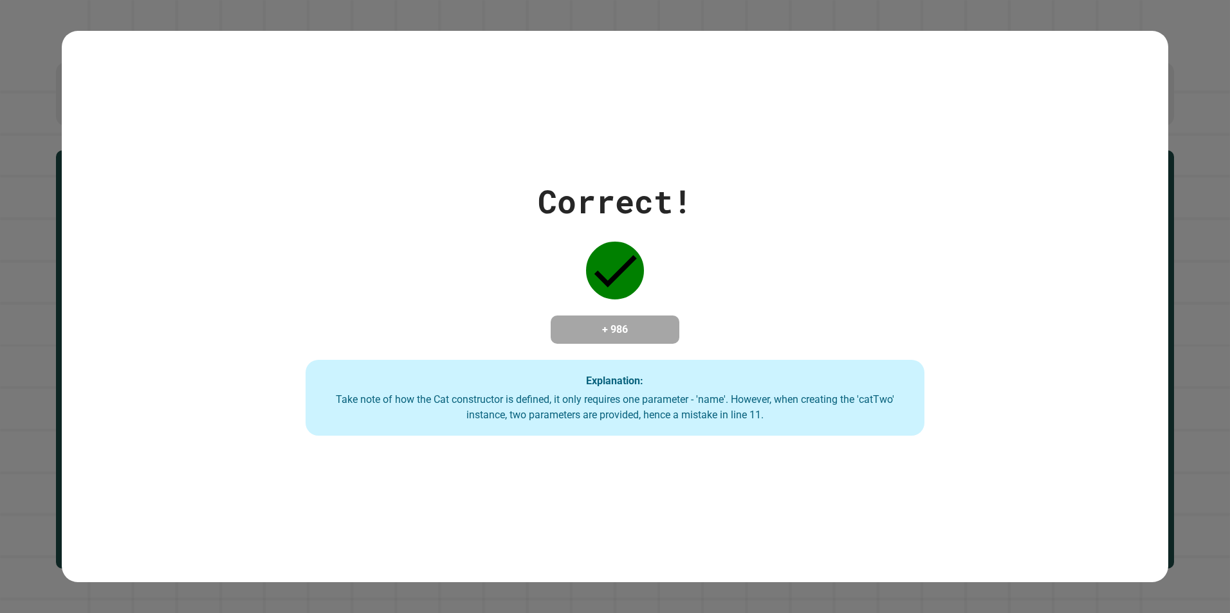
click at [687, 430] on div "Explanation: Take note of how the Cat constructor is defined, it only requires …" at bounding box center [614, 398] width 619 height 76
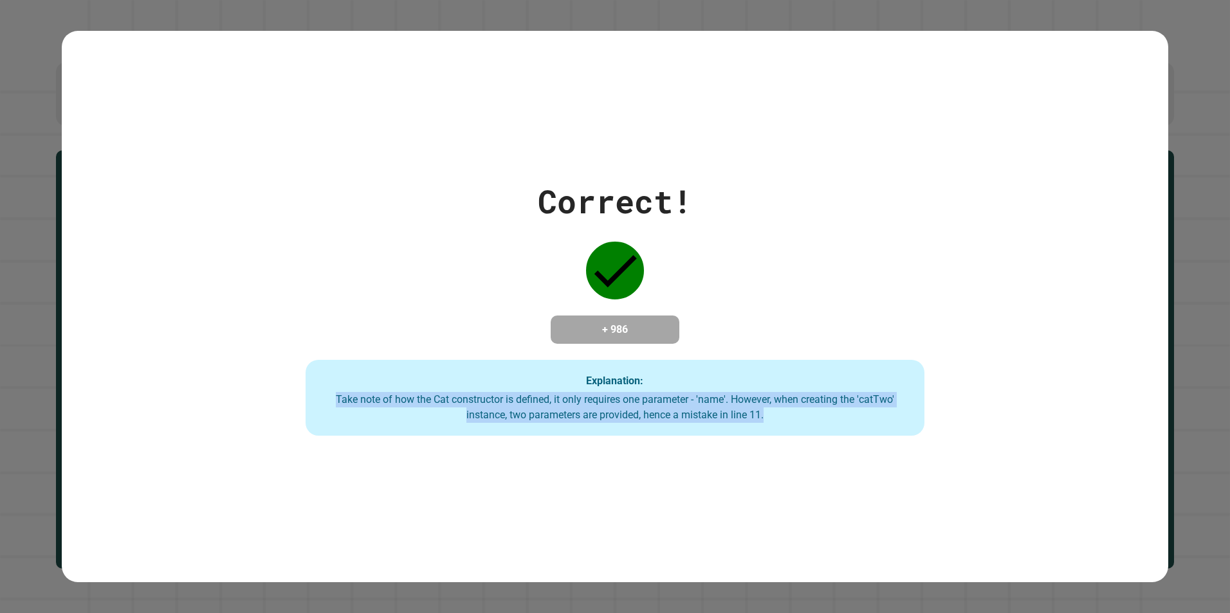
click at [687, 430] on div "Explanation: Take note of how the Cat constructor is defined, it only requires …" at bounding box center [614, 398] width 619 height 76
drag, startPoint x: 687, startPoint y: 430, endPoint x: 538, endPoint y: 431, distance: 149.8
click at [538, 431] on div "Explanation: Take note of how the Cat constructor is defined, it only requires …" at bounding box center [614, 398] width 619 height 76
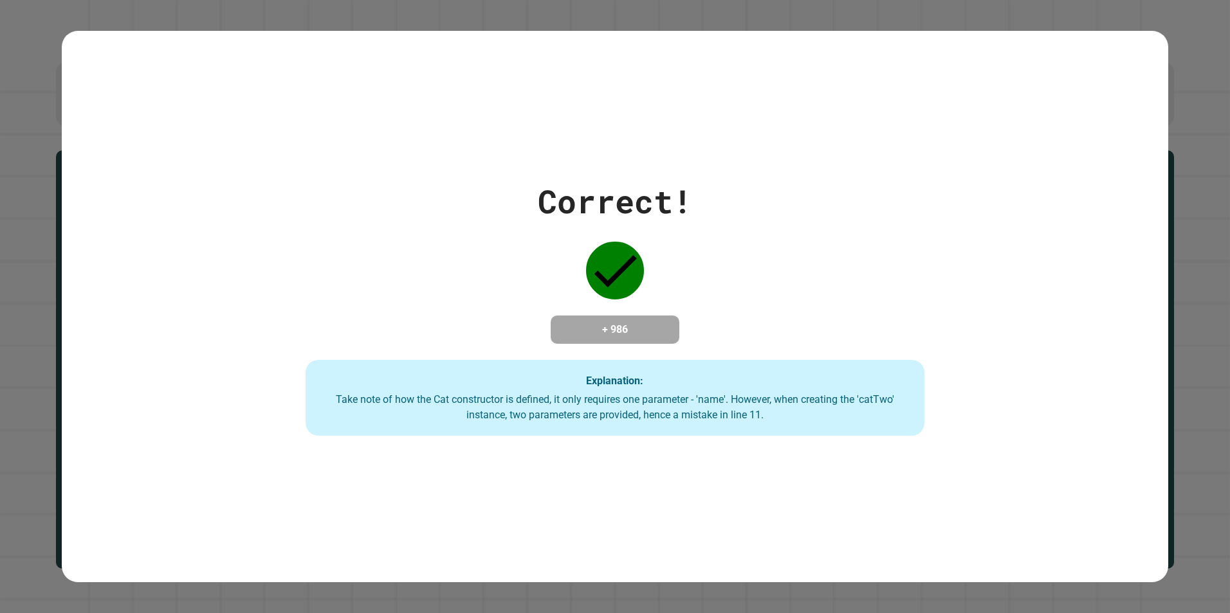
click at [589, 406] on div "Take note of how the Cat constructor is defined, it only requires one parameter…" at bounding box center [614, 407] width 593 height 31
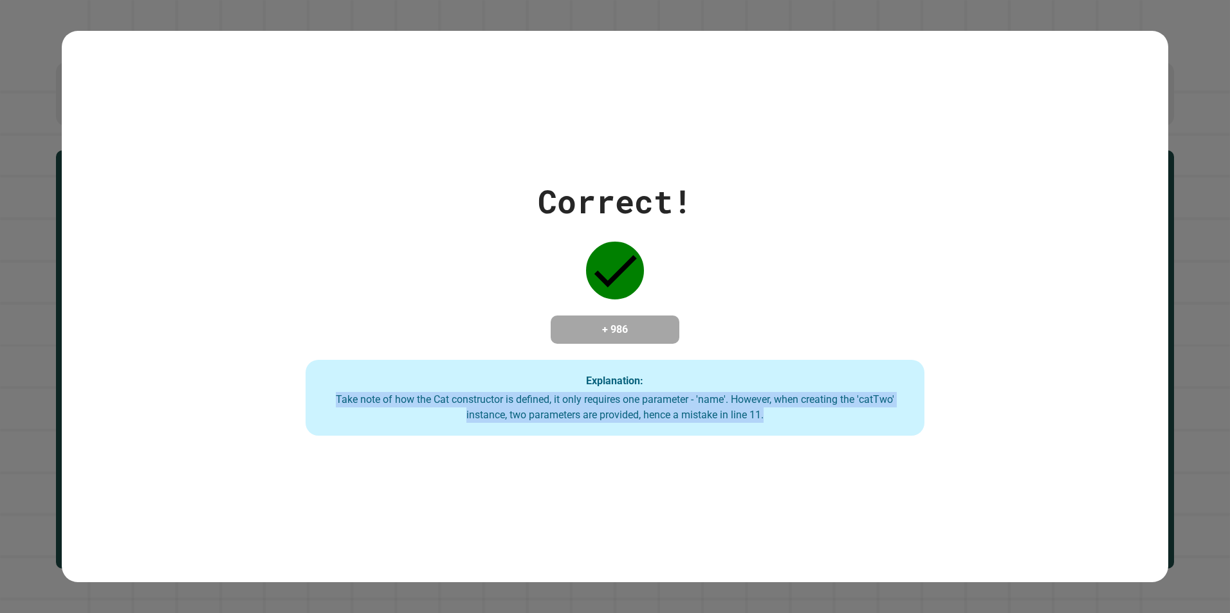
click at [589, 406] on div "Take note of how the Cat constructor is defined, it only requires one parameter…" at bounding box center [614, 407] width 593 height 31
drag, startPoint x: 589, startPoint y: 406, endPoint x: 510, endPoint y: 417, distance: 79.8
click at [510, 417] on div "Take note of how the Cat constructor is defined, it only requires one parameter…" at bounding box center [614, 407] width 593 height 31
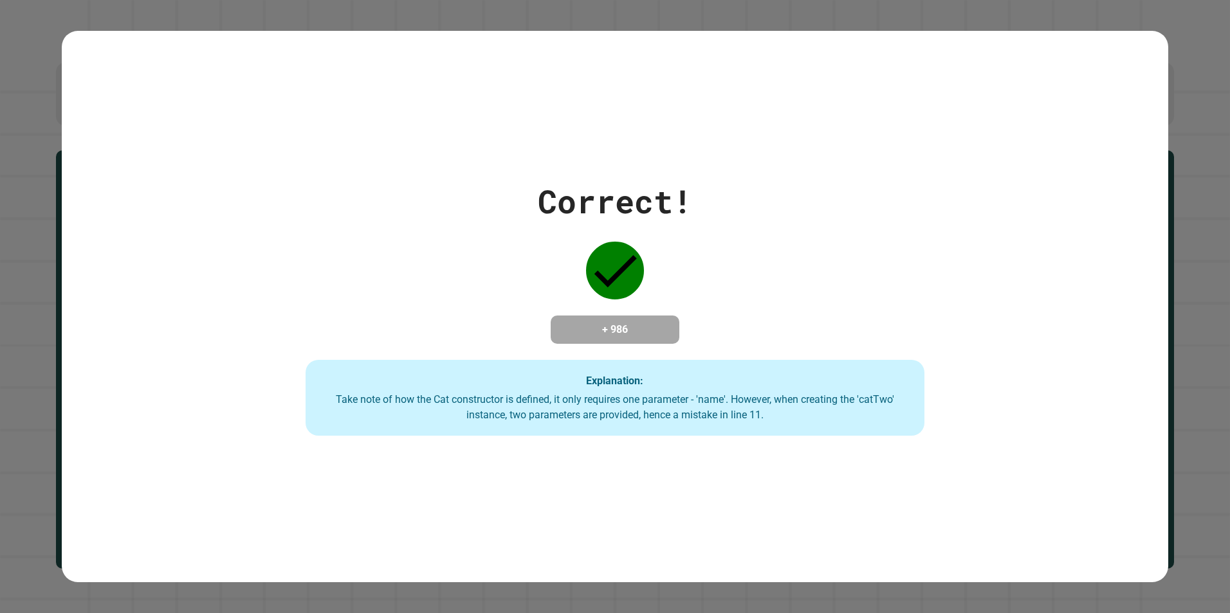
click at [638, 410] on div "Take note of how the Cat constructor is defined, it only requires one parameter…" at bounding box center [614, 407] width 593 height 31
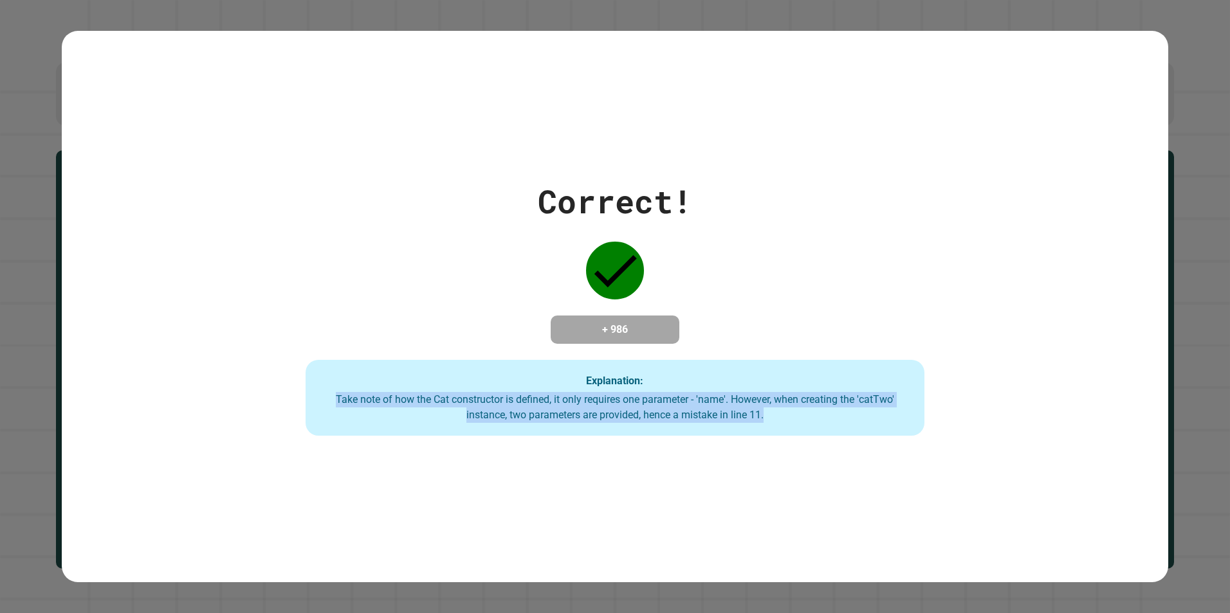
click at [638, 410] on div "Take note of how the Cat constructor is defined, it only requires one parameter…" at bounding box center [614, 407] width 593 height 31
drag, startPoint x: 638, startPoint y: 410, endPoint x: 619, endPoint y: 428, distance: 26.4
click at [619, 428] on div "Explanation: Take note of how the Cat constructor is defined, it only requires …" at bounding box center [614, 398] width 619 height 76
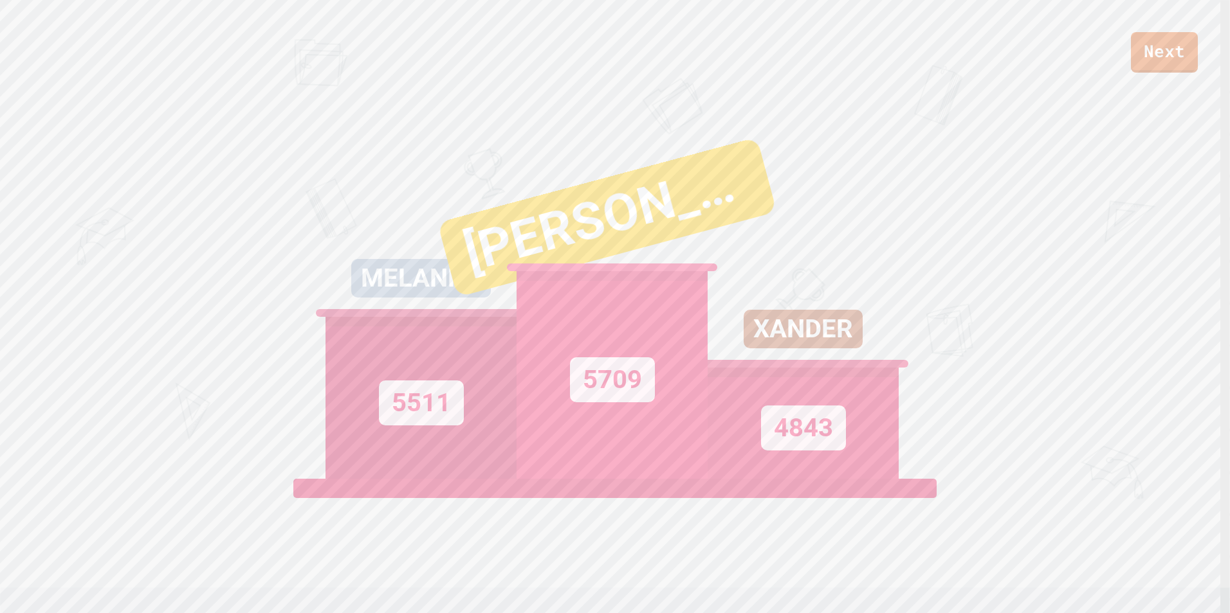
click at [844, 447] on div "4843" at bounding box center [802, 423] width 191 height 111
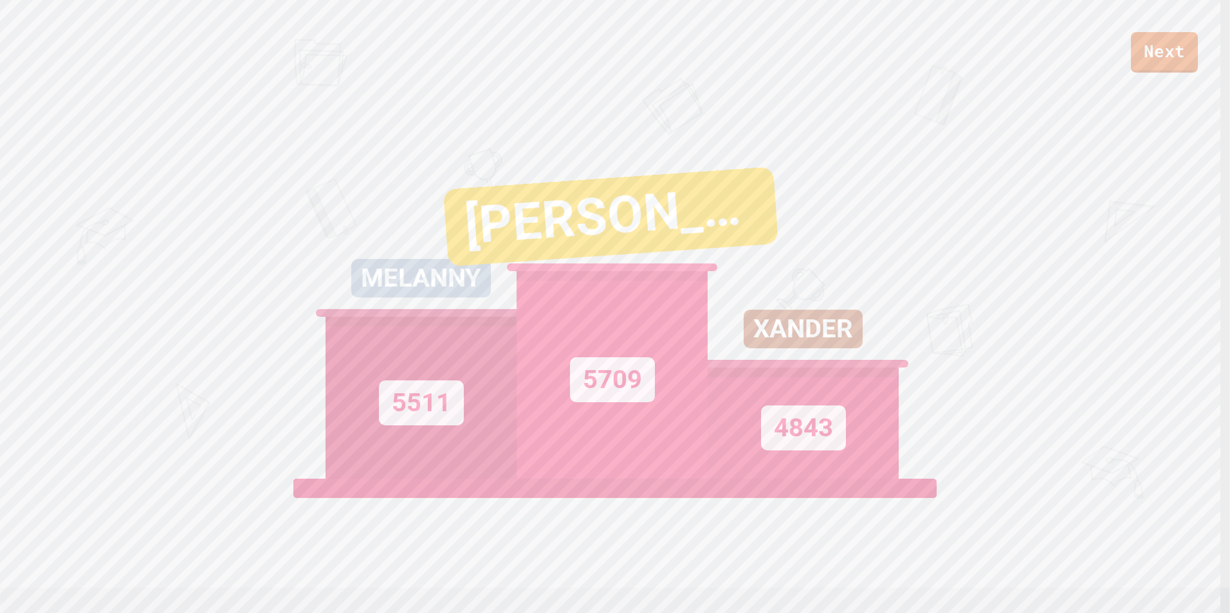
click at [807, 445] on div "4843" at bounding box center [803, 428] width 85 height 45
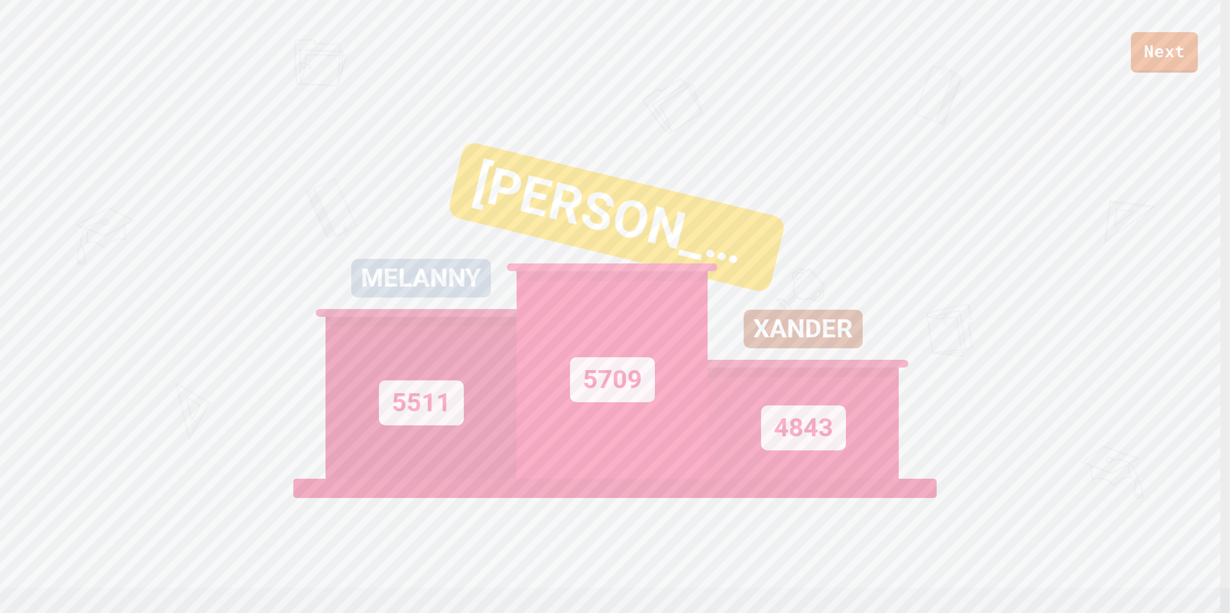
click at [807, 445] on div "4843" at bounding box center [803, 428] width 85 height 45
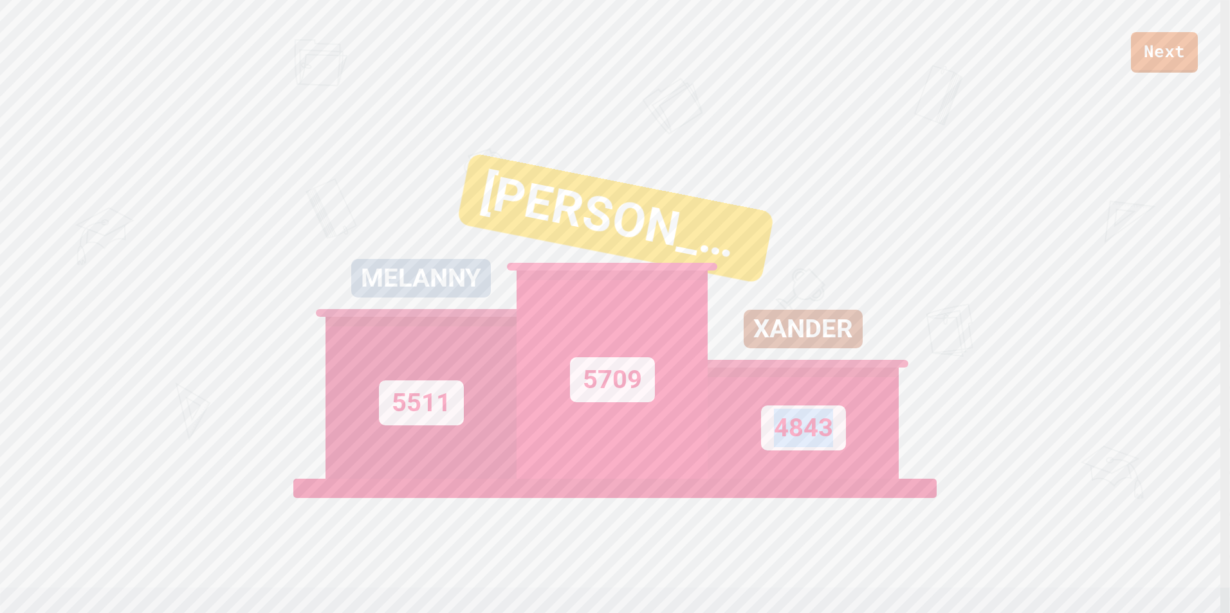
click at [806, 445] on div "4843" at bounding box center [803, 428] width 85 height 45
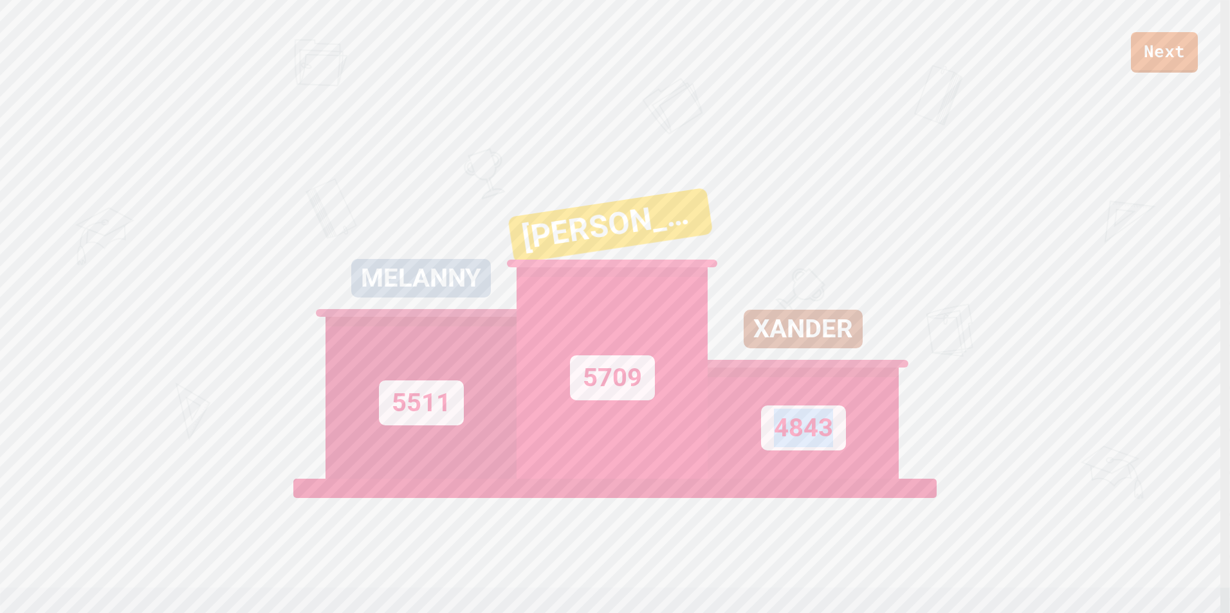
click at [805, 446] on div "4843" at bounding box center [803, 428] width 85 height 45
drag, startPoint x: 805, startPoint y: 446, endPoint x: 719, endPoint y: 446, distance: 86.2
click at [719, 446] on div "4843" at bounding box center [802, 423] width 191 height 111
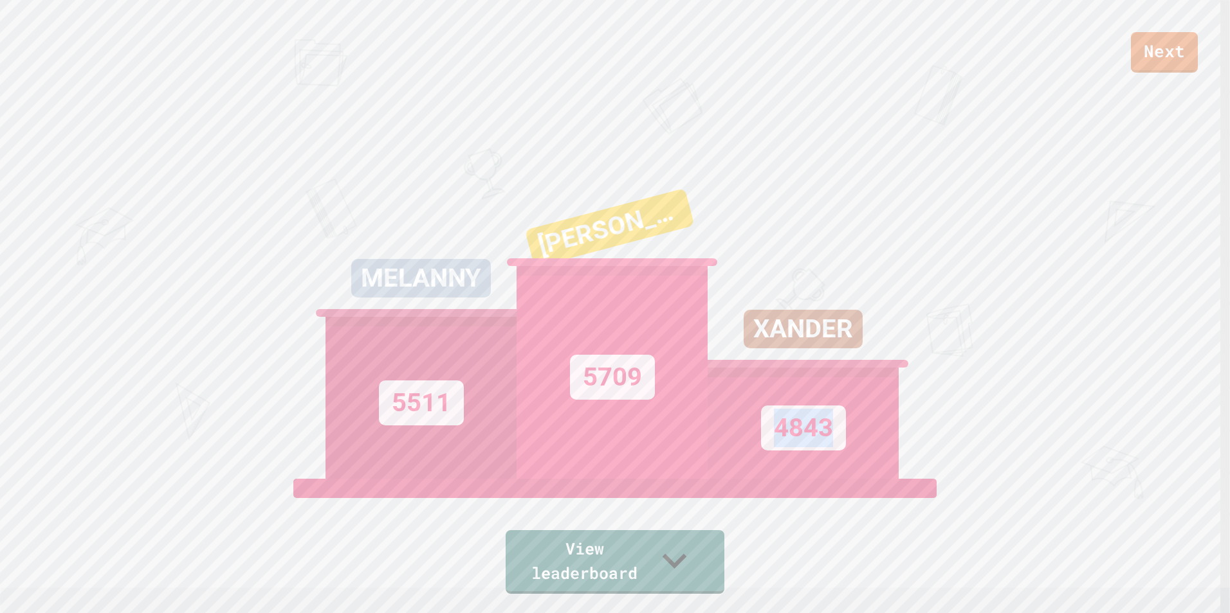
click at [733, 449] on div "4843" at bounding box center [802, 423] width 191 height 111
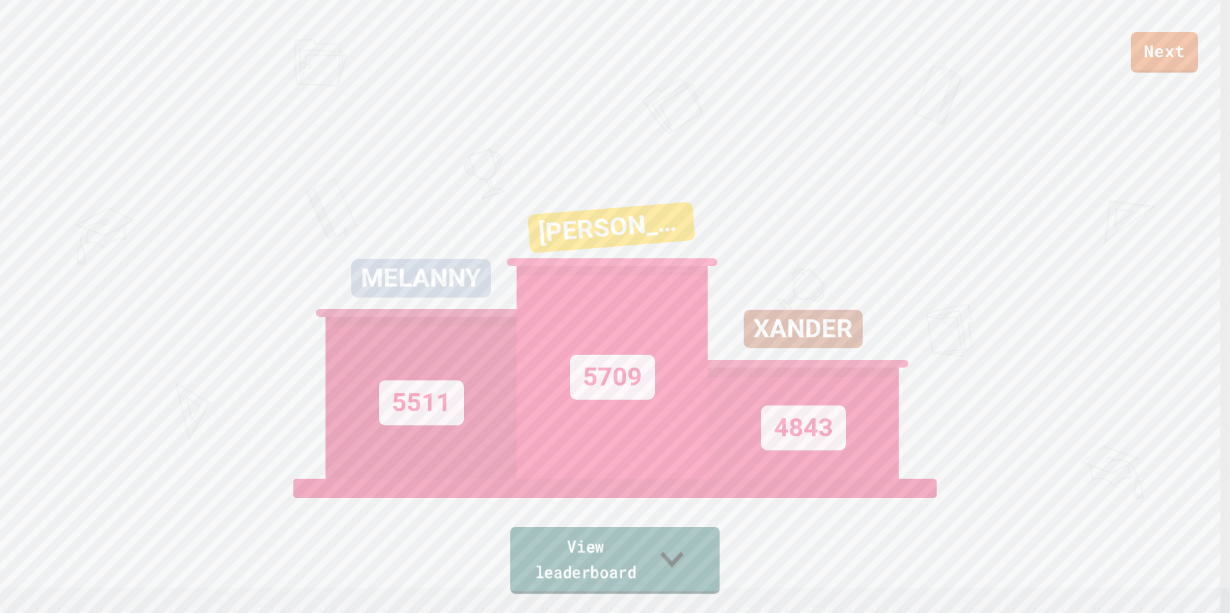
click at [679, 555] on link "View leaderboard" at bounding box center [615, 560] width 210 height 67
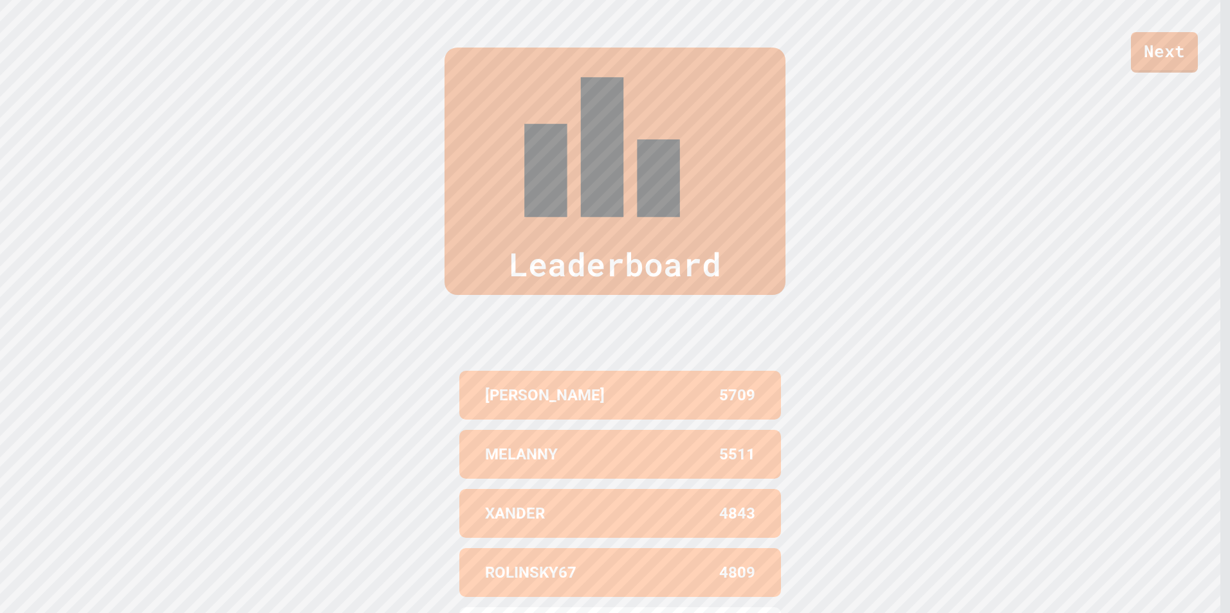
scroll to position [619, 0]
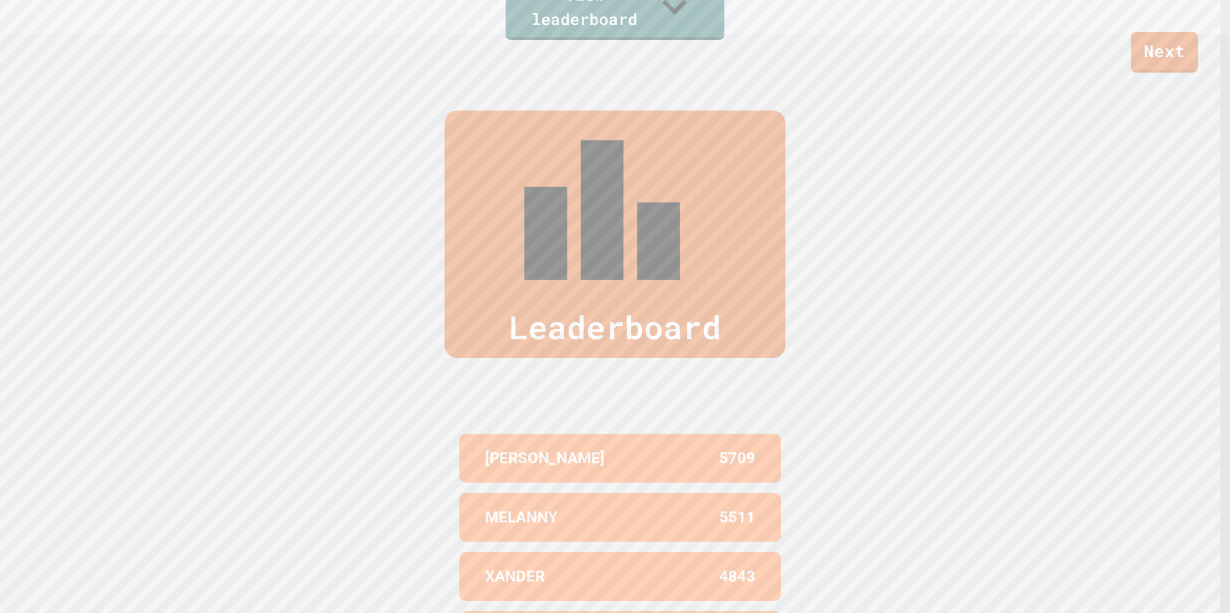
drag, startPoint x: 727, startPoint y: 413, endPoint x: 714, endPoint y: 433, distance: 23.7
click at [724, 565] on p "4843" at bounding box center [737, 576] width 36 height 23
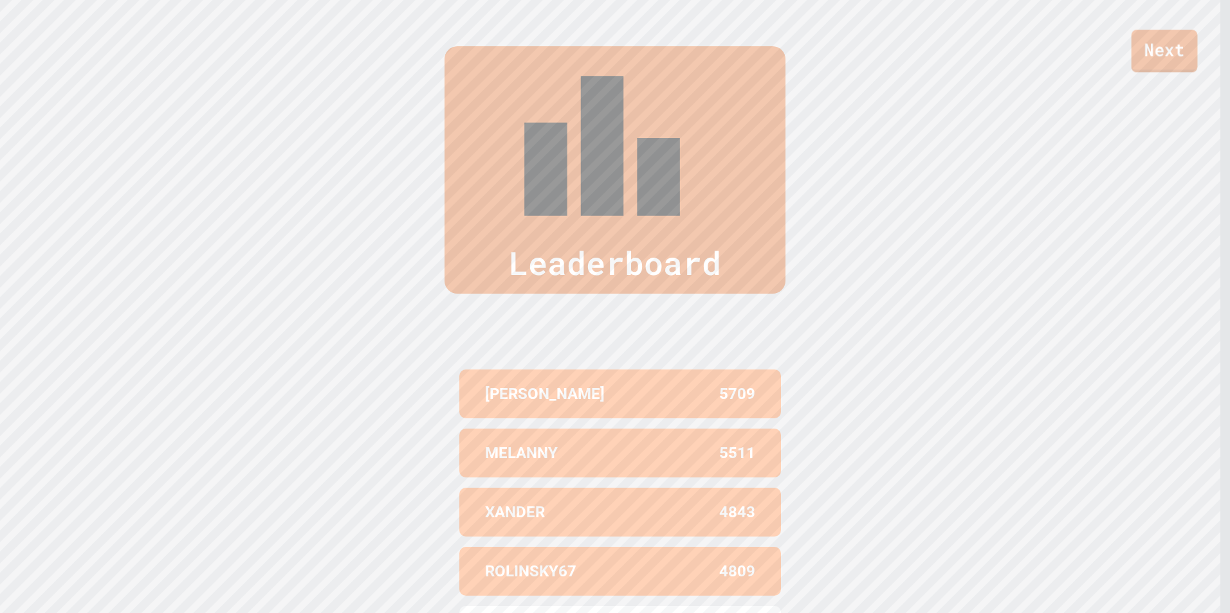
click at [1151, 48] on link "Next" at bounding box center [1164, 51] width 66 height 42
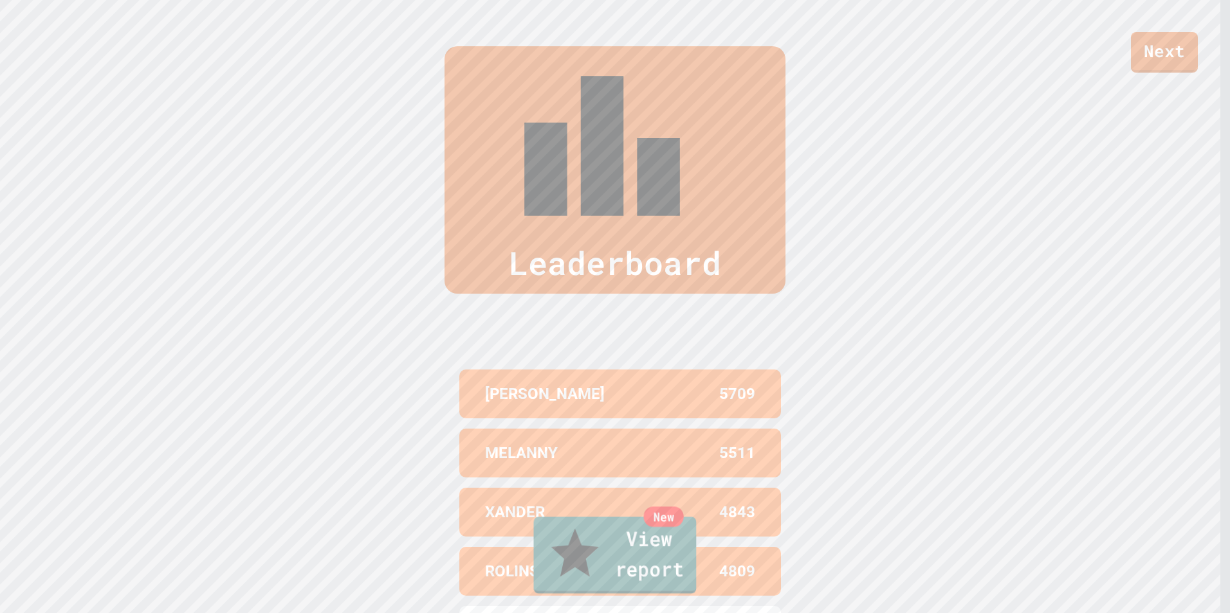
click at [637, 558] on link "New View report" at bounding box center [615, 555] width 163 height 77
drag, startPoint x: 713, startPoint y: 182, endPoint x: 721, endPoint y: 183, distance: 8.4
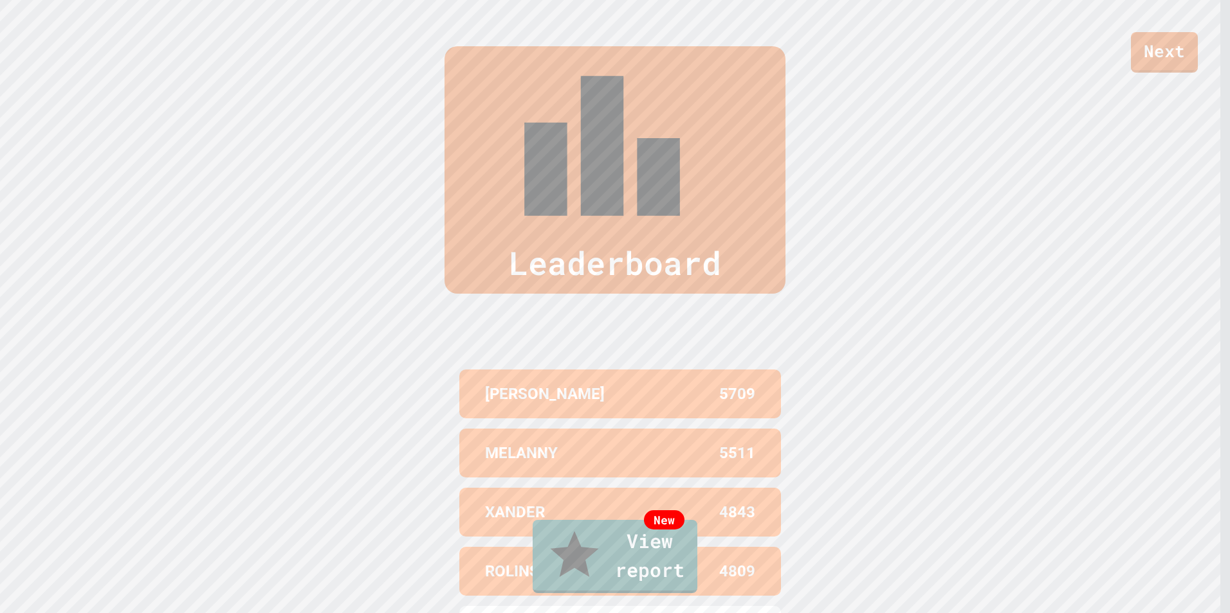
drag, startPoint x: 773, startPoint y: 322, endPoint x: 764, endPoint y: 342, distance: 22.5
